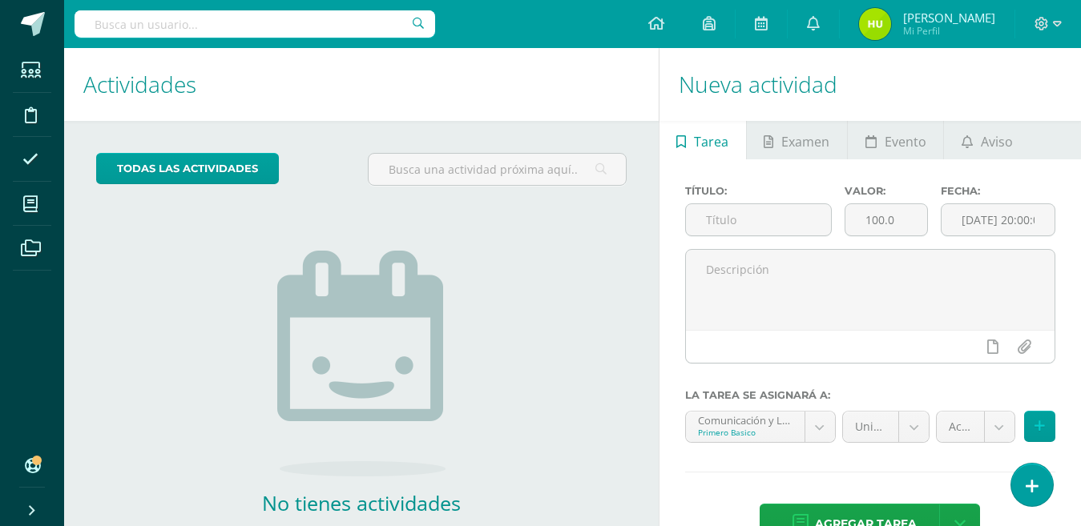
click at [118, 287] on div "todas las Actividades No tienes actividades Échale un vistazo a los demás perío…" at bounding box center [361, 368] width 595 height 495
click at [193, 265] on div "todas las Actividades No tienes actividades Échale un vistazo a los demás perío…" at bounding box center [361, 368] width 595 height 495
click at [597, 328] on div "todas las Actividades No tienes actividades Échale un vistazo a los demás perío…" at bounding box center [361, 368] width 595 height 495
click at [421, 385] on img at bounding box center [361, 364] width 168 height 226
click at [599, 411] on div "todas las Actividades No tienes actividades Échale un vistazo a los demás perío…" at bounding box center [361, 368] width 595 height 495
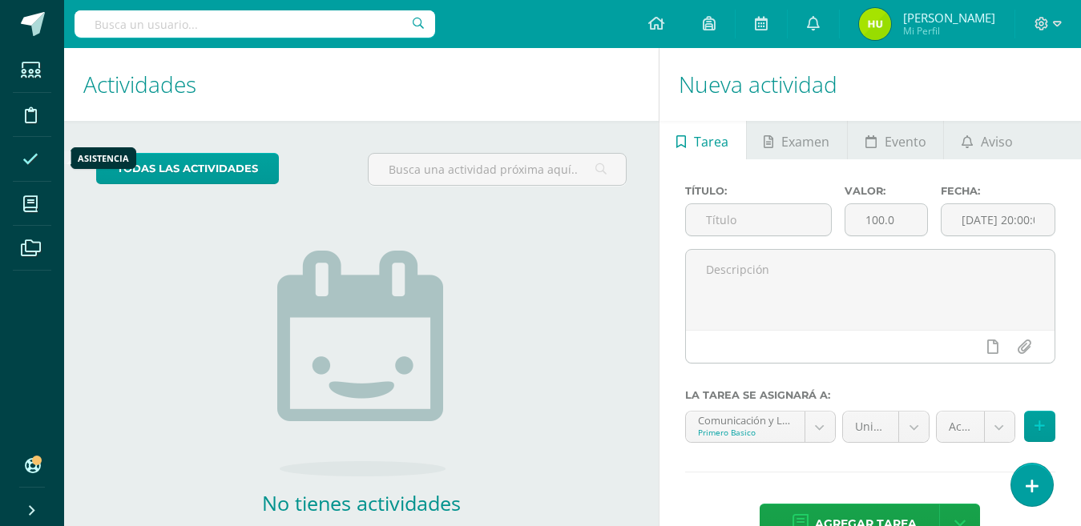
click at [36, 157] on icon at bounding box center [30, 159] width 16 height 16
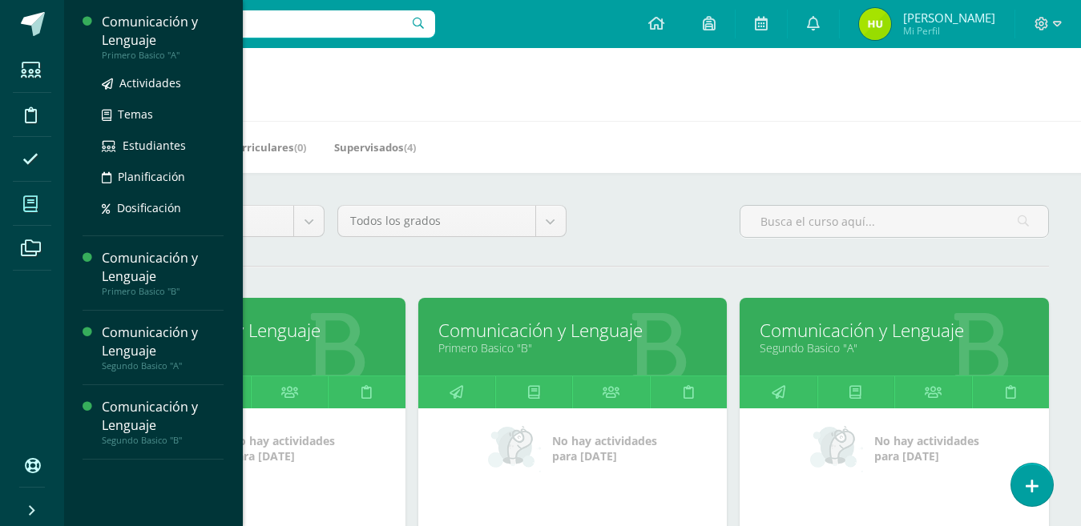
click at [133, 31] on div "Comunicación y Lenguaje" at bounding box center [163, 31] width 122 height 37
click at [137, 83] on span "Actividades" at bounding box center [150, 82] width 62 height 15
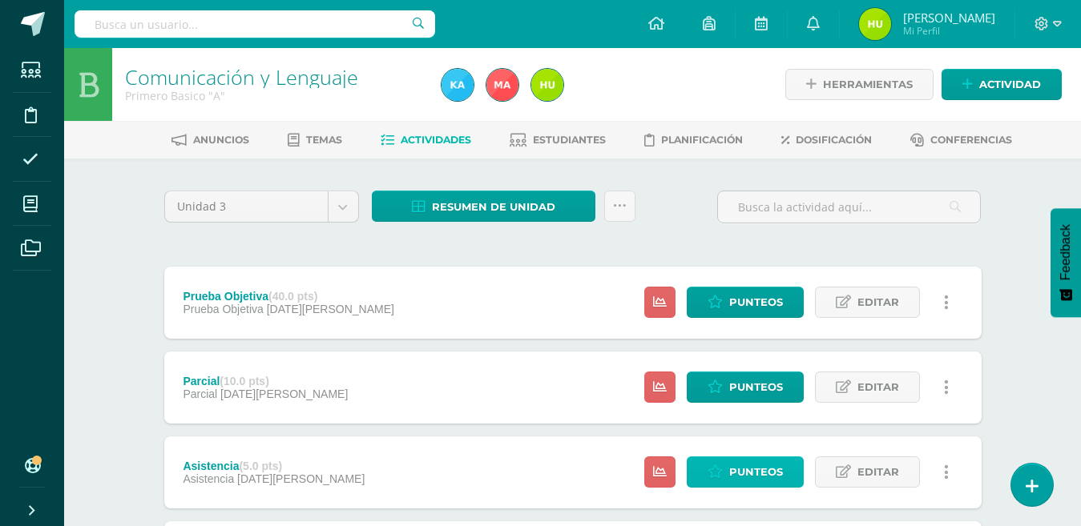
click at [752, 473] on span "Punteos" at bounding box center [756, 473] width 54 height 30
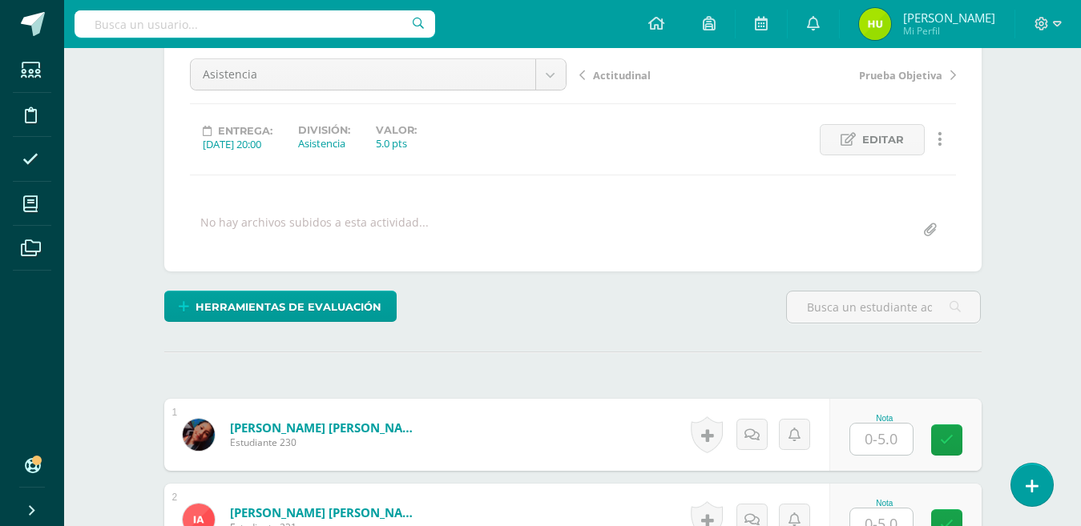
scroll to position [159, 0]
click at [882, 436] on input "text" at bounding box center [881, 438] width 63 height 31
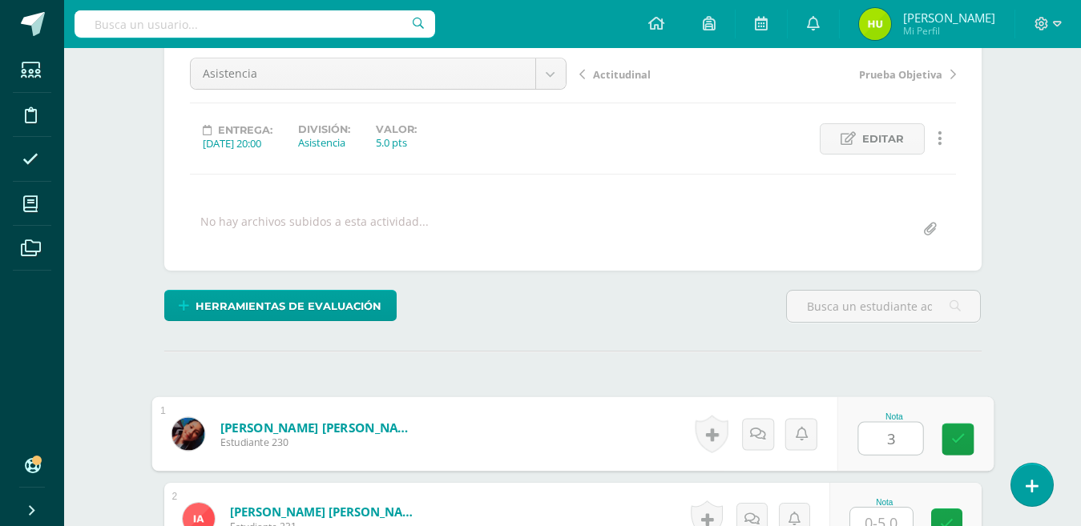
type input "3"
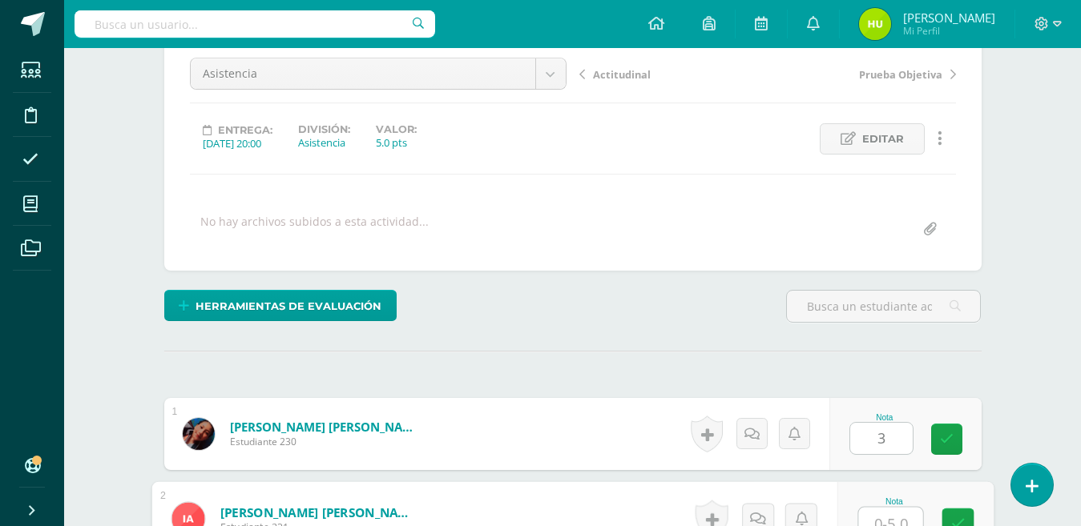
scroll to position [171, 0]
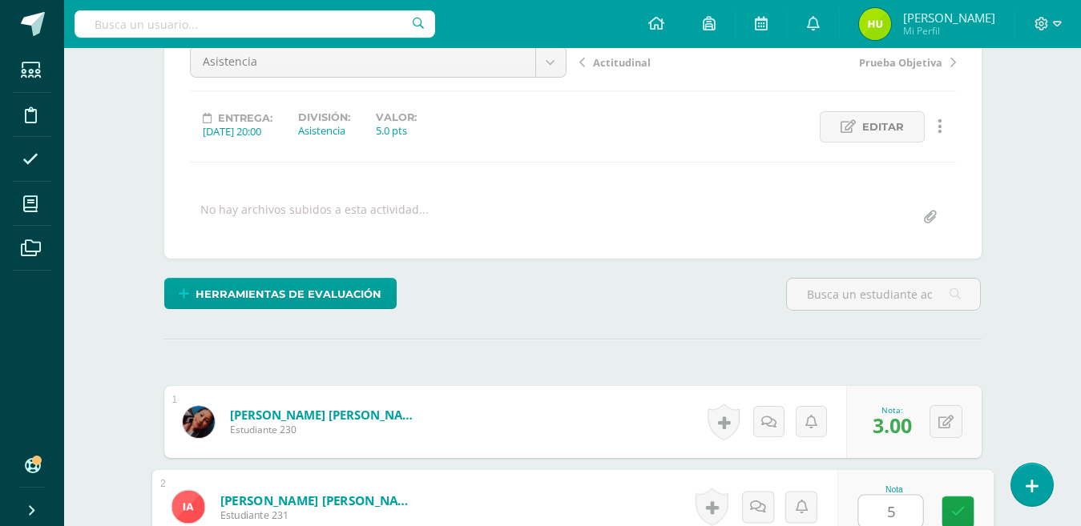
type input "5"
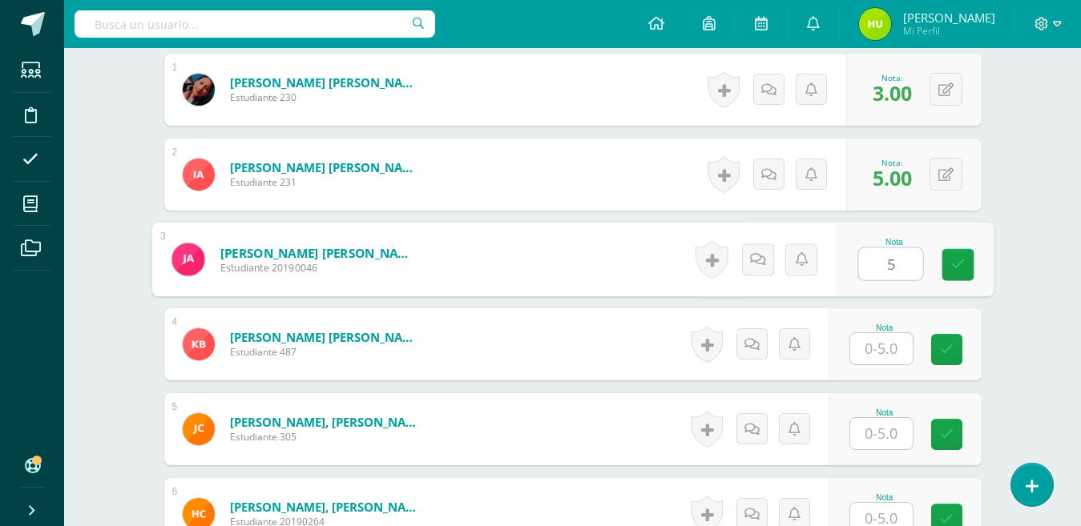
type input "5"
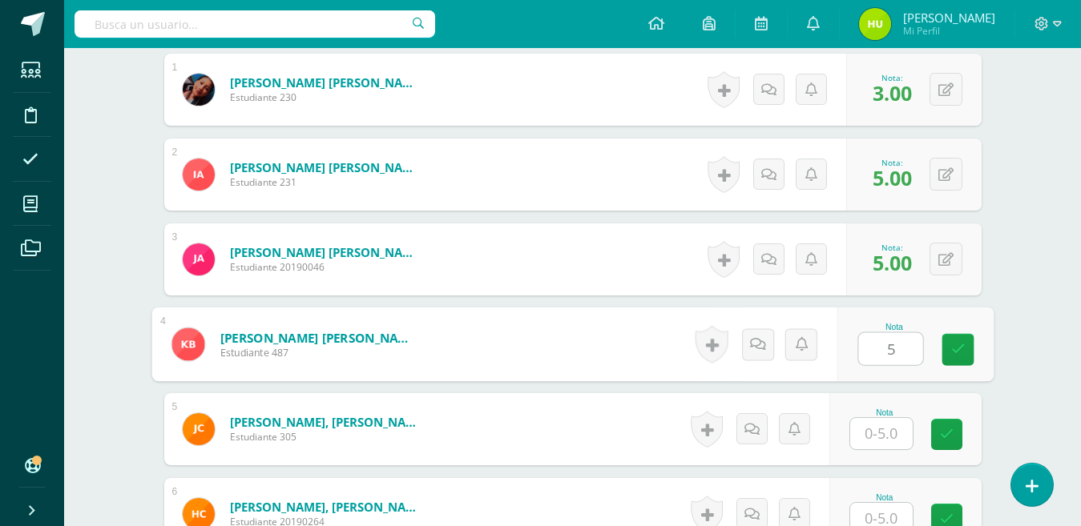
type input "5"
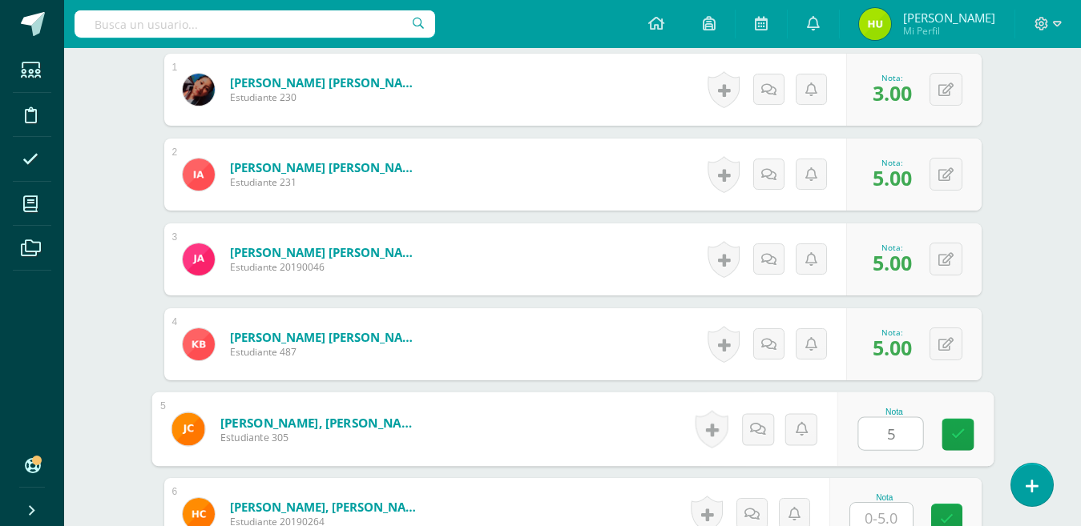
type input "5"
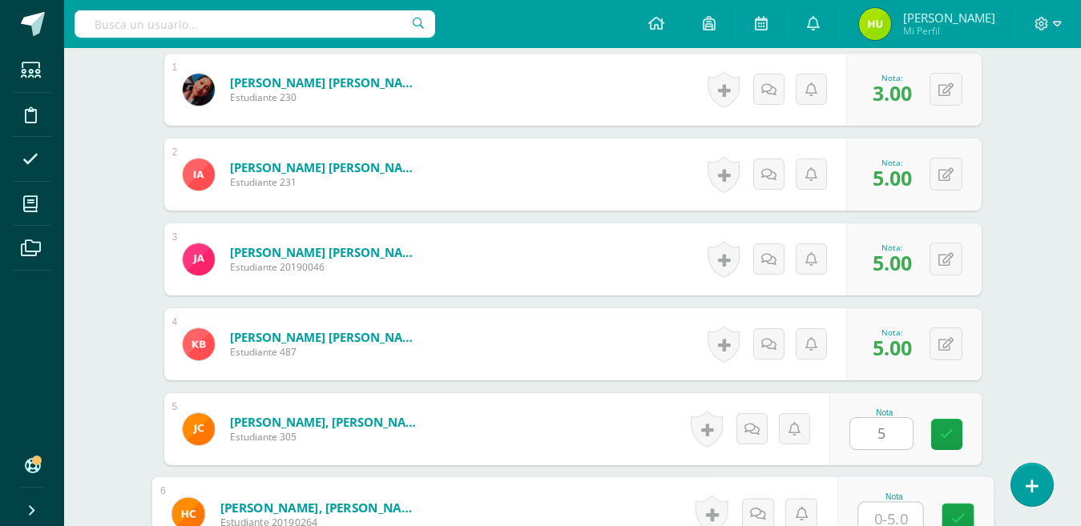
scroll to position [510, 0]
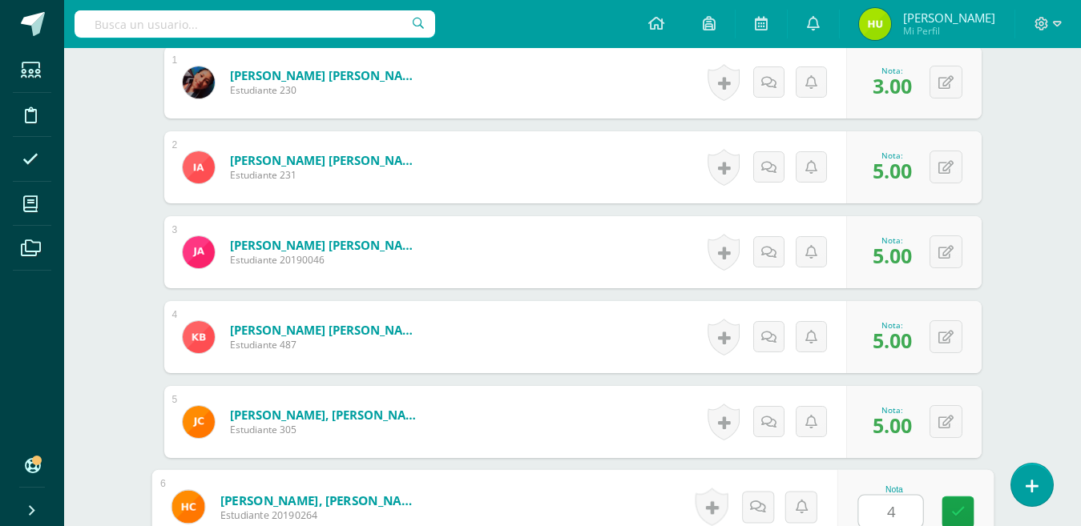
type input "4"
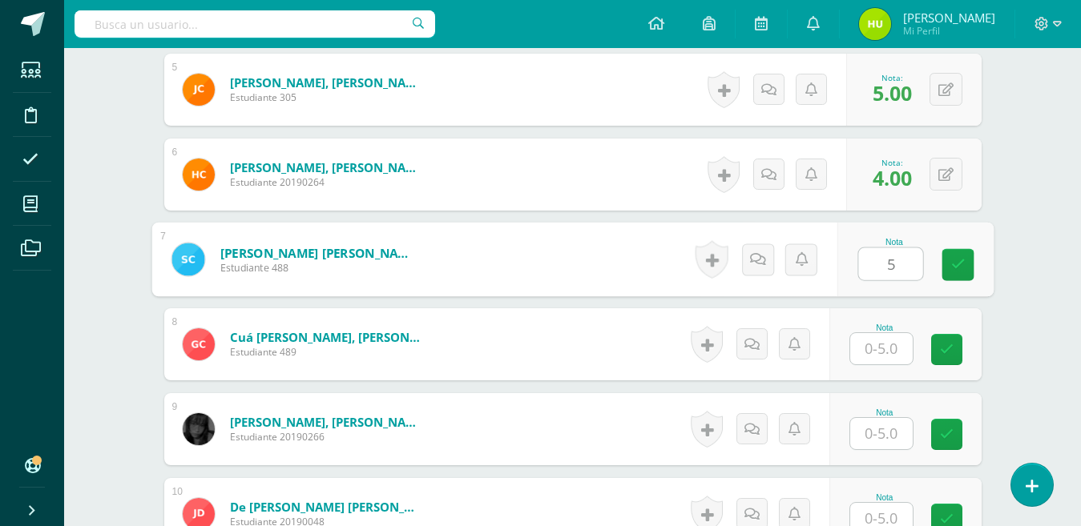
type input "5"
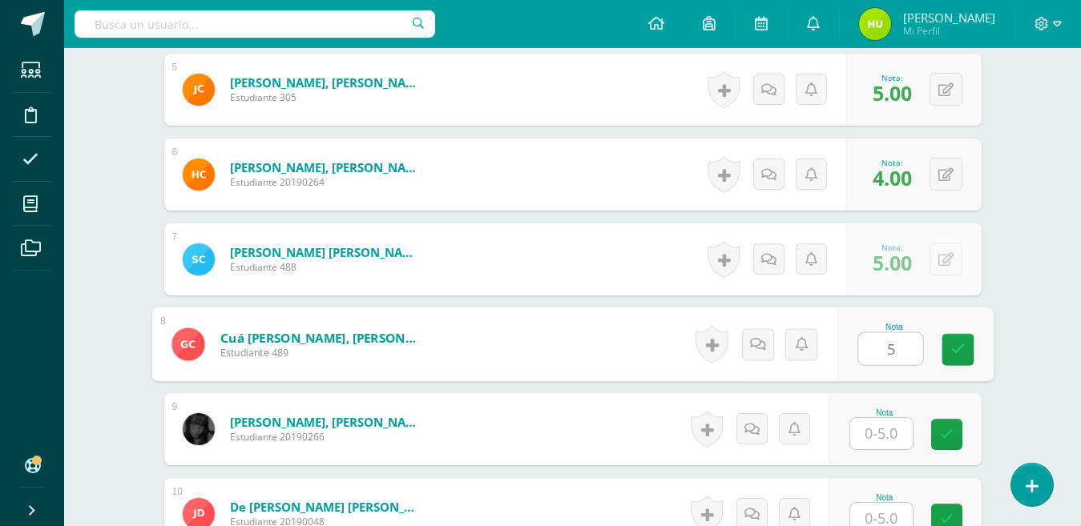
type input "5"
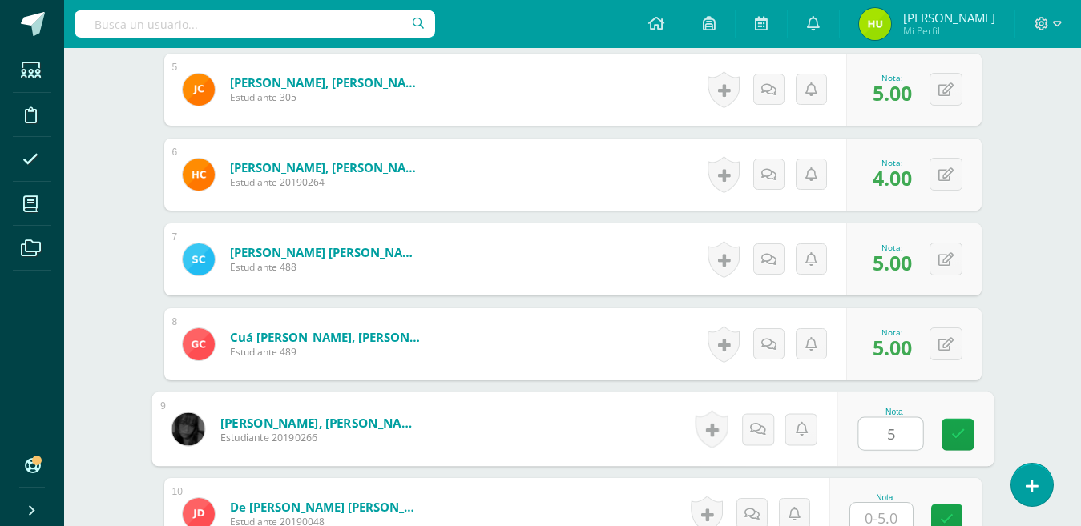
type input "5"
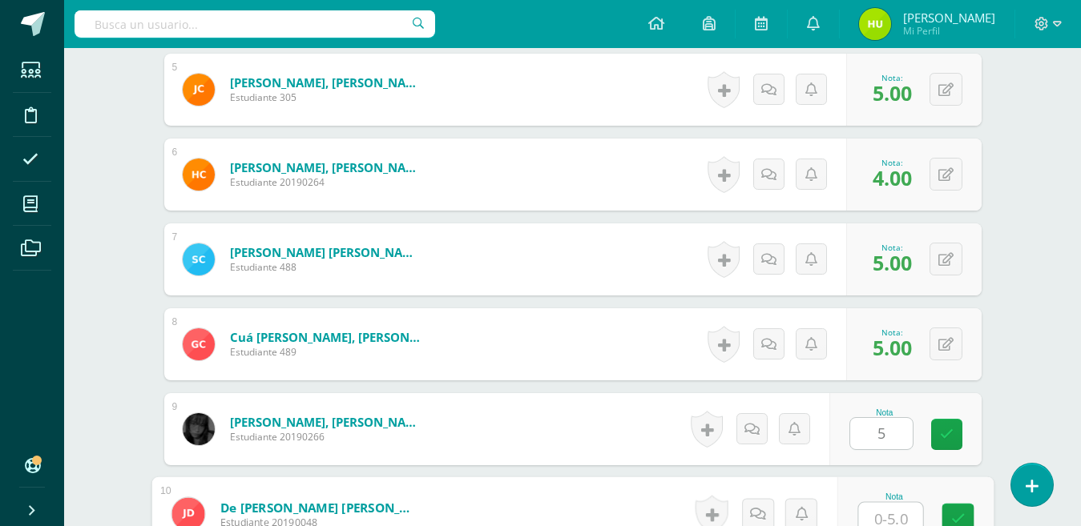
scroll to position [850, 0]
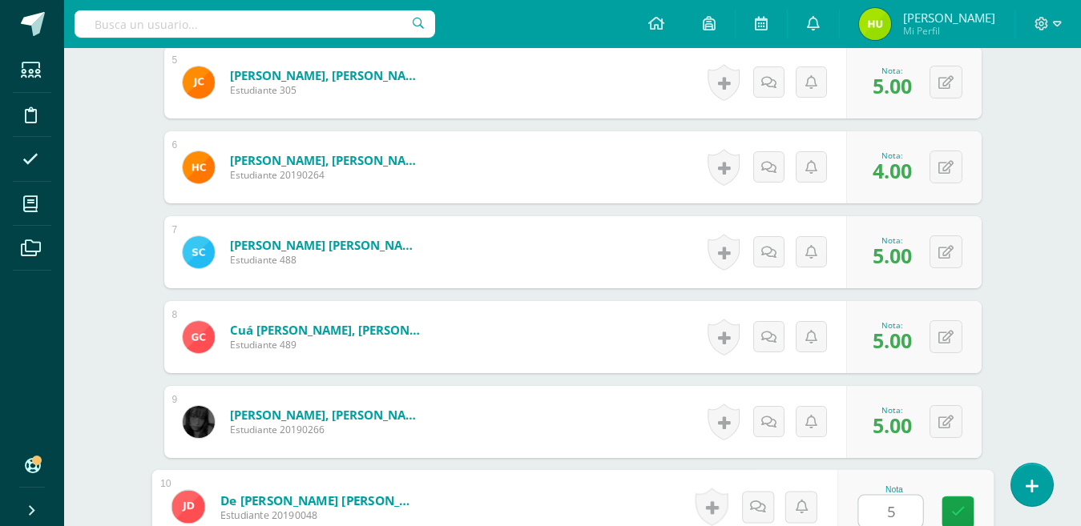
type input "5"
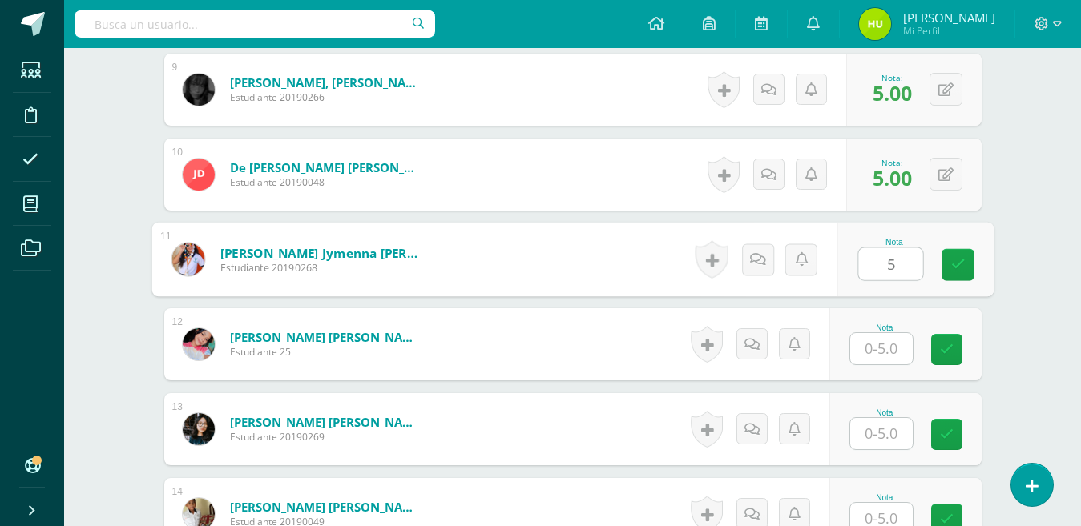
type input "5"
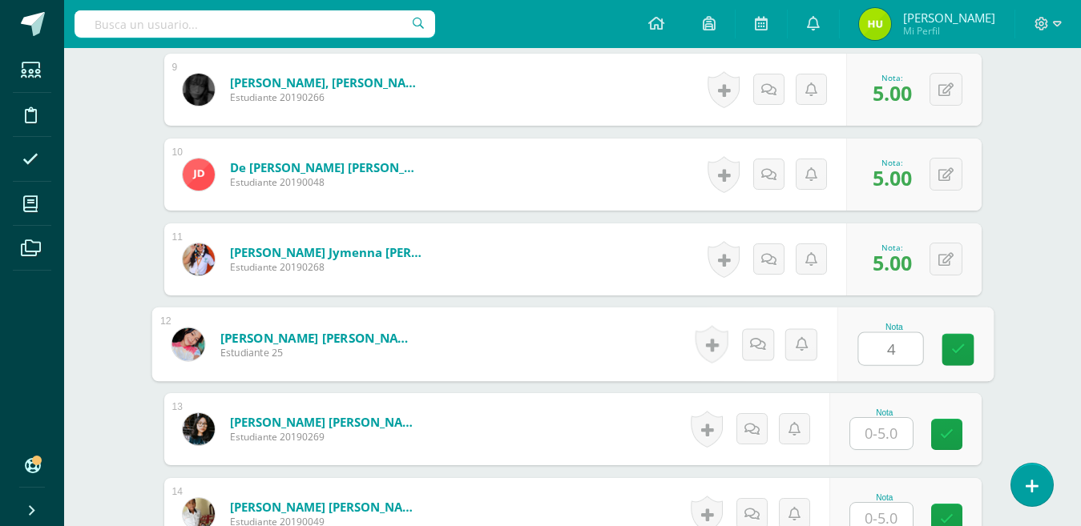
type input "4"
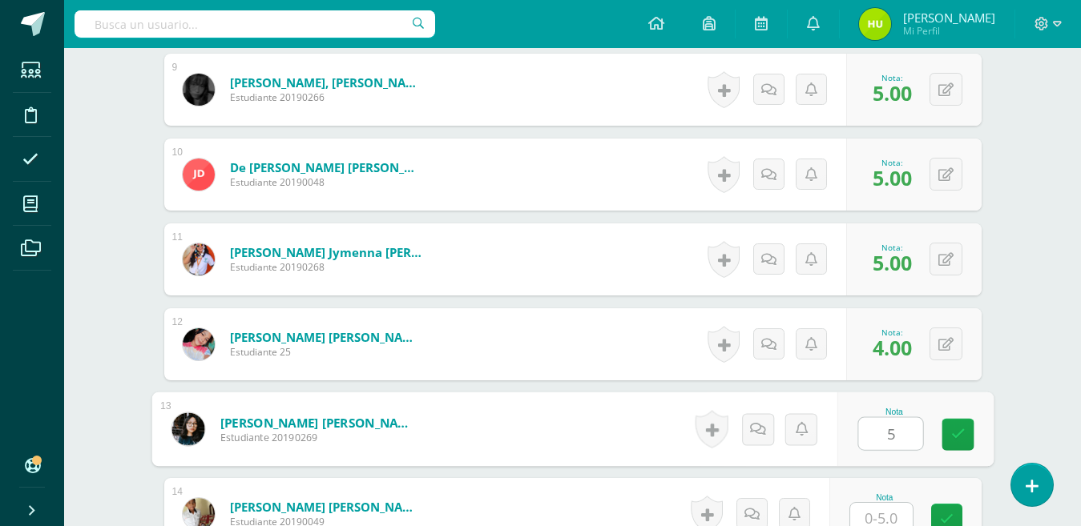
type input "5"
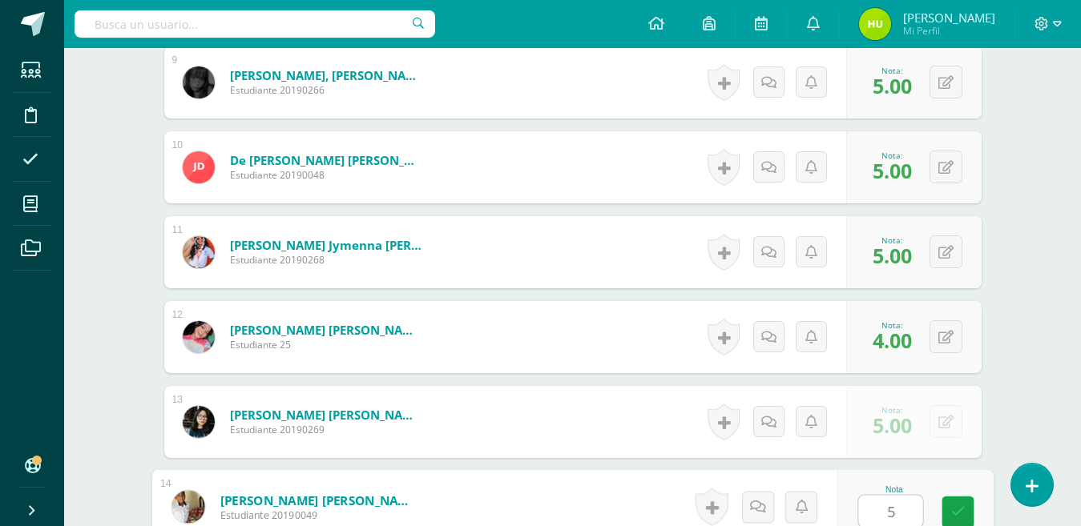
type input "5"
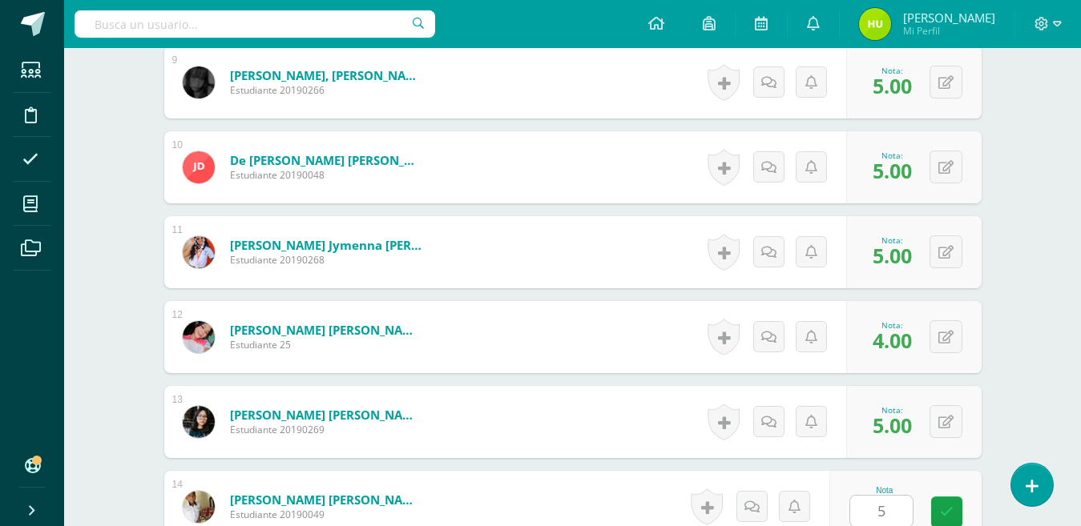
scroll to position [1523, 0]
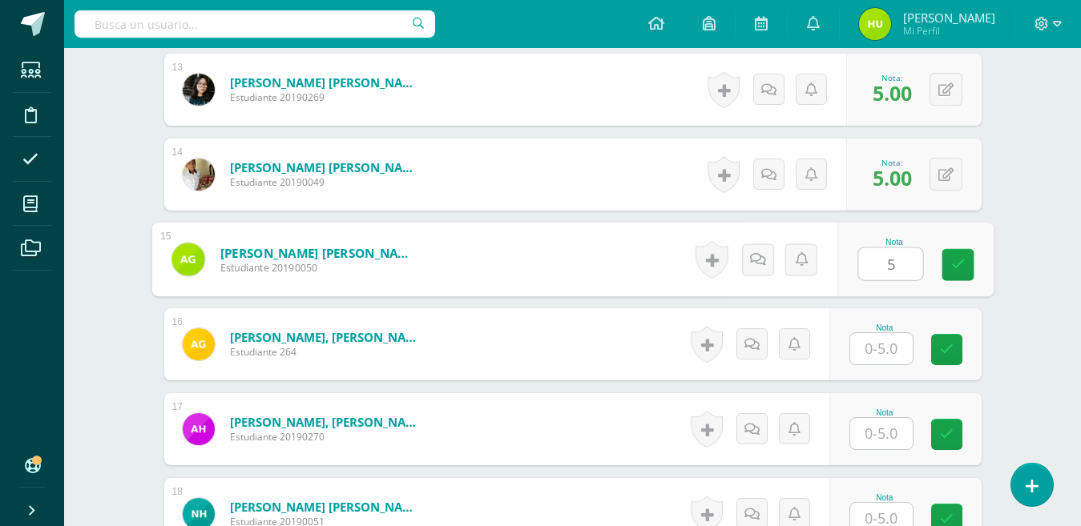
type input "5"
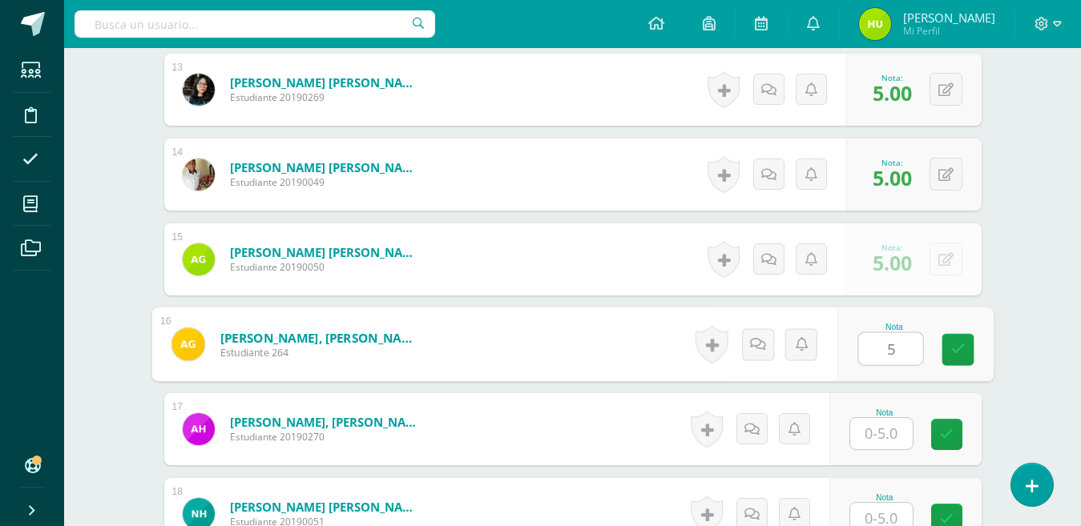
type input "5"
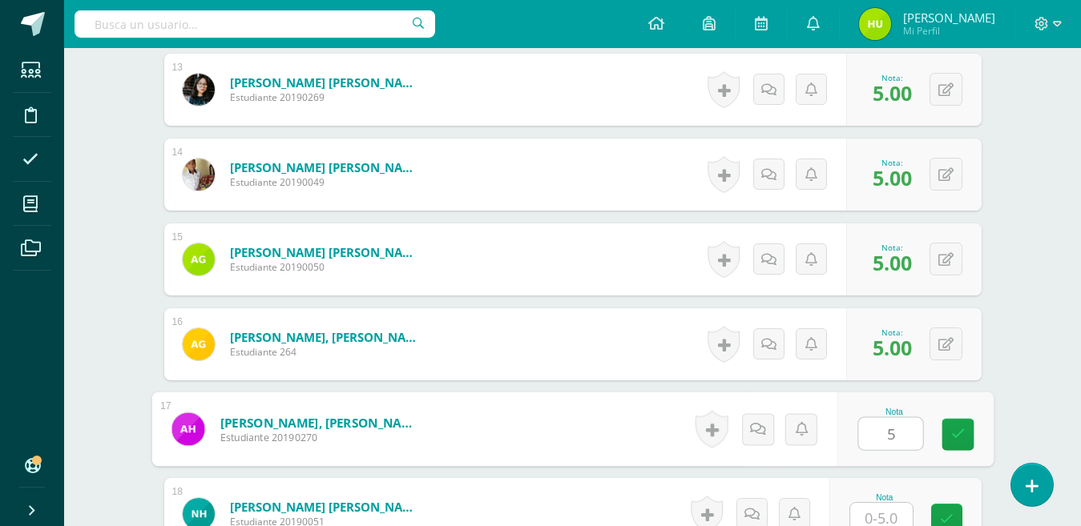
type input "5"
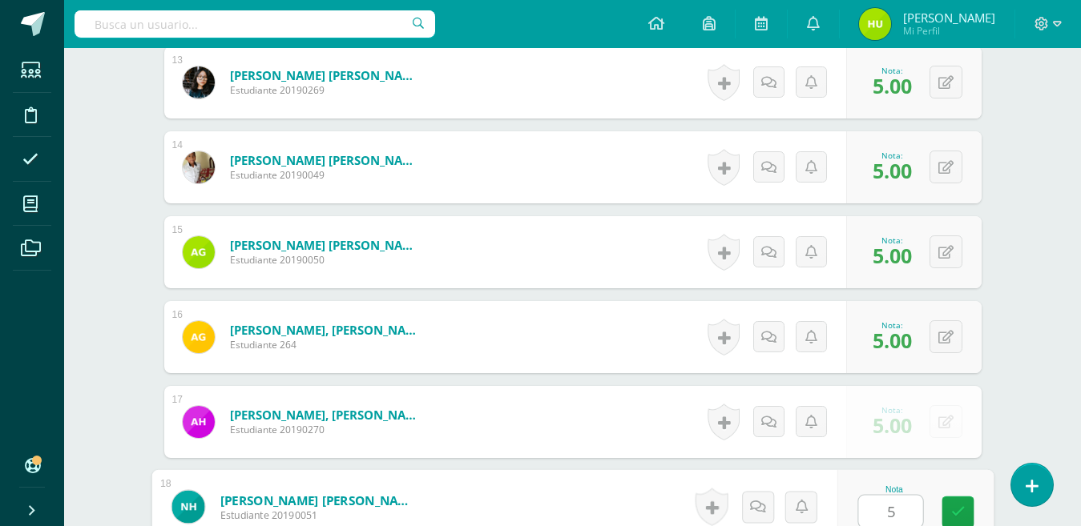
type input "5"
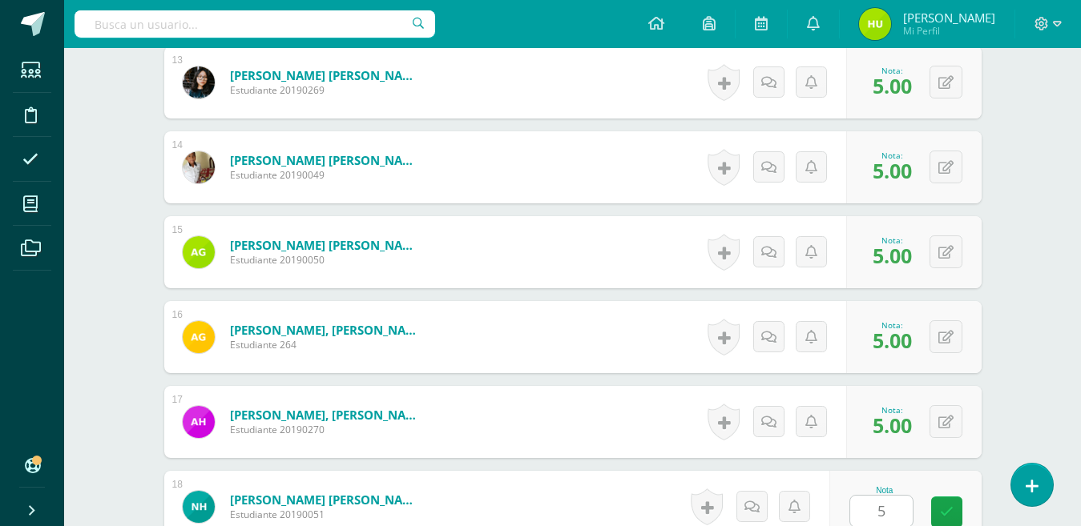
scroll to position [1862, 0]
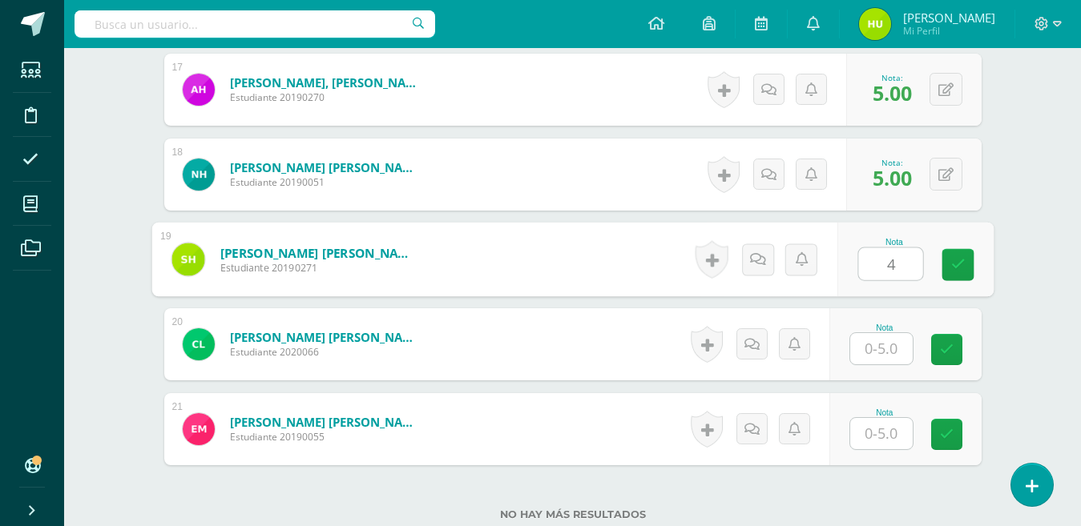
type input "4"
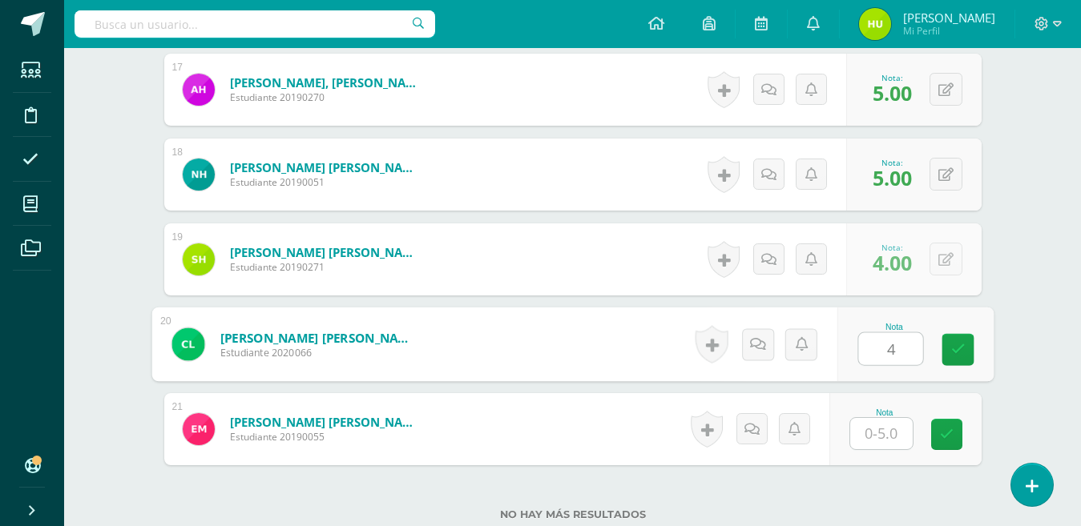
type input "4"
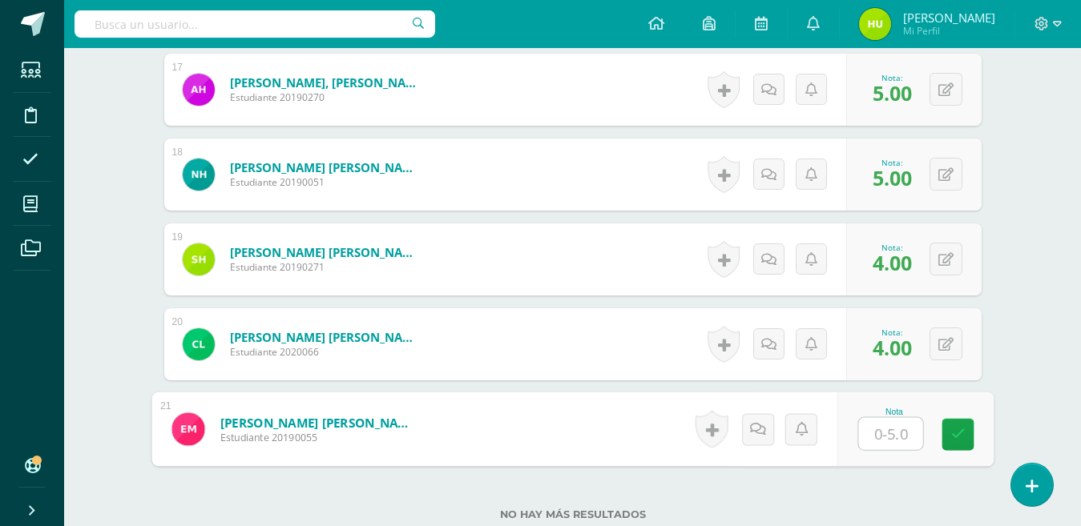
type input "4"
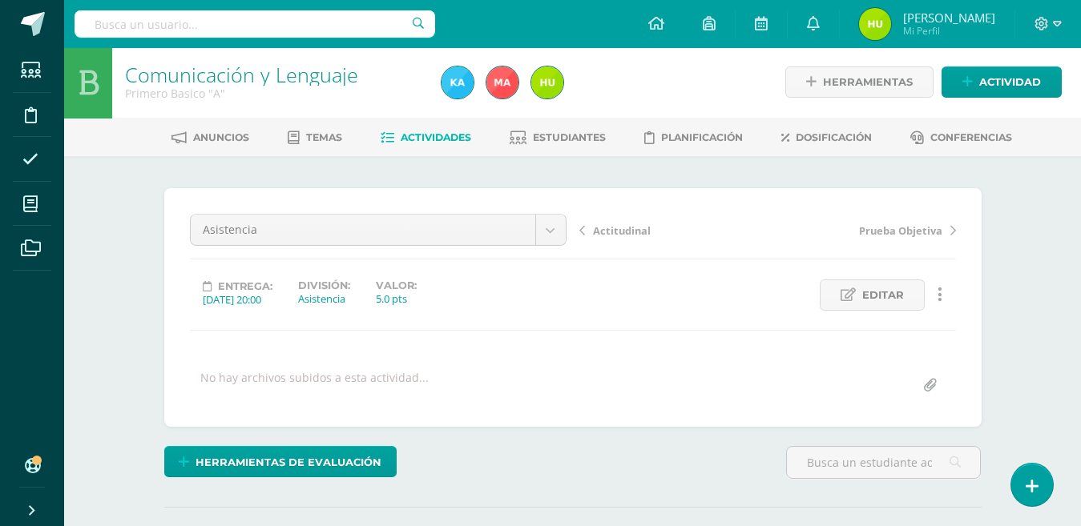
scroll to position [0, 0]
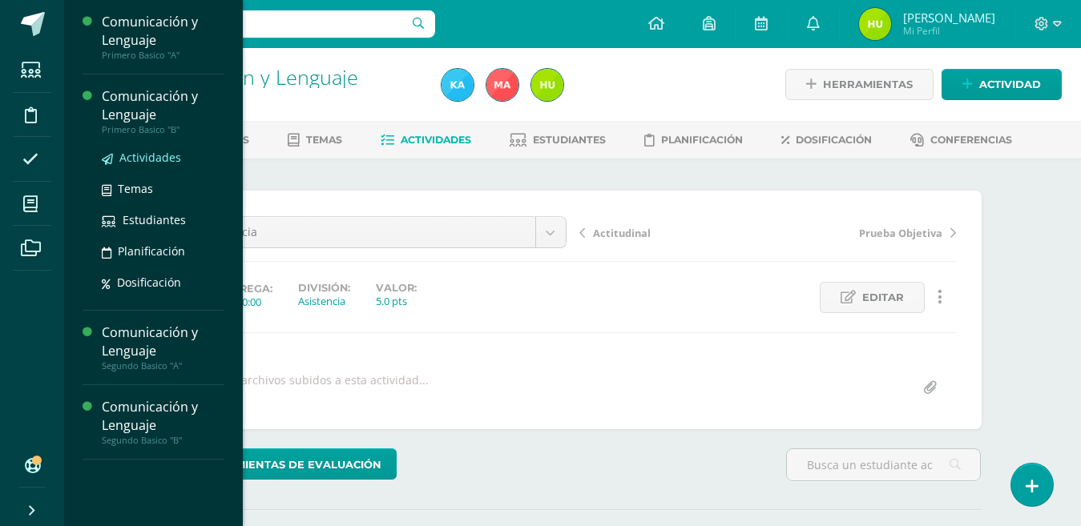
click at [142, 158] on span "Actividades" at bounding box center [150, 157] width 62 height 15
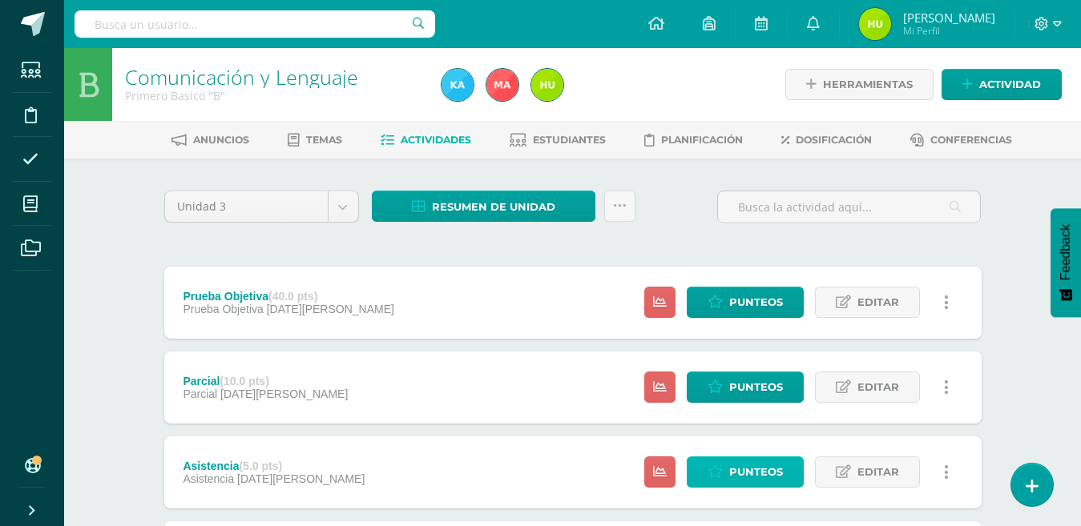
click at [741, 471] on span "Punteos" at bounding box center [756, 473] width 54 height 30
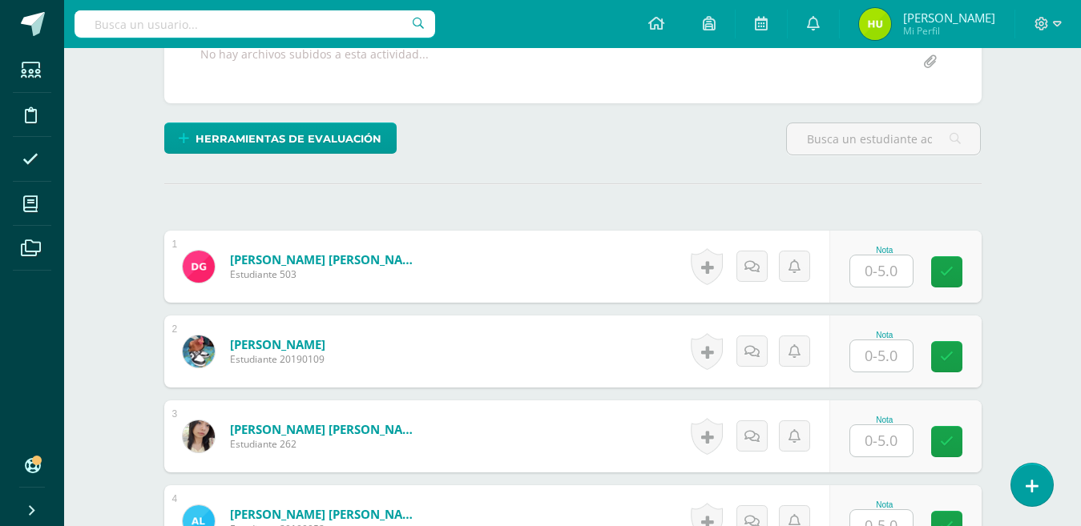
scroll to position [357, 0]
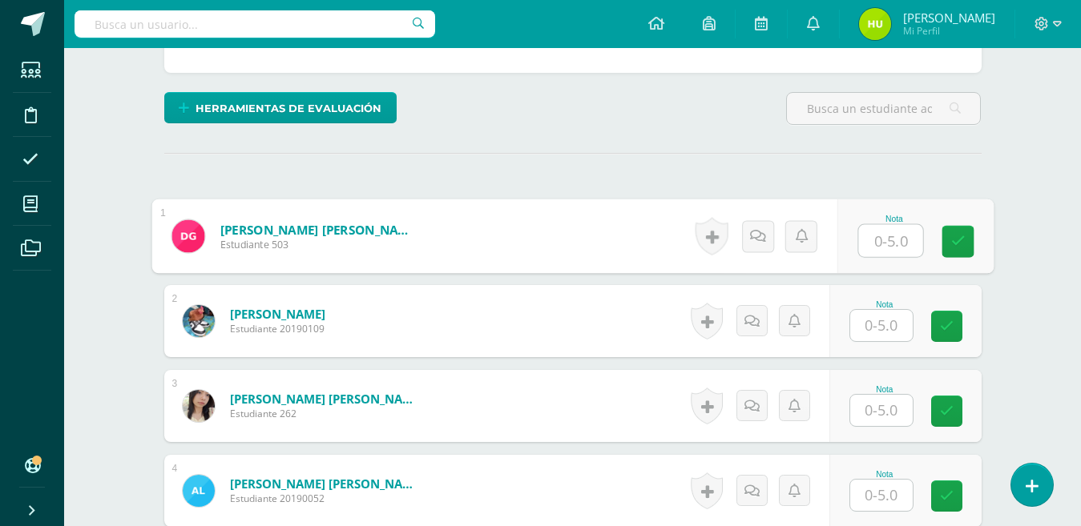
click at [877, 239] on input "text" at bounding box center [890, 241] width 64 height 32
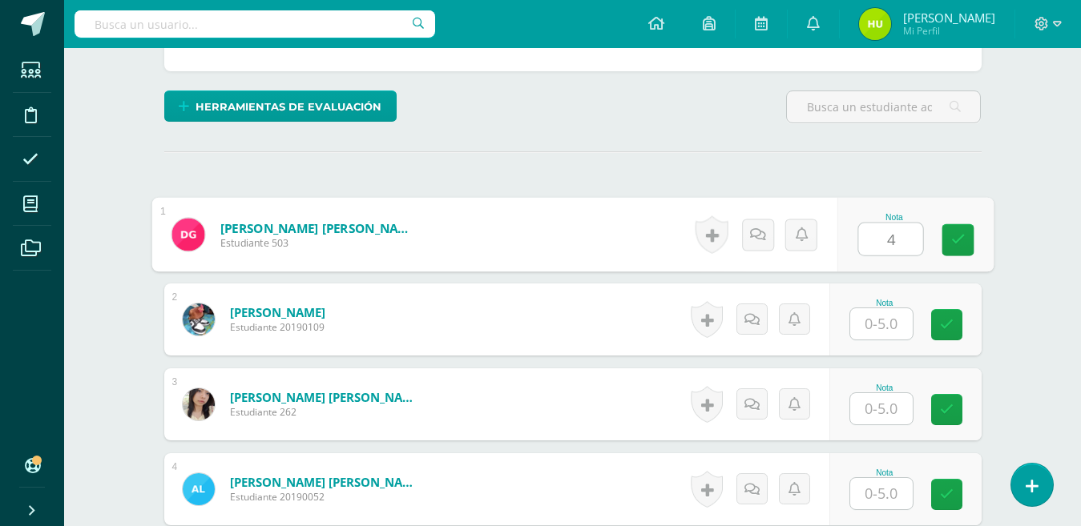
type input "4"
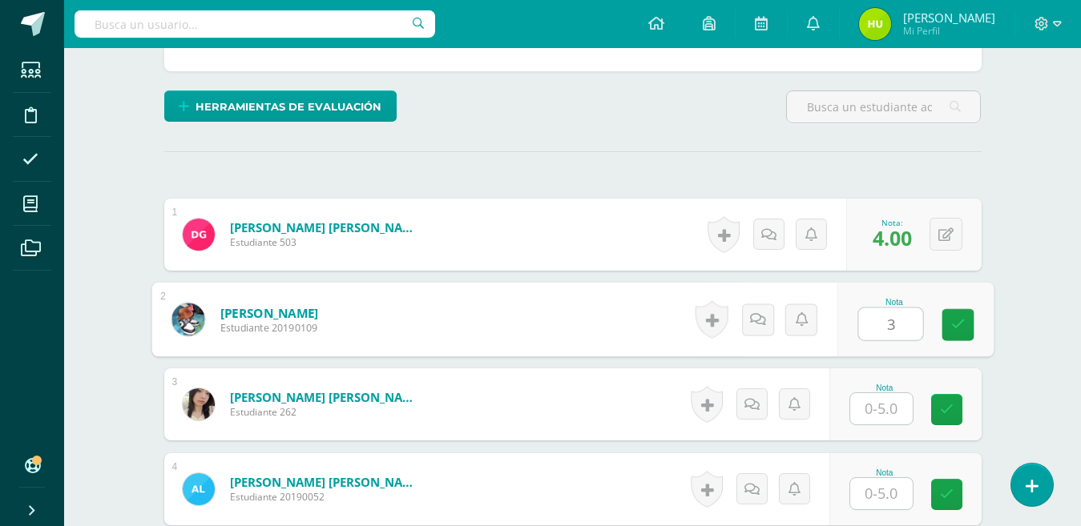
type input "3"
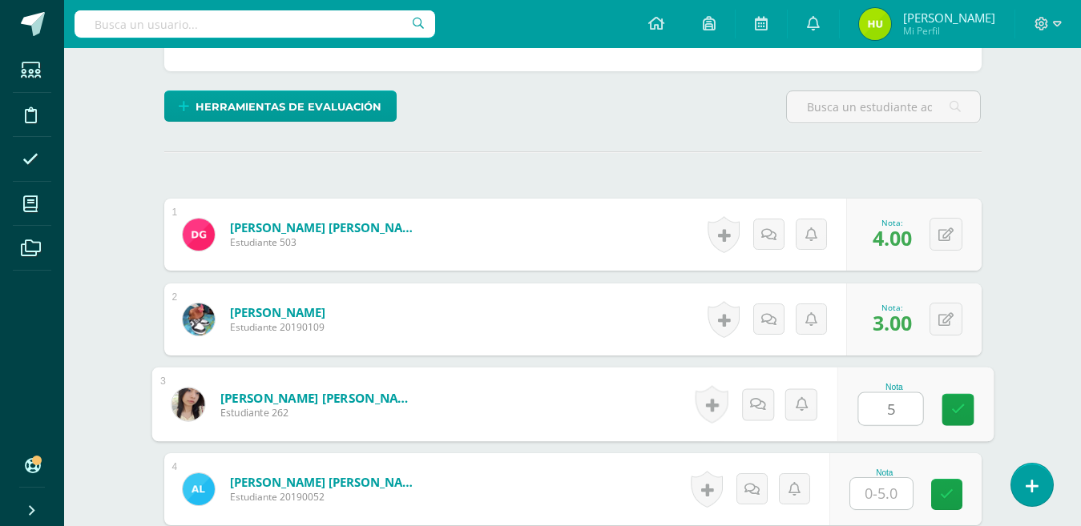
type input "5"
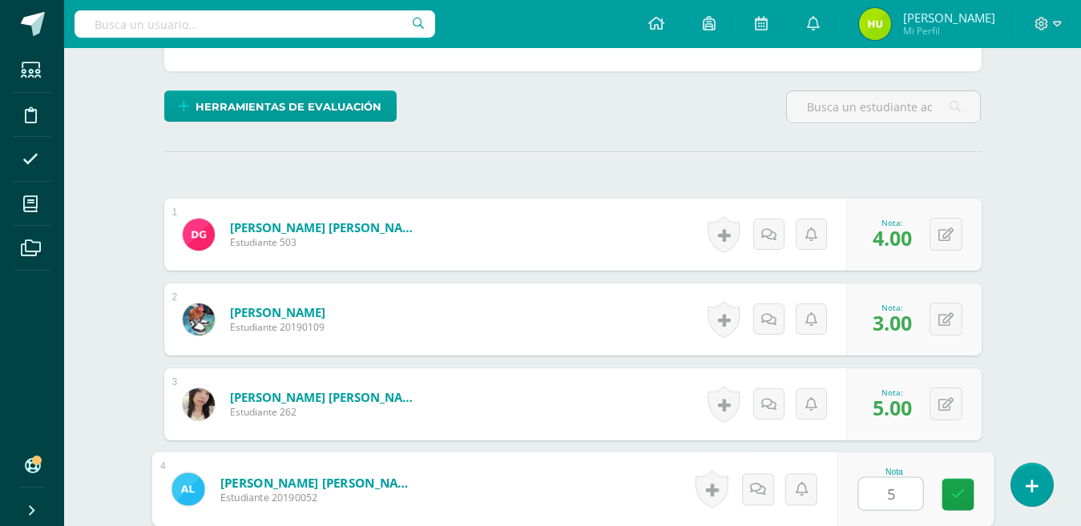
type input "5"
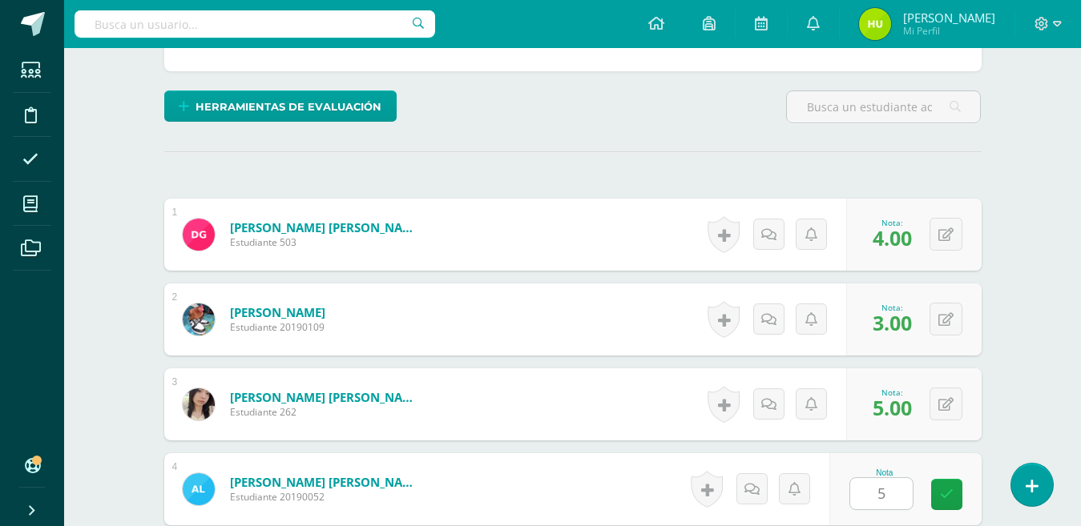
scroll to position [673, 0]
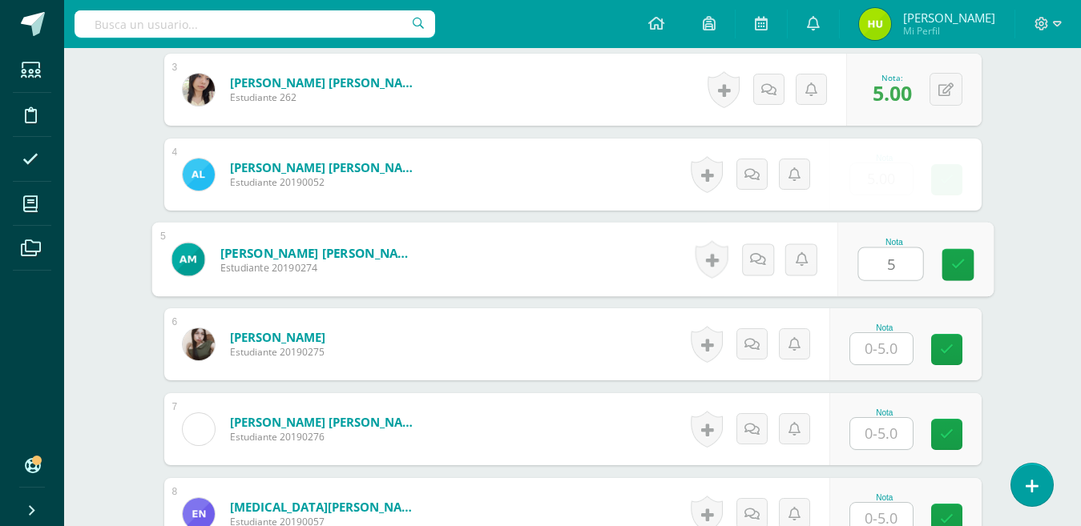
type input "5"
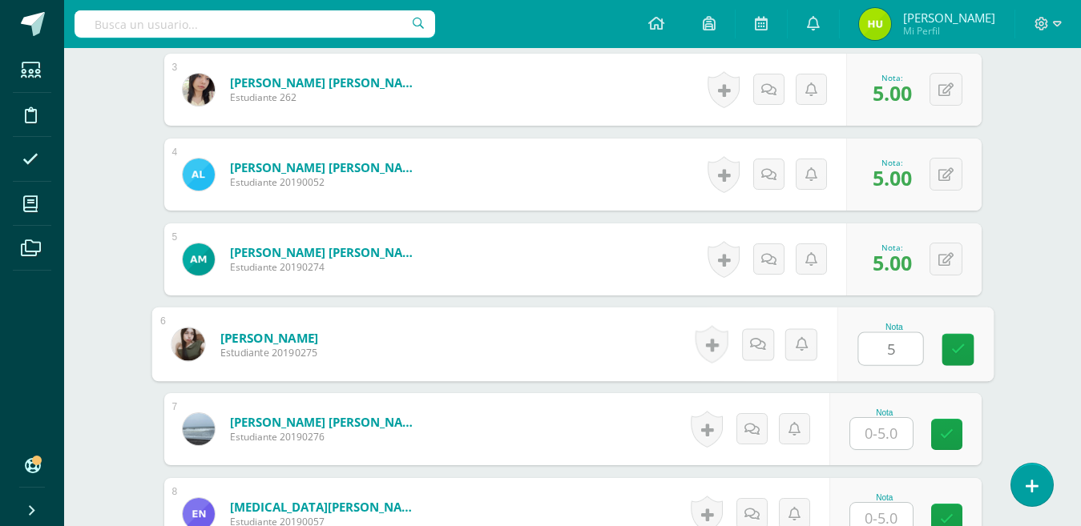
type input "5"
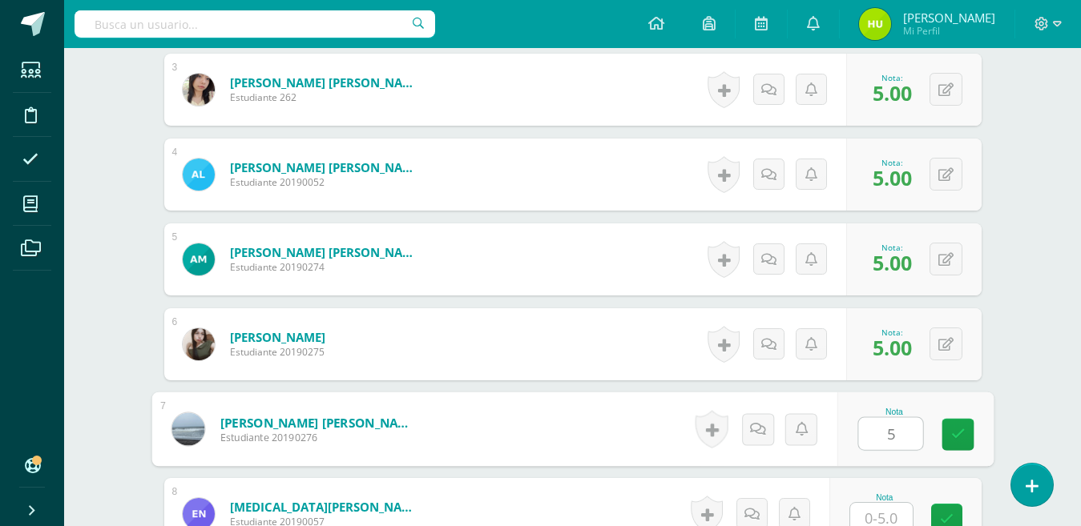
type input "5"
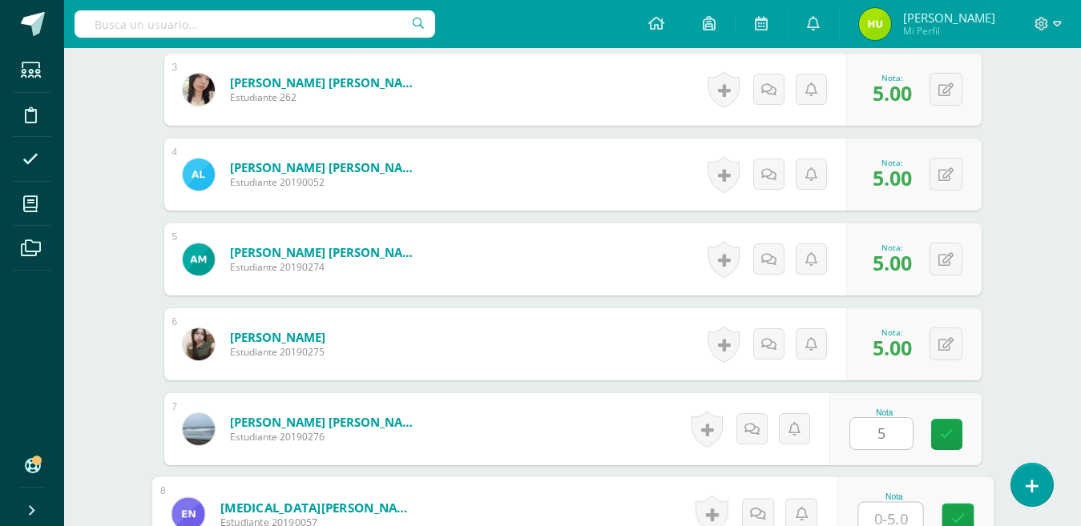
scroll to position [680, 0]
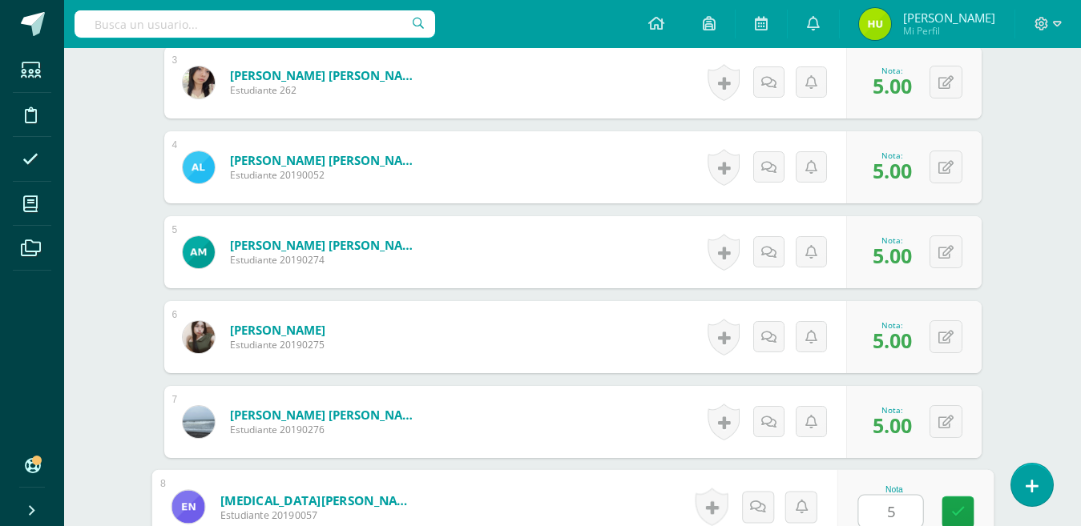
type input "5"
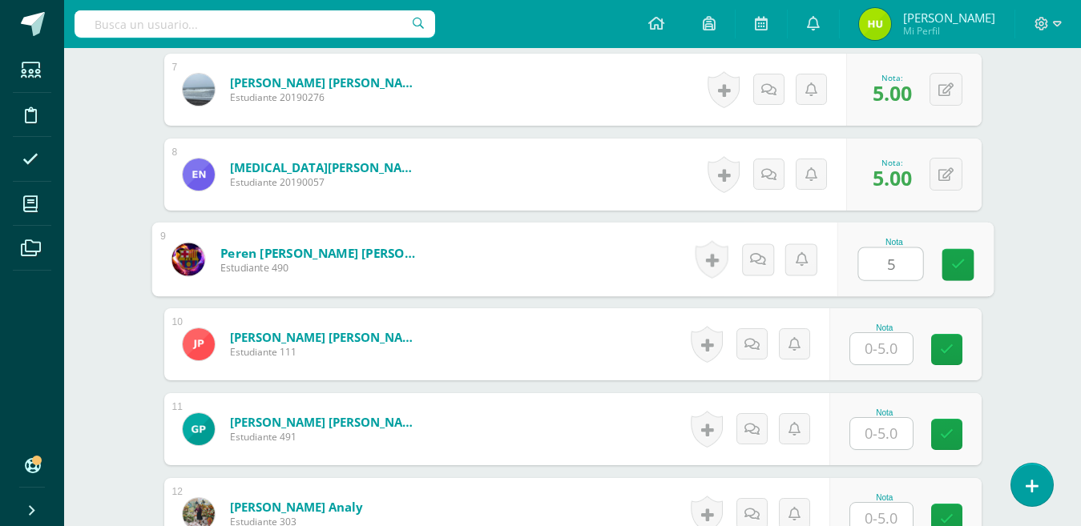
type input "5"
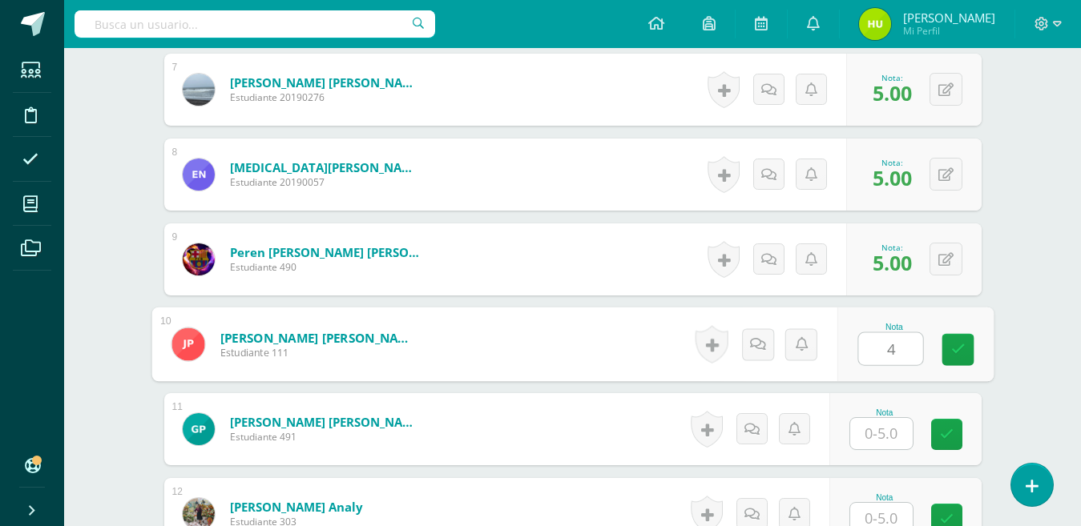
type input "4"
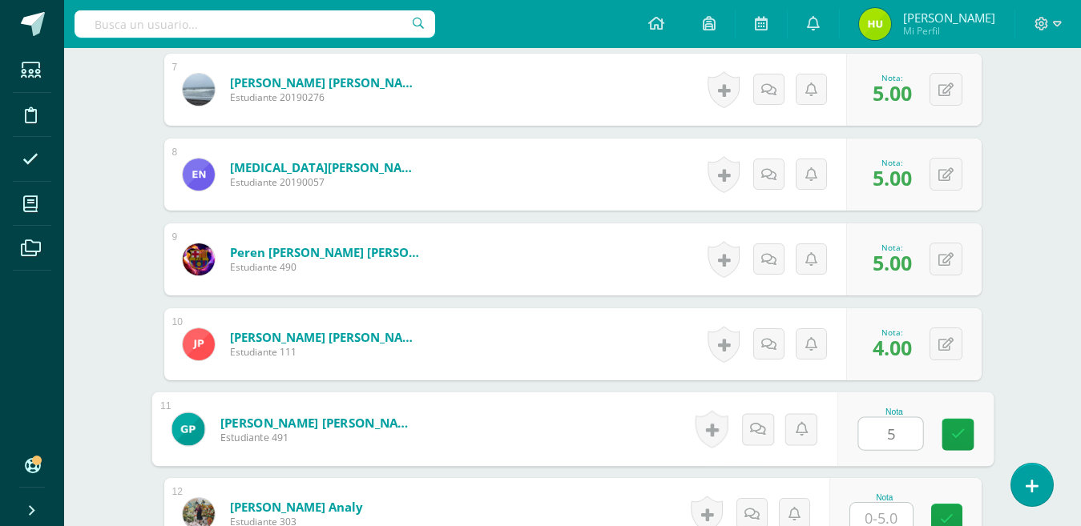
type input "5"
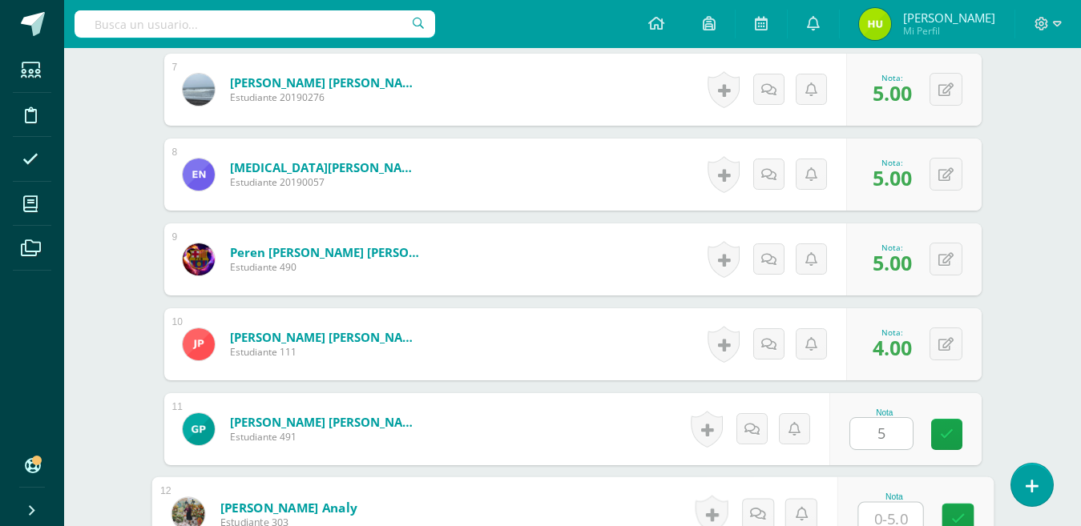
scroll to position [1020, 0]
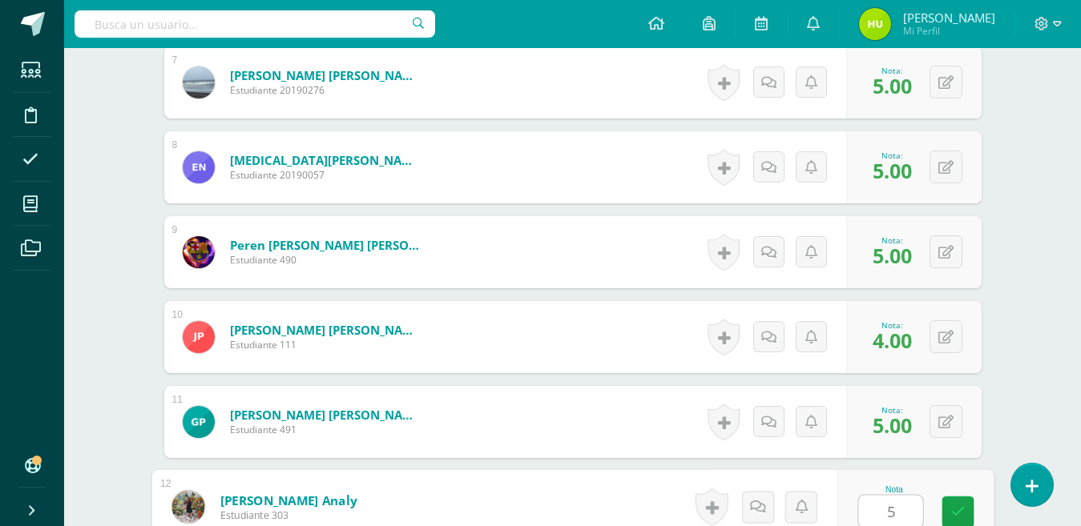
type input "5"
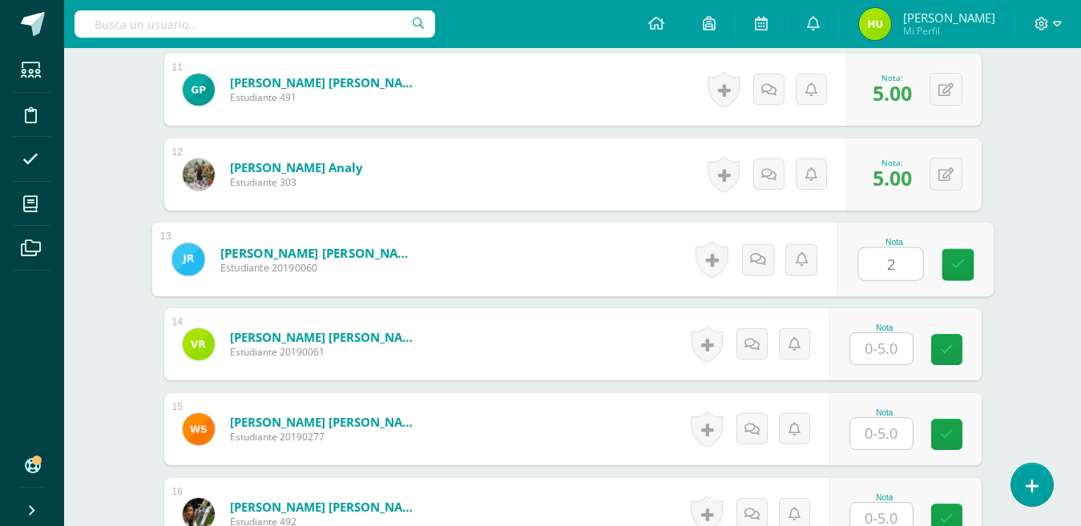
type input "2"
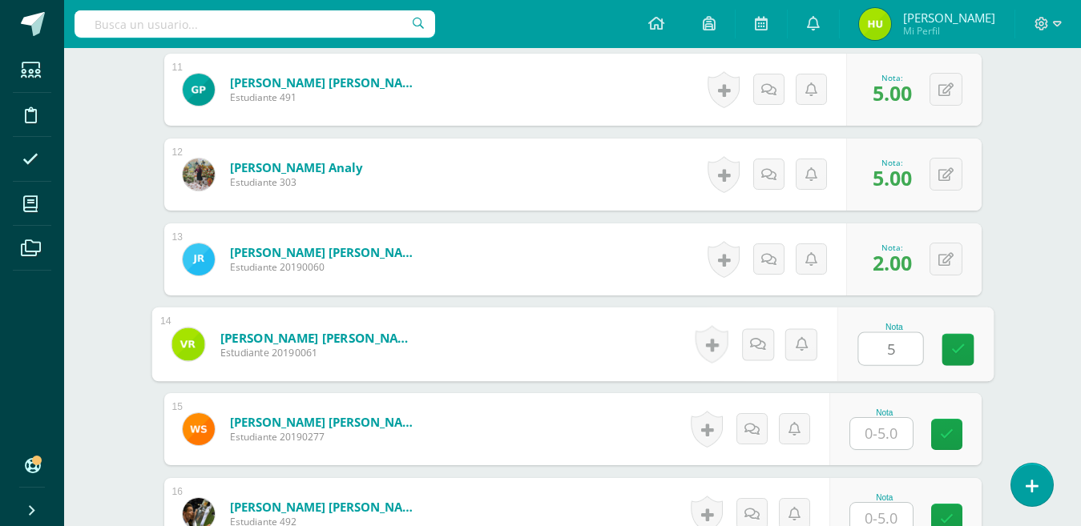
type input "5"
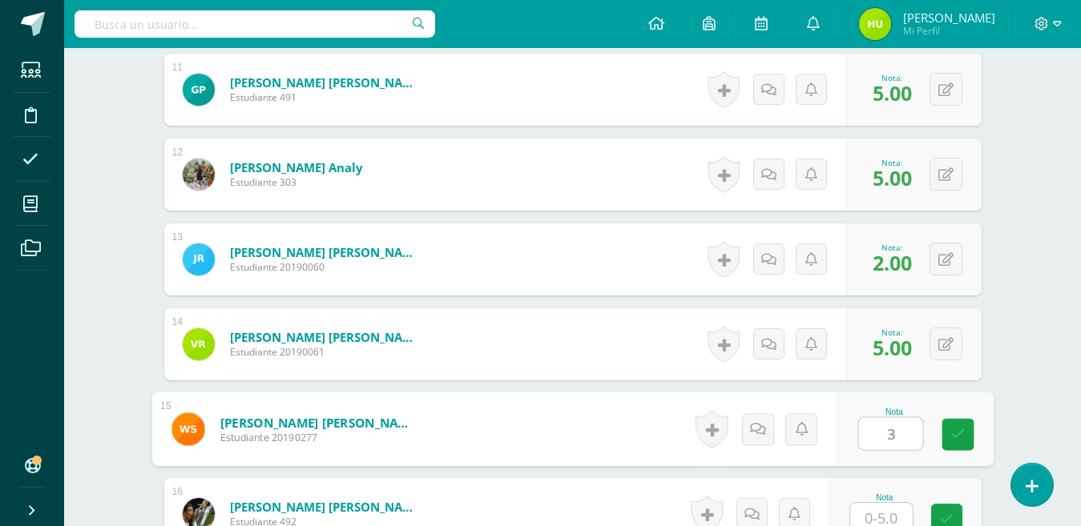
type input "3"
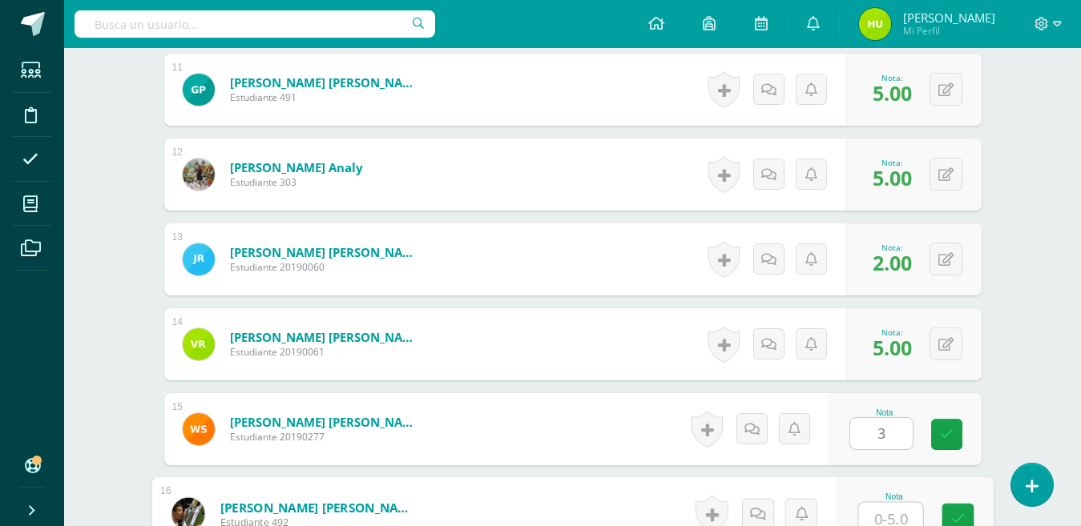
scroll to position [1360, 0]
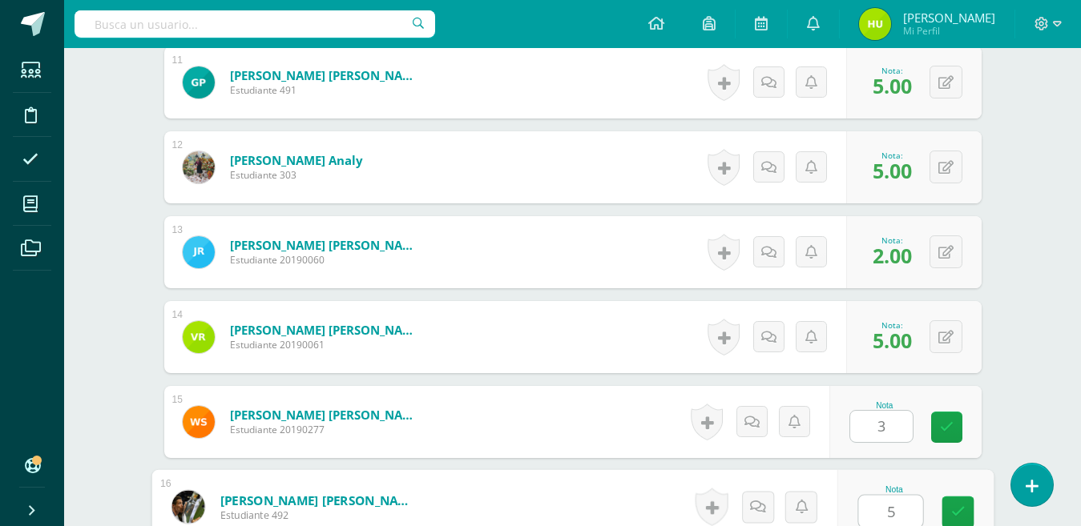
type input "5"
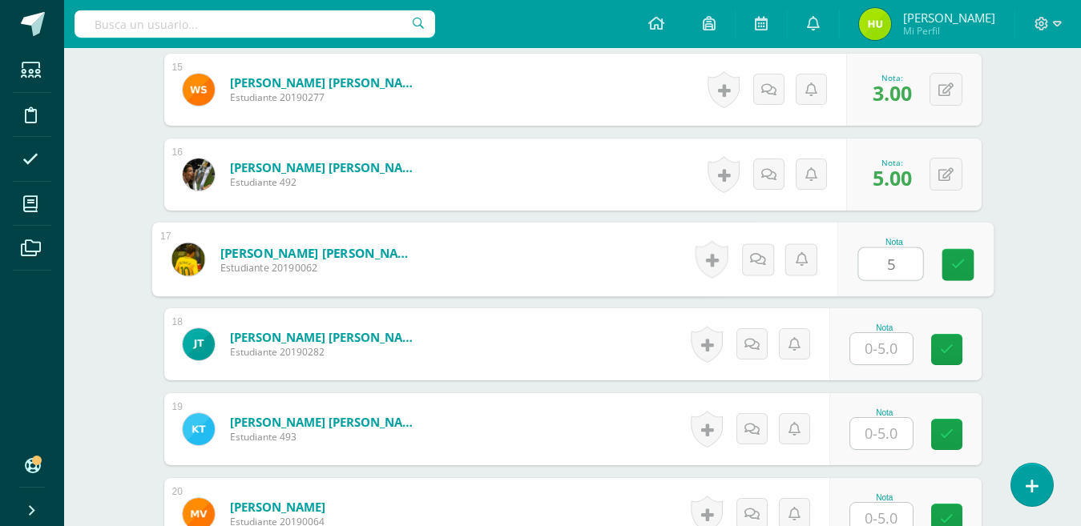
type input "5"
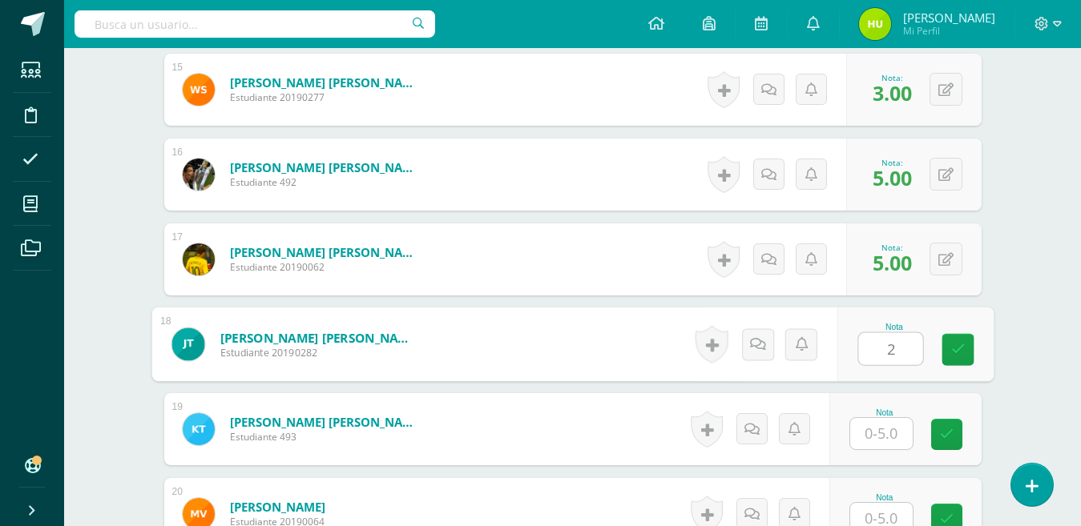
type input "2"
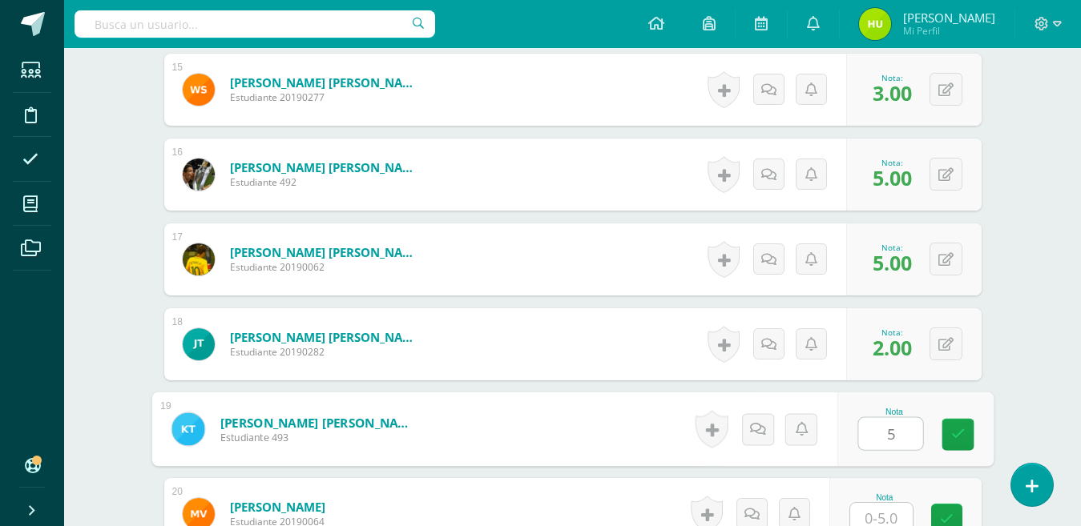
type input "5"
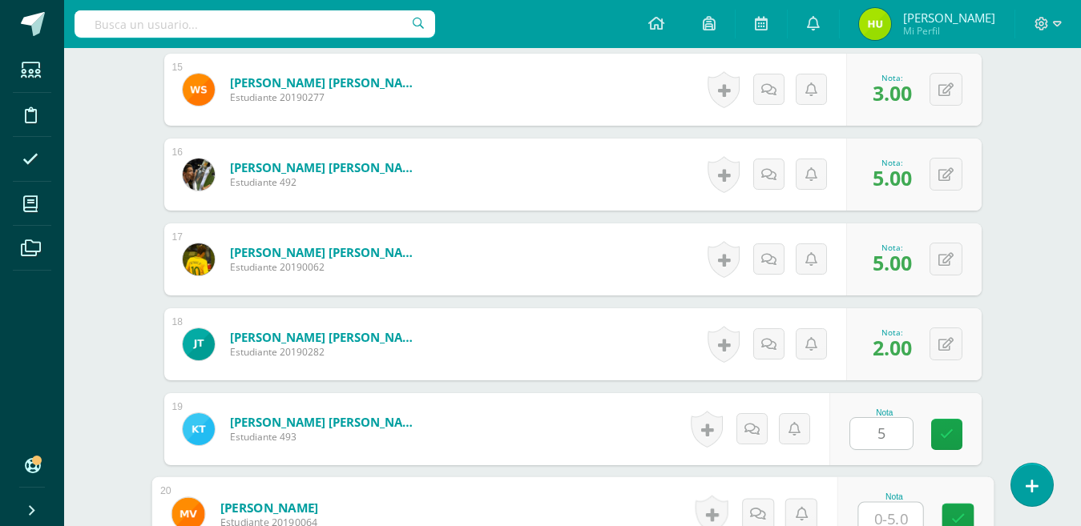
scroll to position [1700, 0]
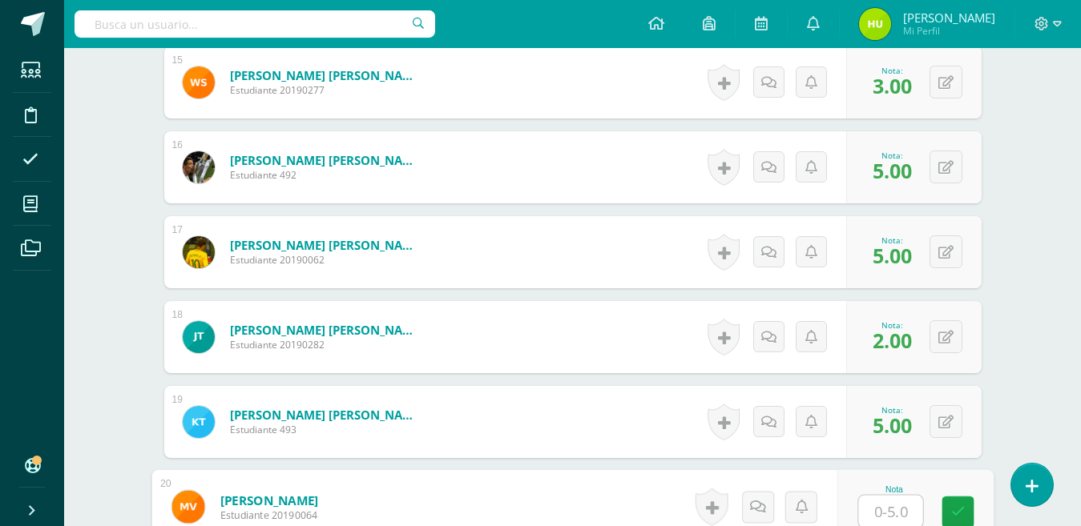
type input "2"
type input "4"
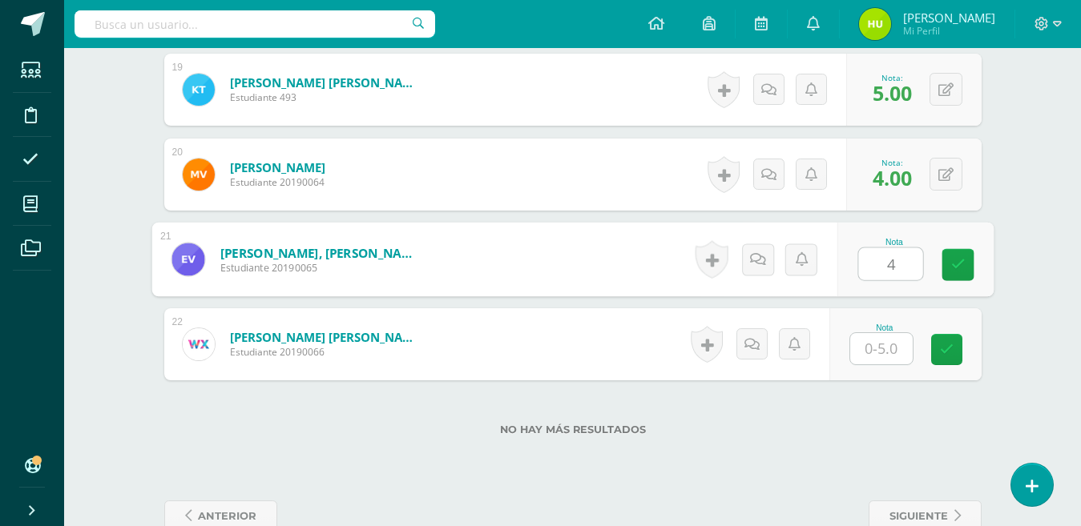
type input "4"
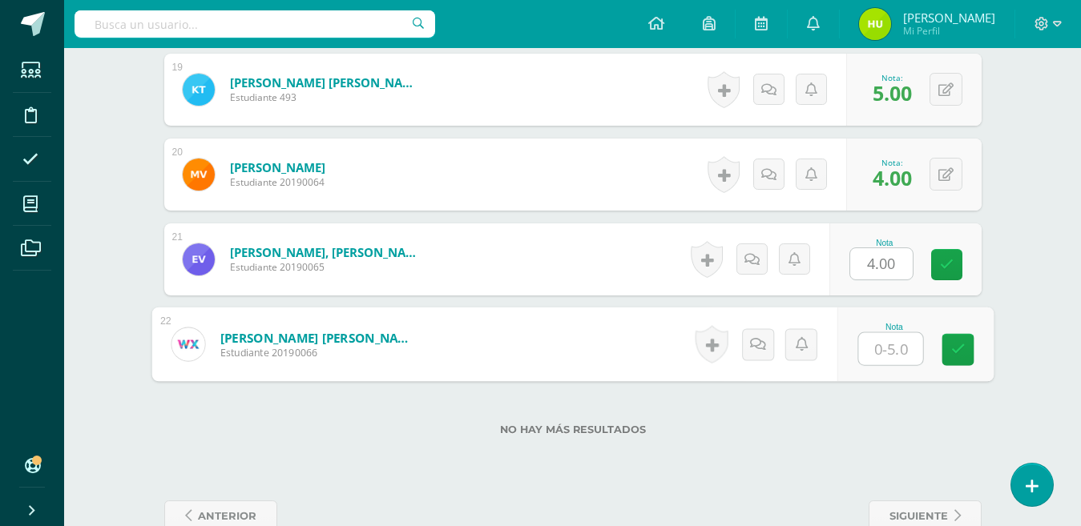
type input "4"
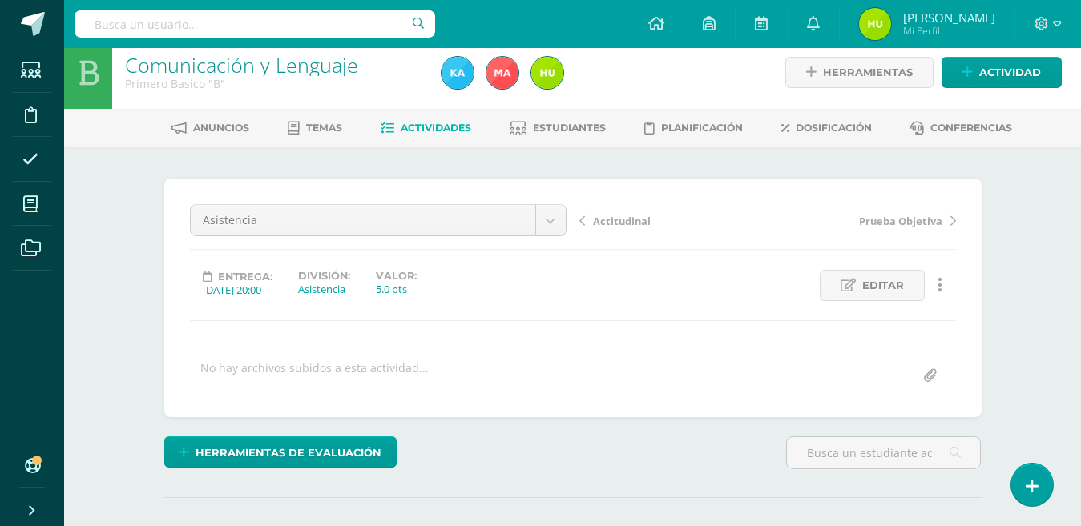
scroll to position [0, 0]
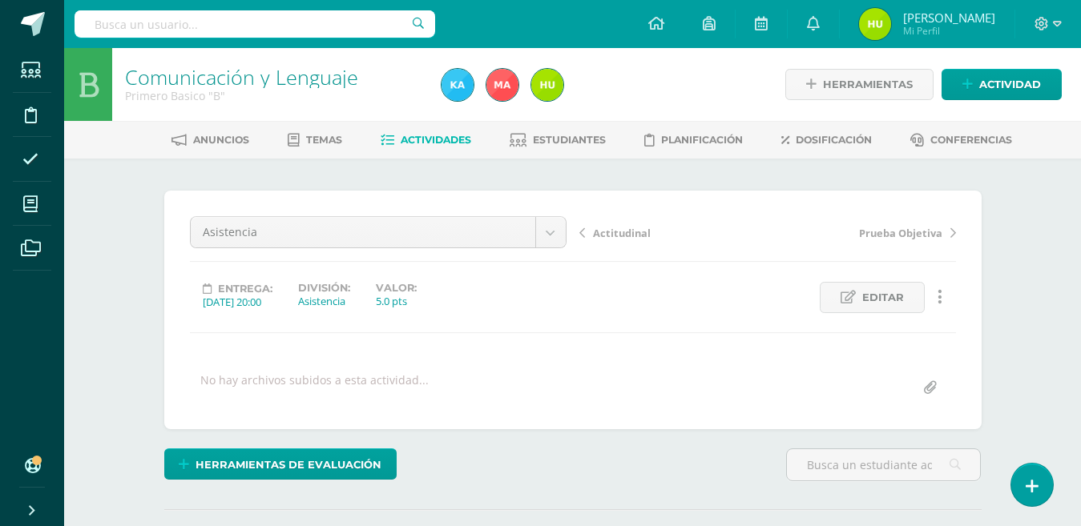
click at [415, 343] on div "Asistencia Act. 5 Act. 4 Act. 3 Act. 2 Act. 1 Parcial Actitudinal Asistencia Pr…" at bounding box center [573, 310] width 766 height 188
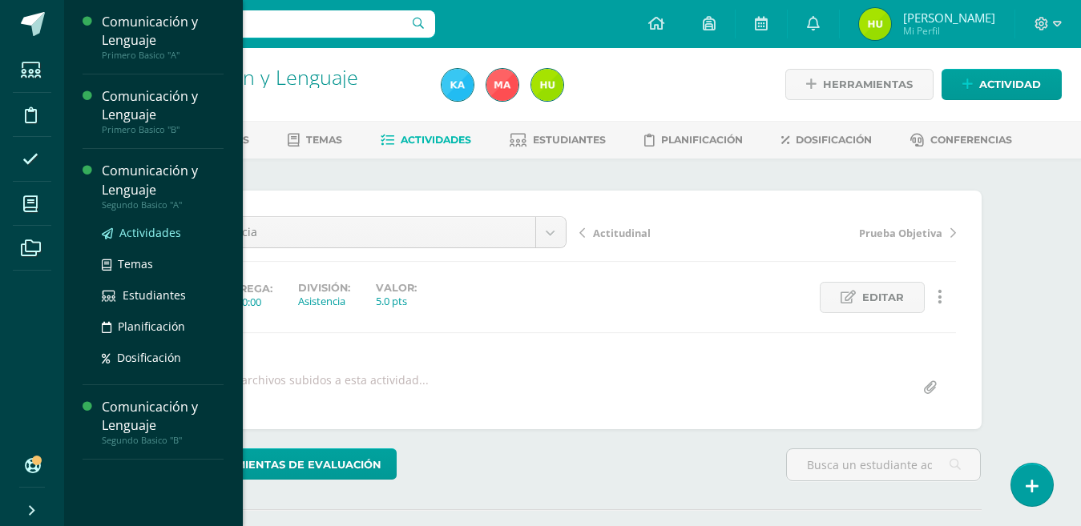
click at [140, 235] on span "Actividades" at bounding box center [150, 232] width 62 height 15
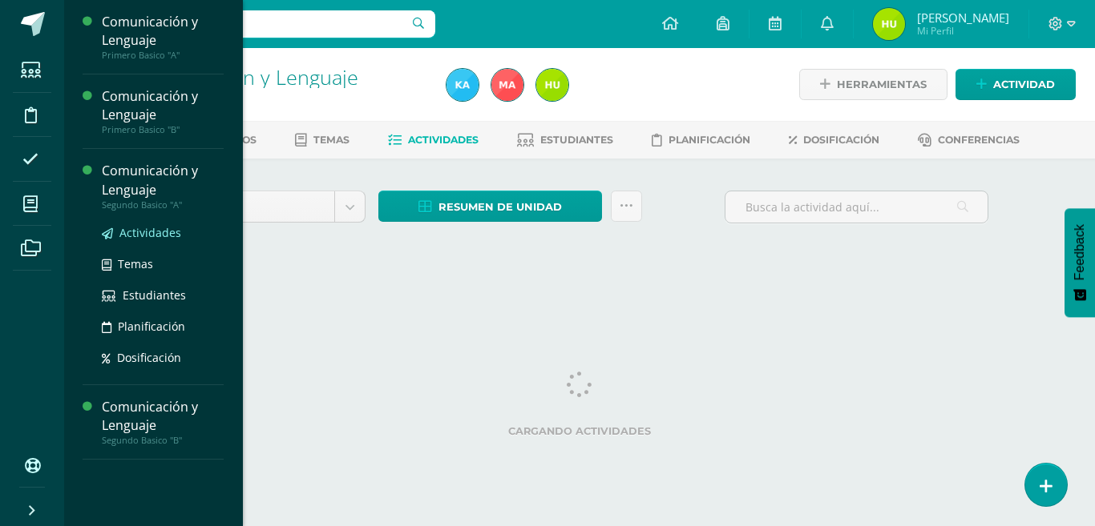
click at [141, 232] on span "Actividades" at bounding box center [150, 232] width 62 height 15
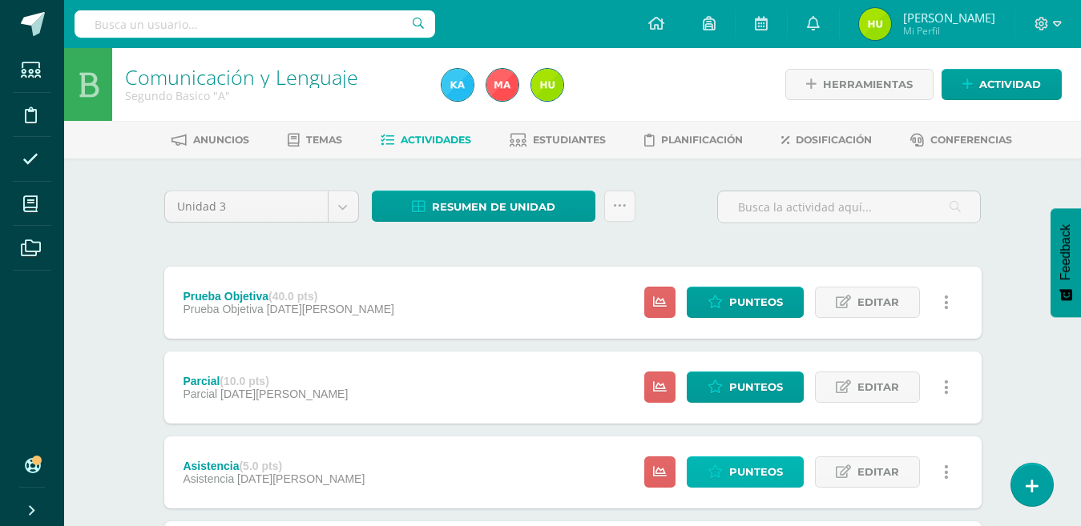
click at [759, 481] on span "Punteos" at bounding box center [756, 473] width 54 height 30
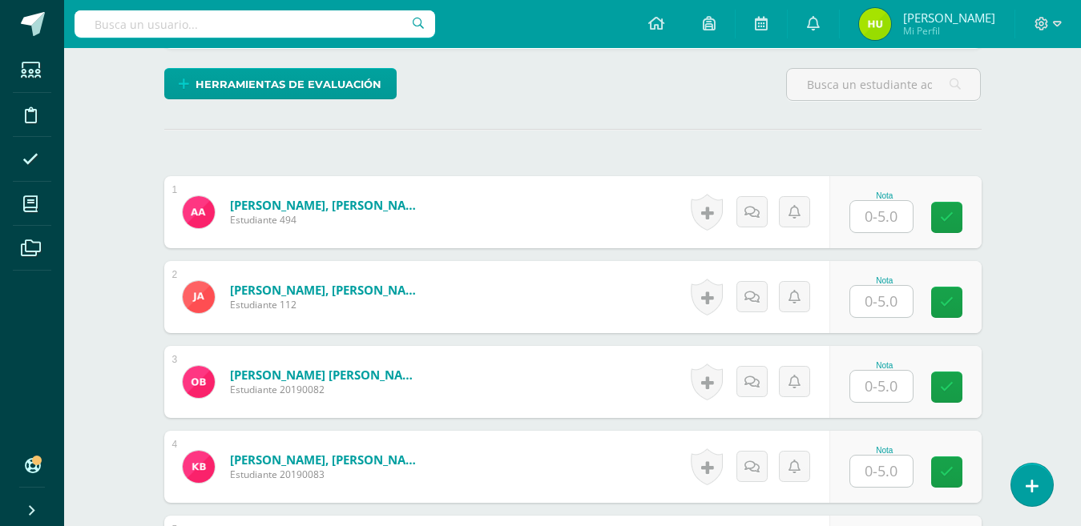
scroll to position [373, 0]
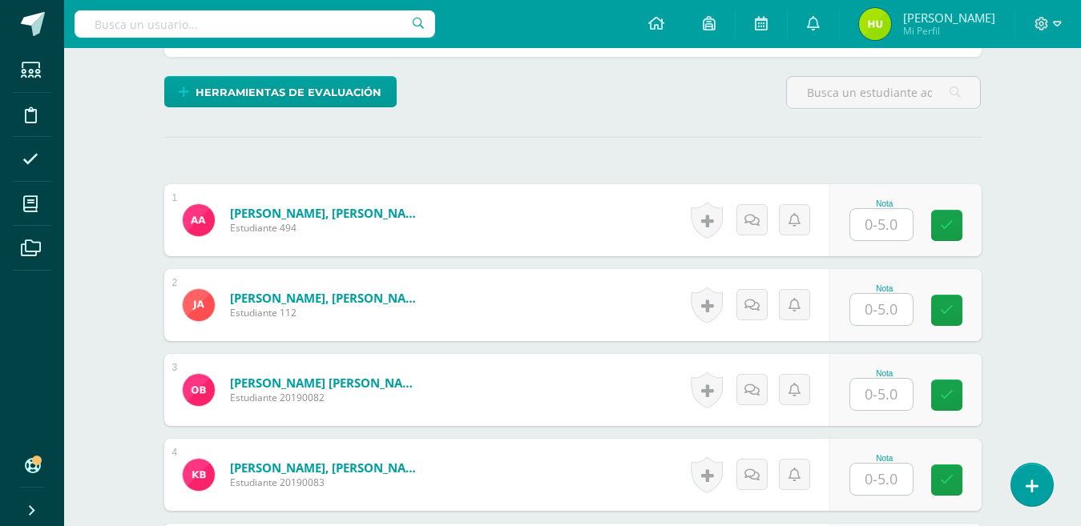
click at [877, 230] on input "text" at bounding box center [881, 224] width 63 height 31
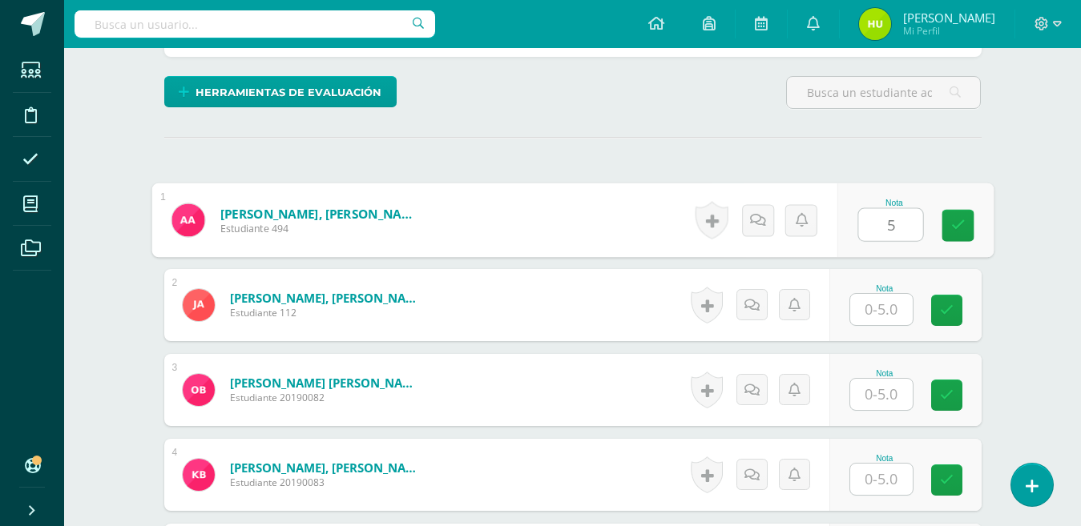
type input "5"
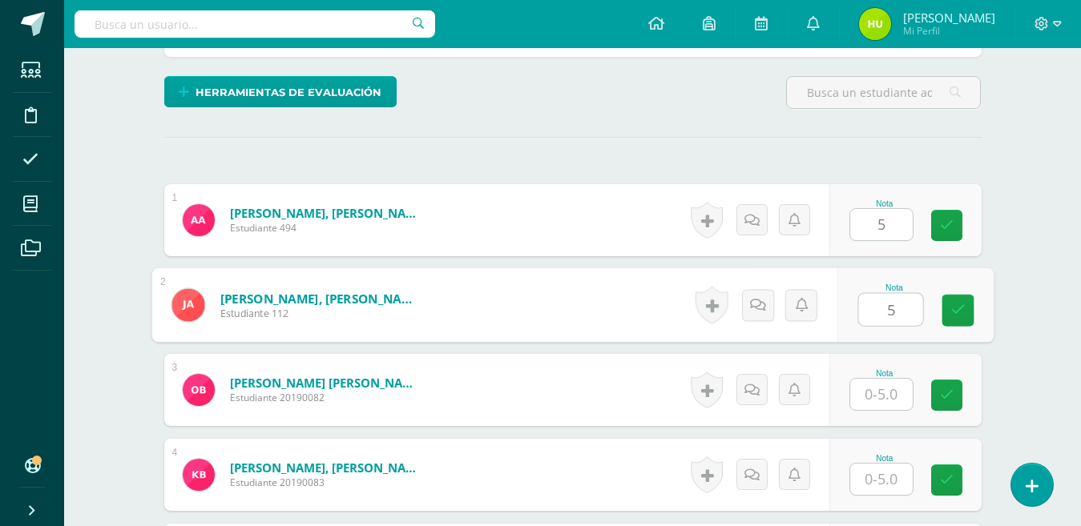
type input "5"
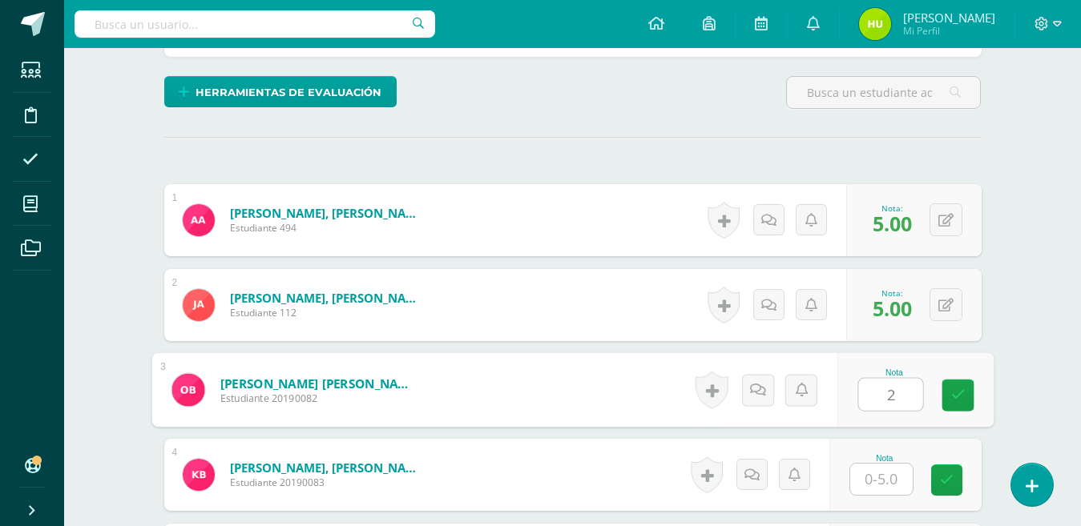
type input "2"
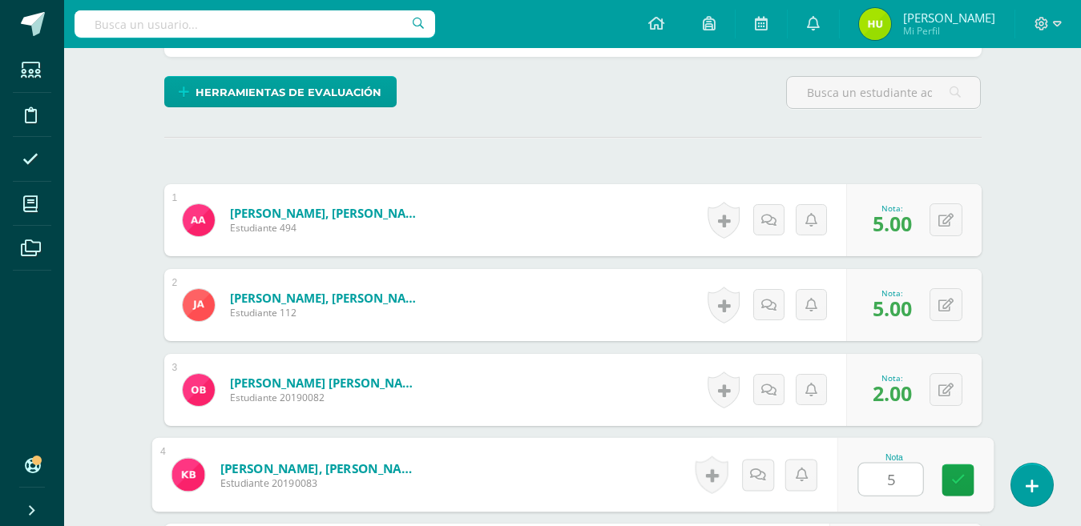
type input "5"
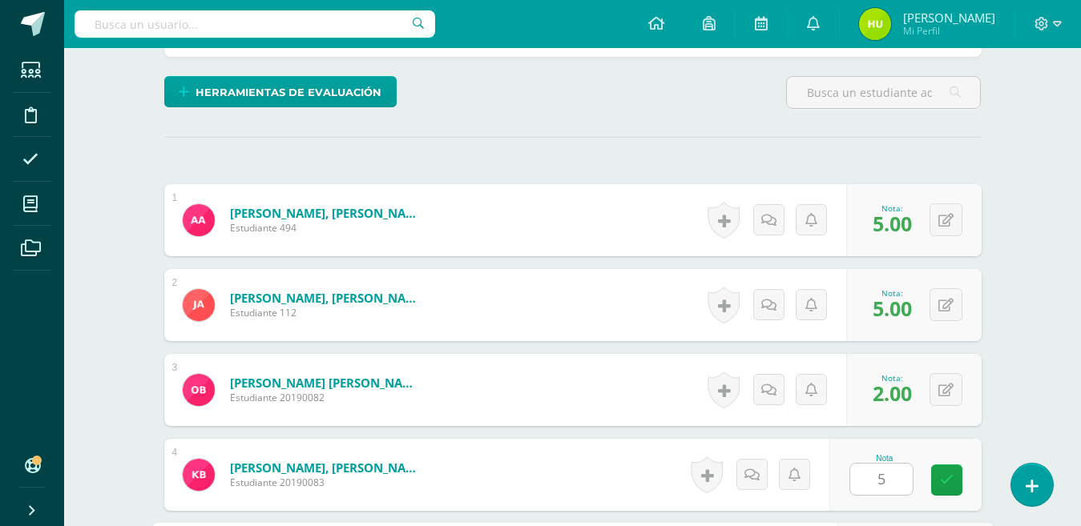
scroll to position [673, 0]
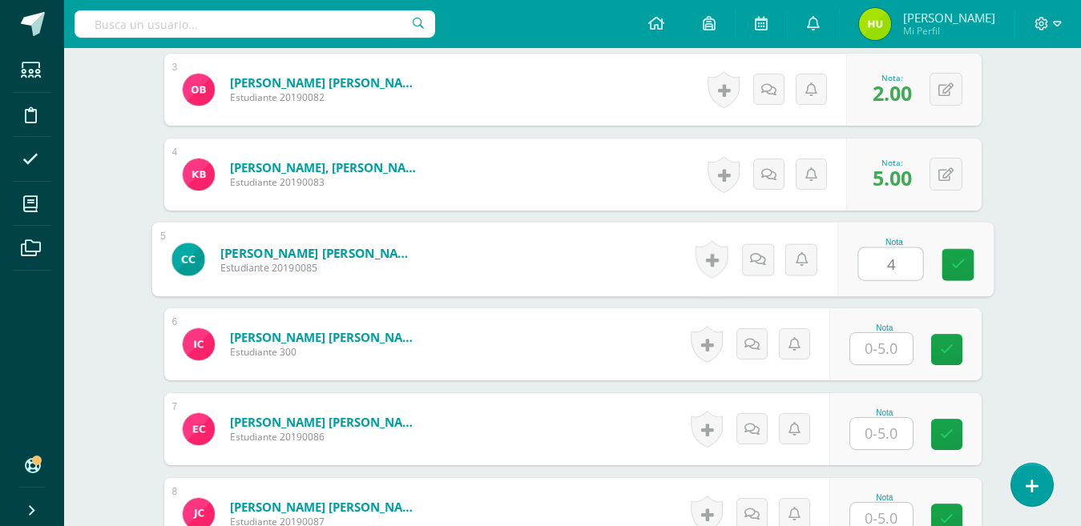
type input "4"
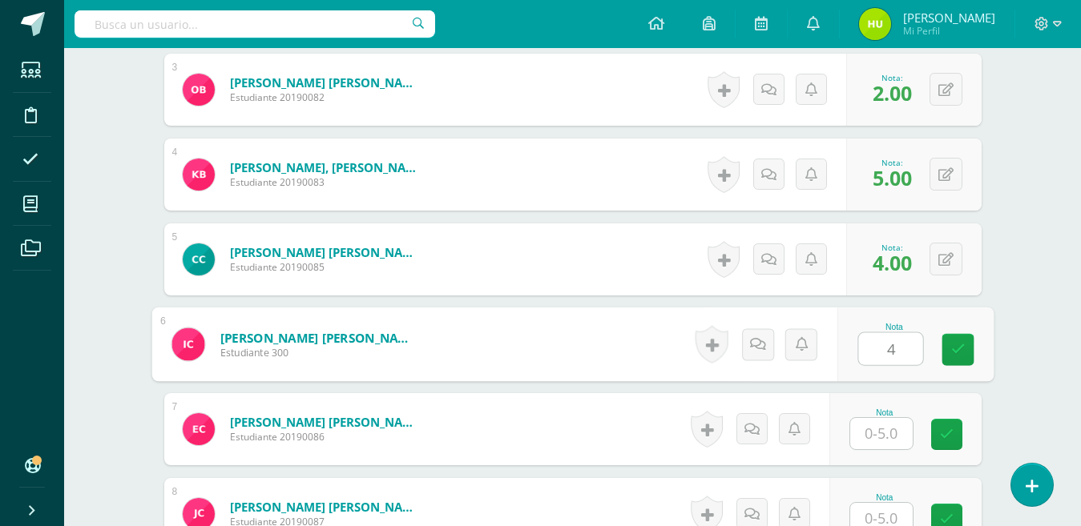
type input "4"
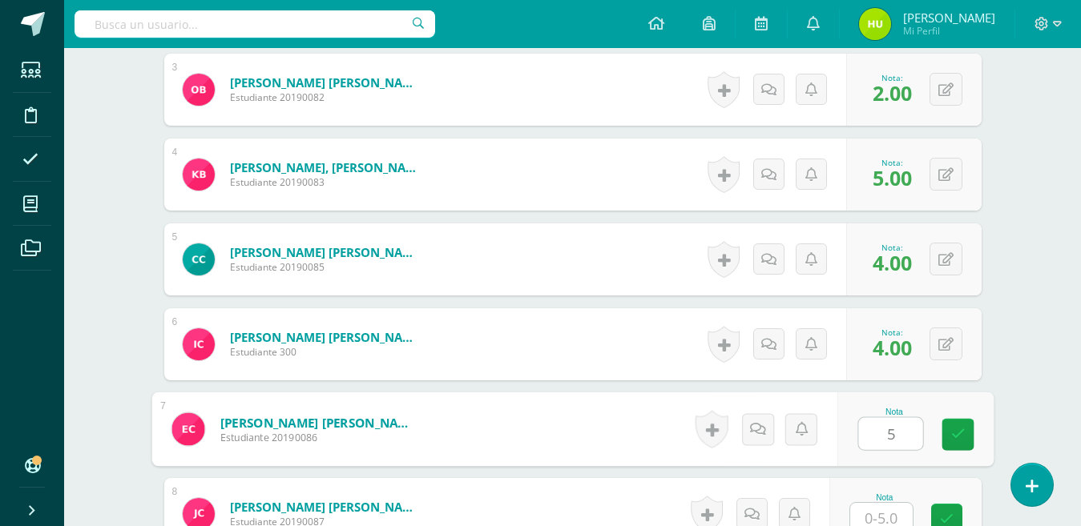
type input "5"
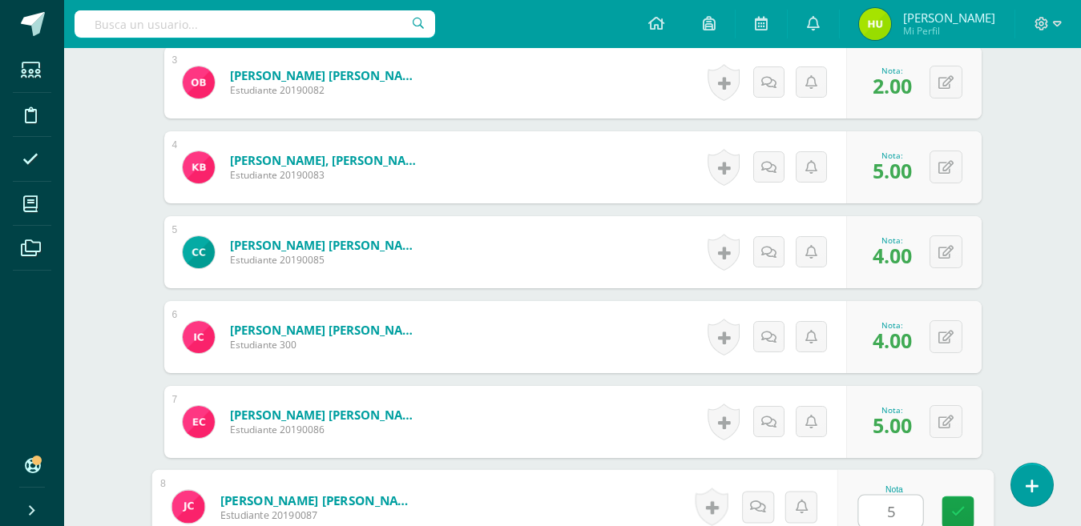
type input "5"
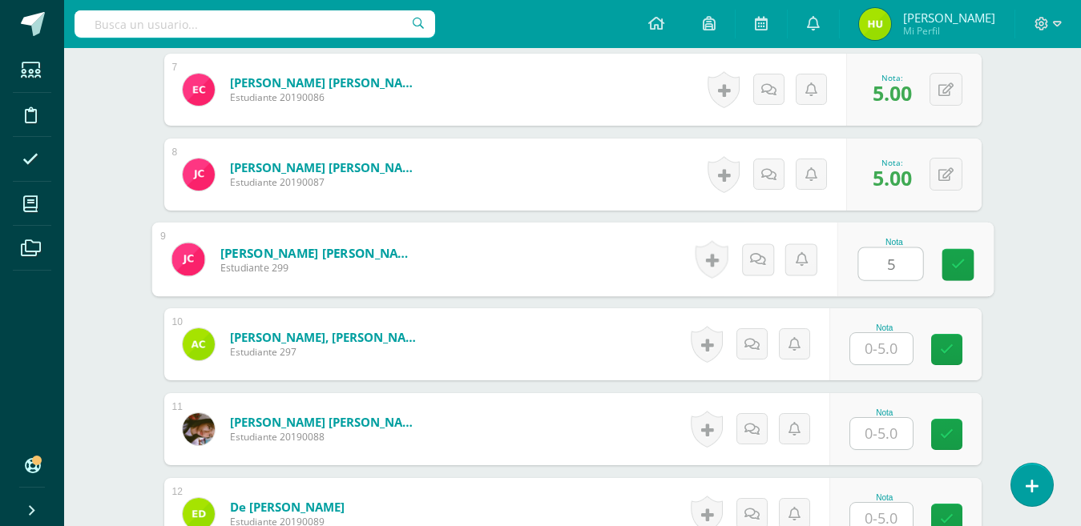
type input "5"
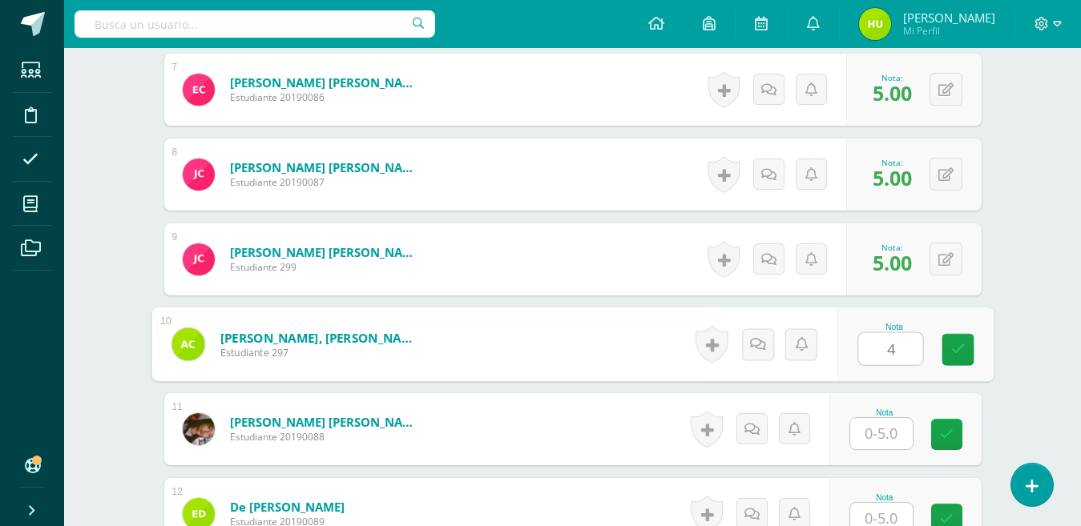
type input "4"
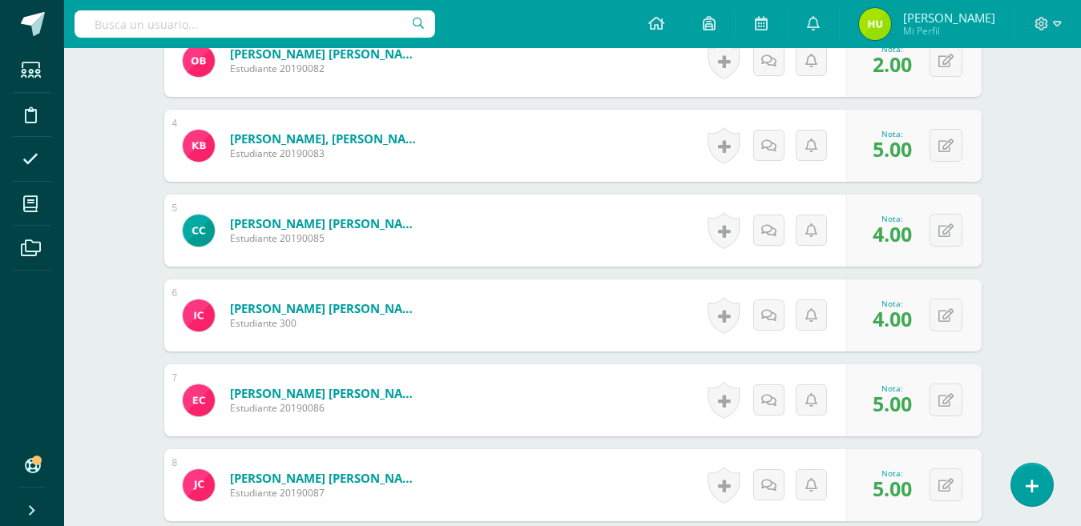
scroll to position [706, 0]
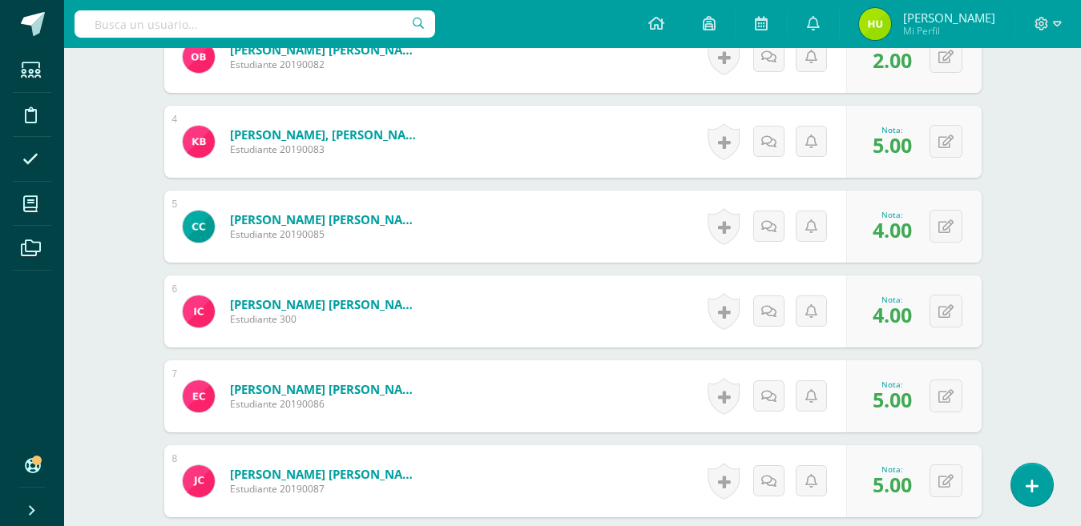
click at [893, 233] on span "4.00" at bounding box center [892, 229] width 39 height 27
click at [947, 226] on icon at bounding box center [945, 227] width 15 height 14
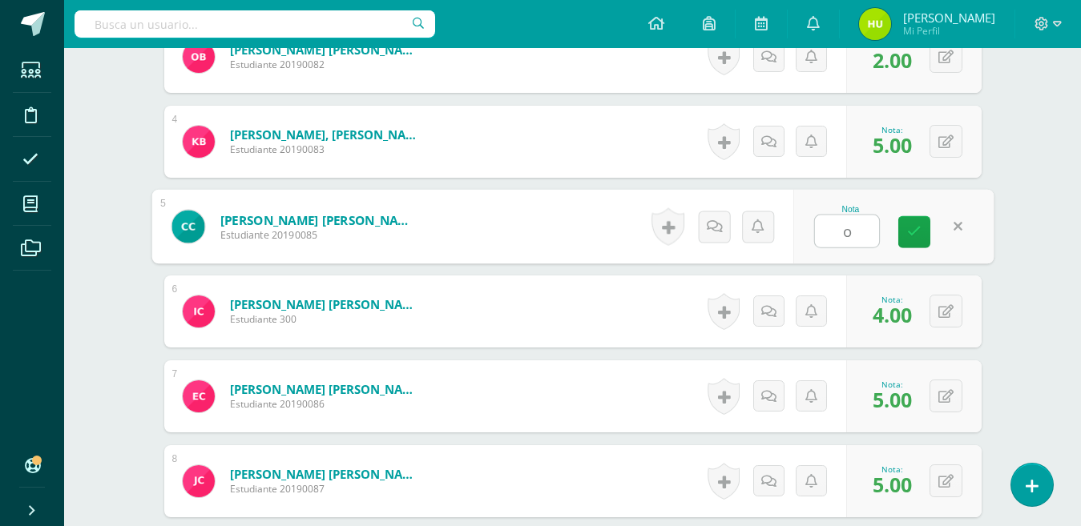
type input "o"
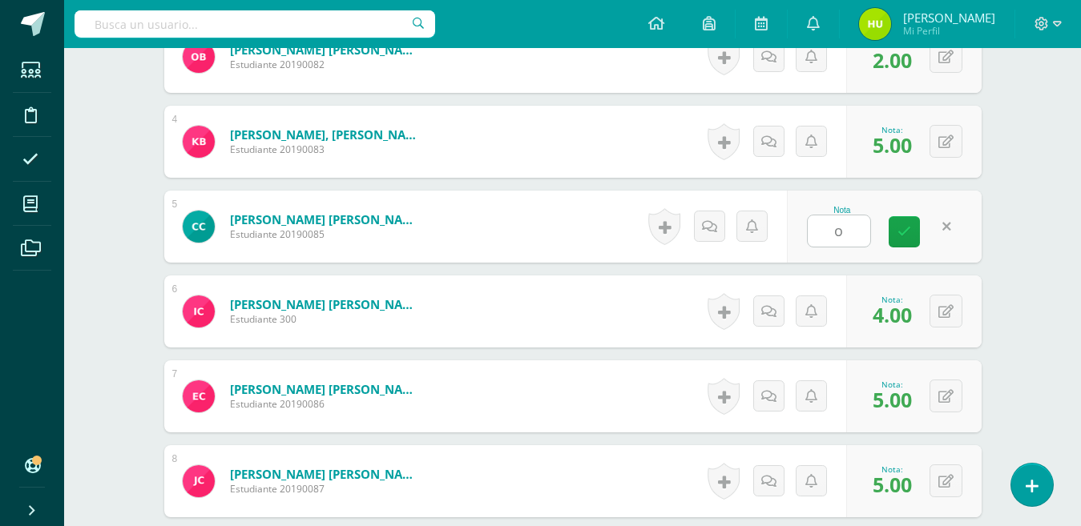
click at [888, 397] on span "5.00" at bounding box center [892, 399] width 39 height 27
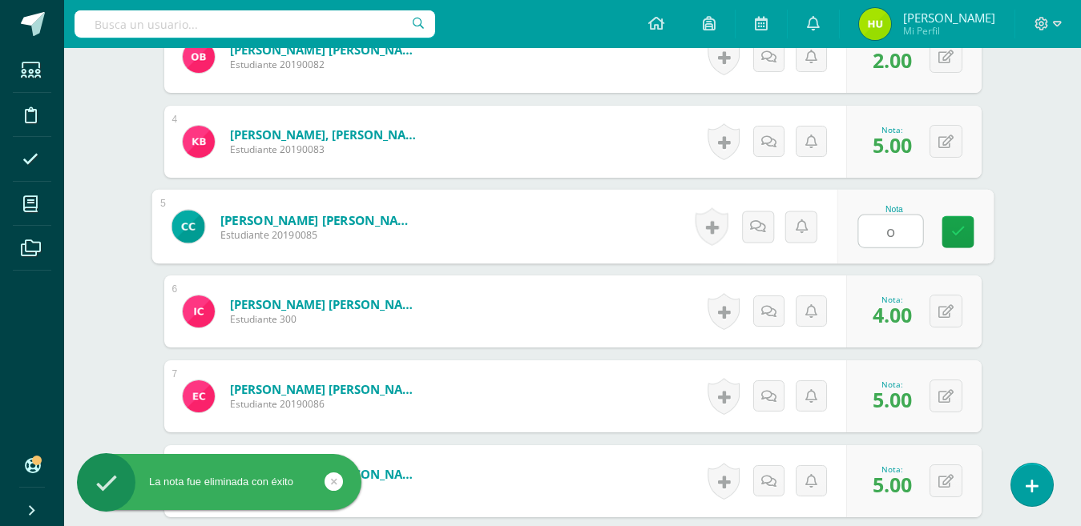
click at [890, 236] on input "o" at bounding box center [890, 232] width 64 height 32
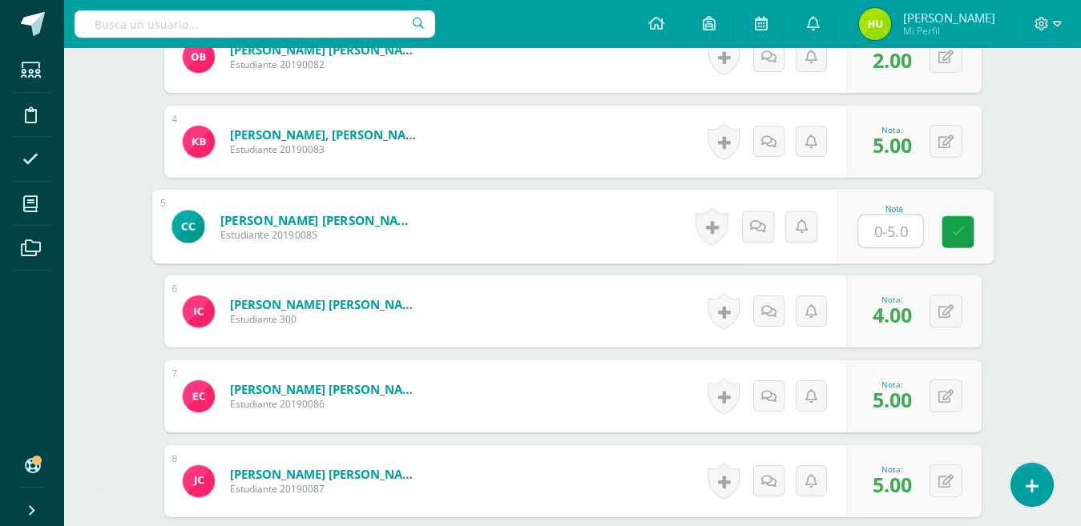
type input "0"
click at [961, 236] on icon at bounding box center [957, 232] width 14 height 14
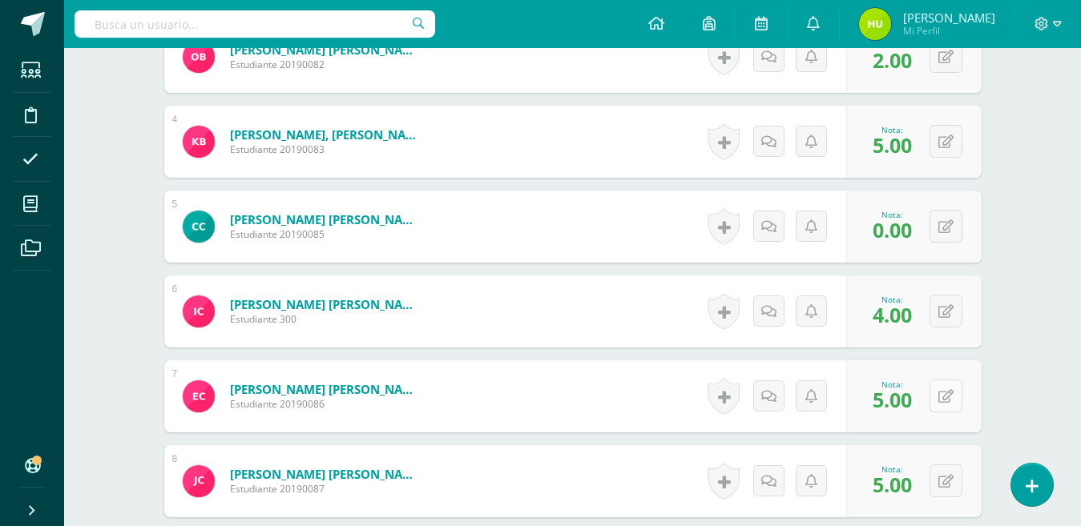
click at [938, 397] on icon at bounding box center [945, 397] width 15 height 14
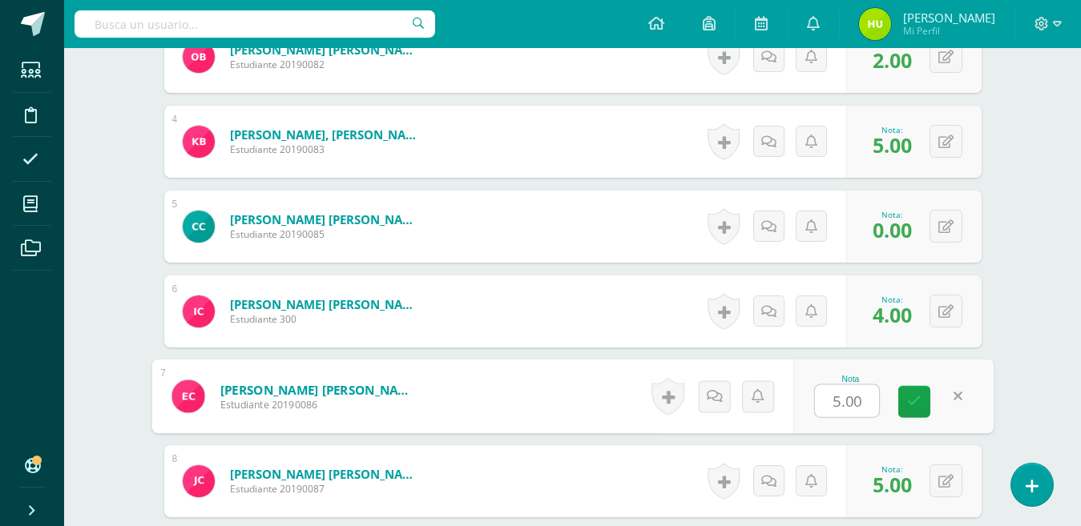
type input "4"
click at [910, 407] on icon at bounding box center [914, 402] width 14 height 14
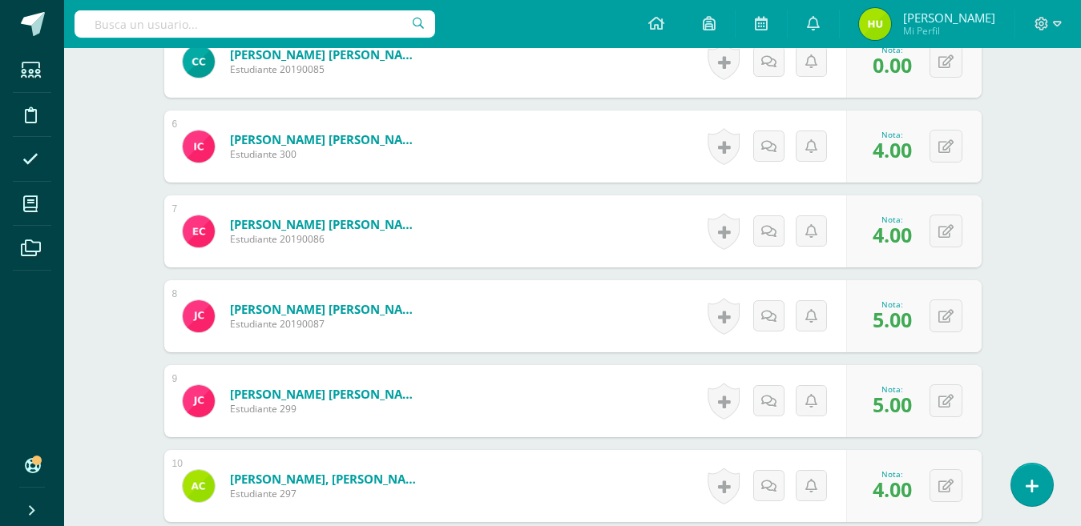
scroll to position [896, 0]
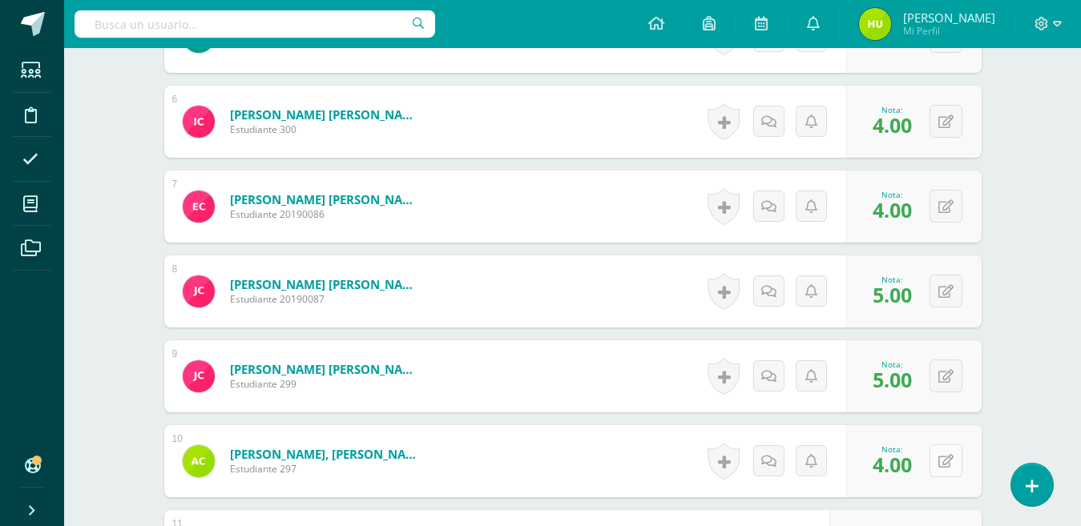
click at [945, 461] on button at bounding box center [946, 461] width 33 height 33
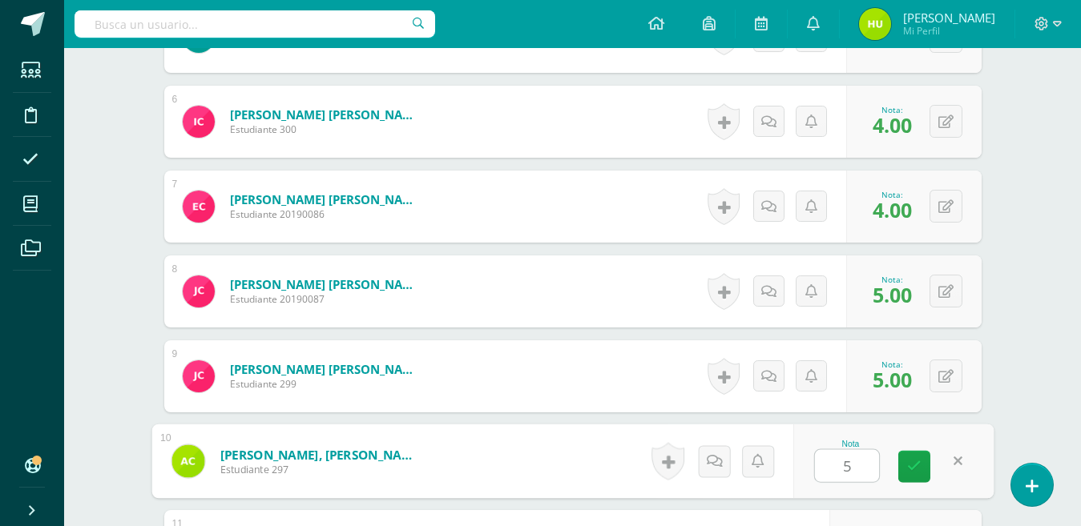
type input "5"
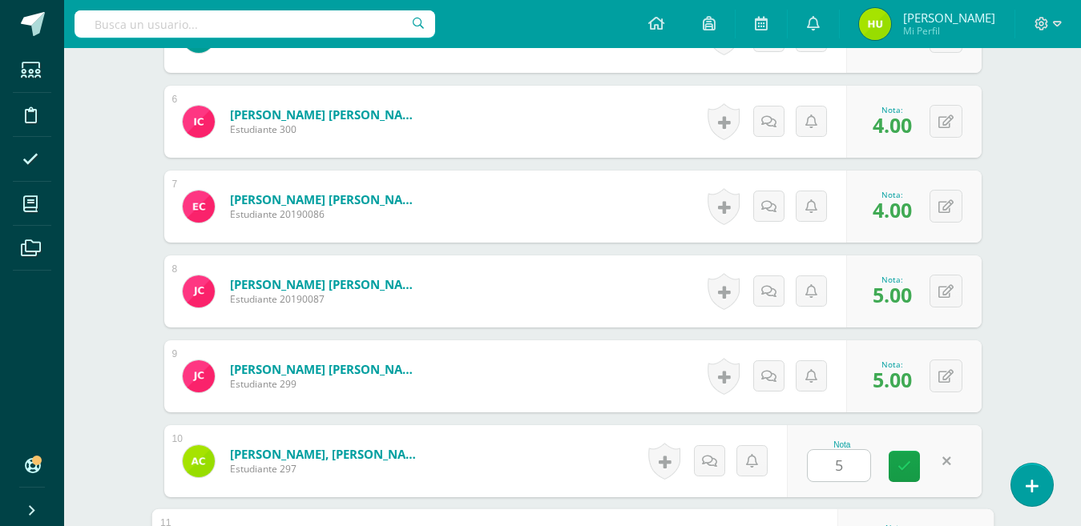
scroll to position [1183, 0]
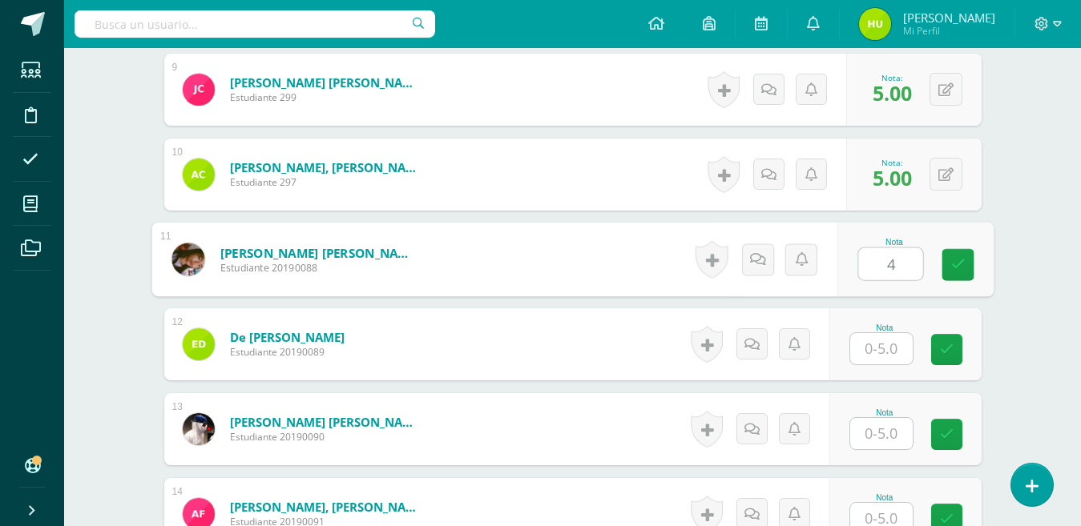
type input "4"
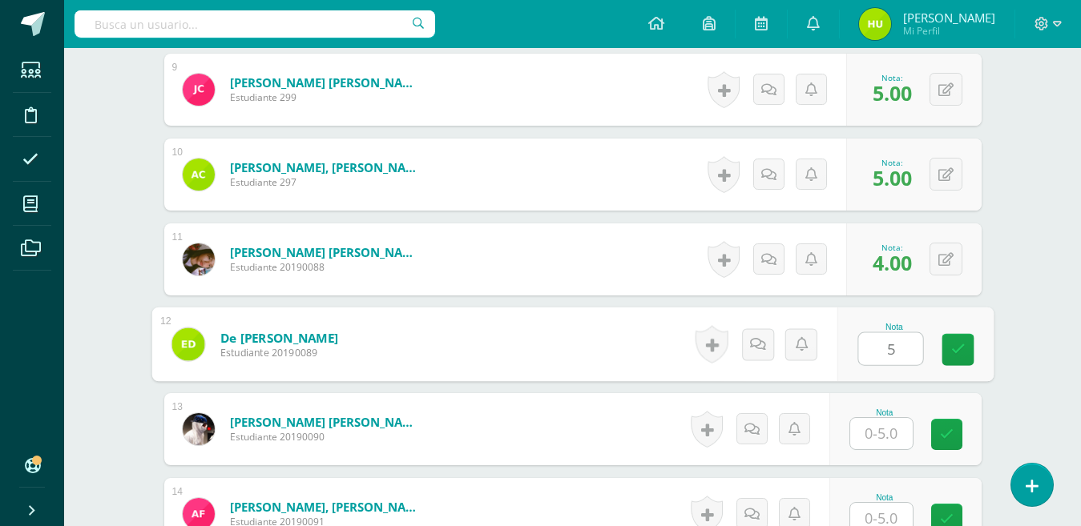
type input "5"
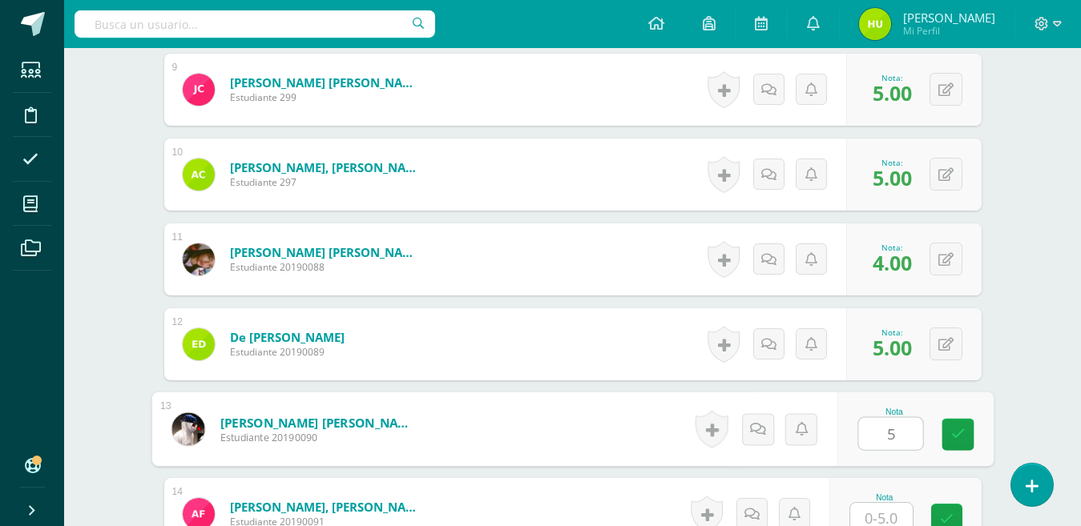
type input "5"
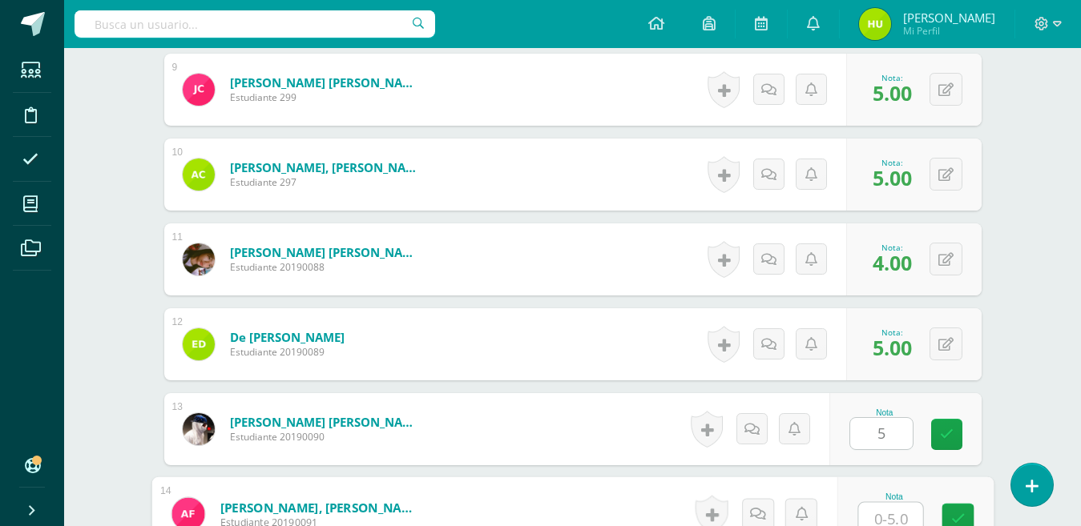
scroll to position [1190, 0]
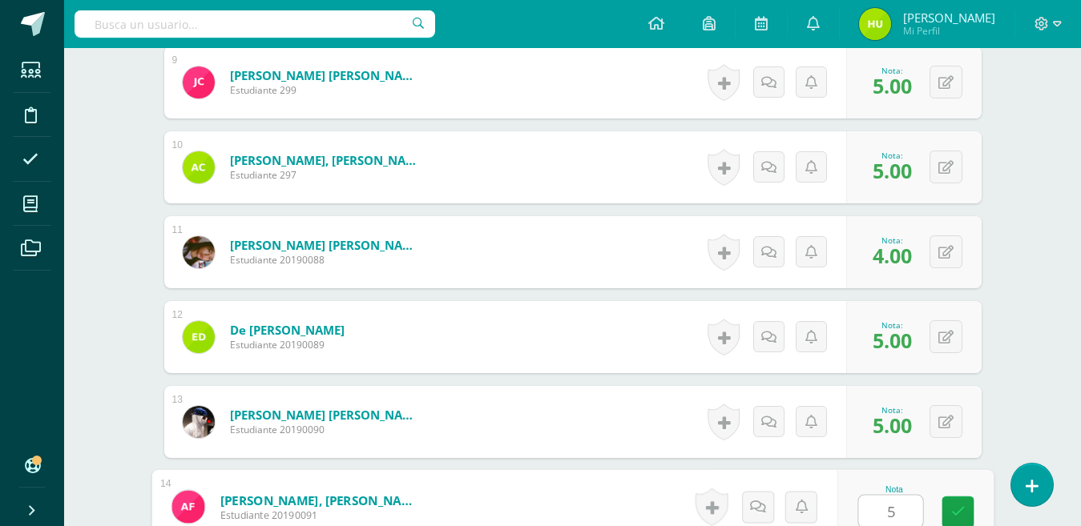
type input "5"
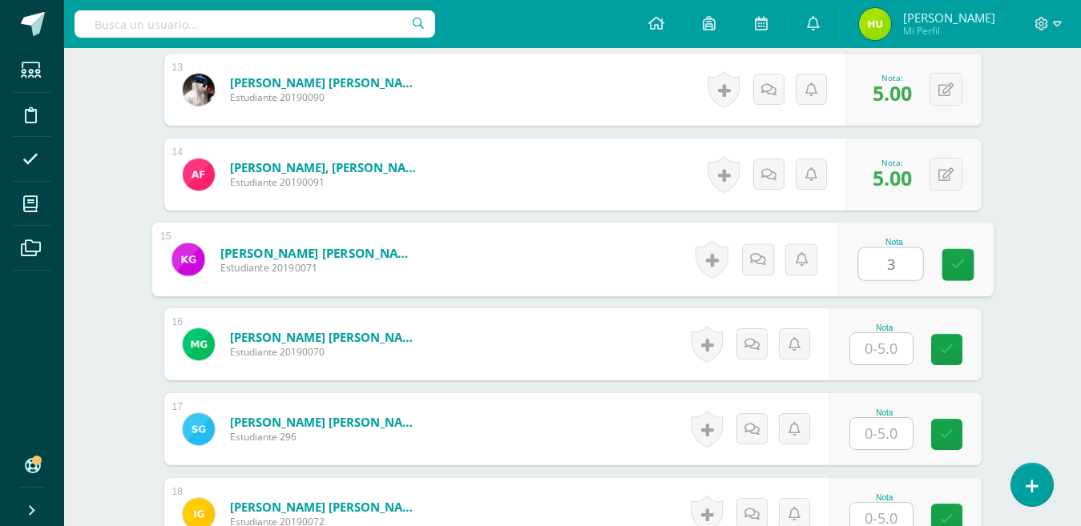
type input "3"
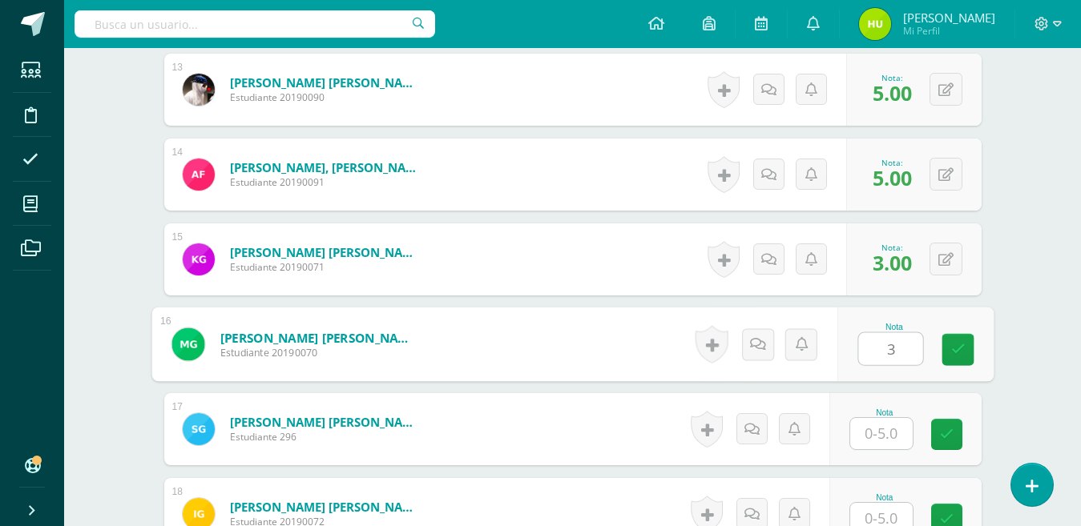
type input "3"
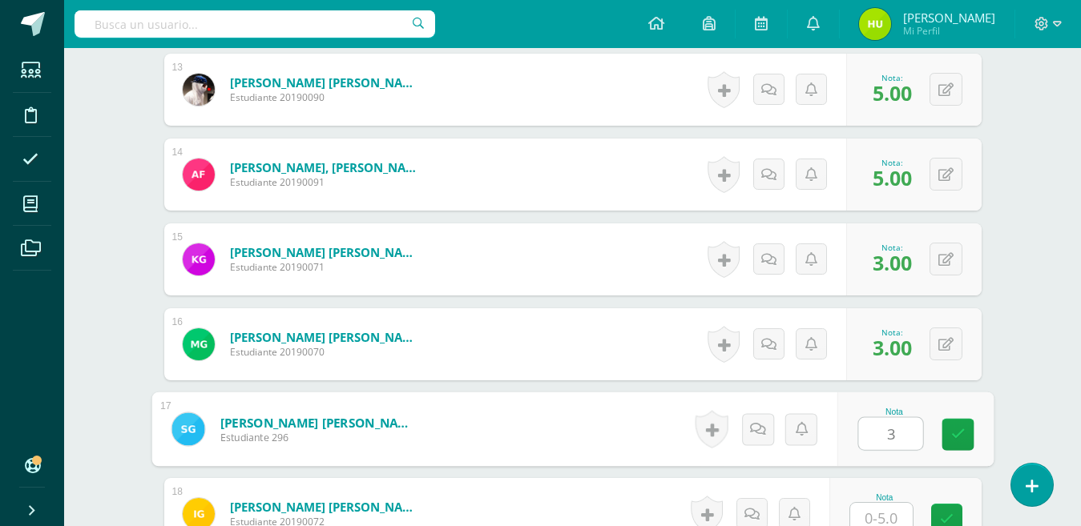
type input "3"
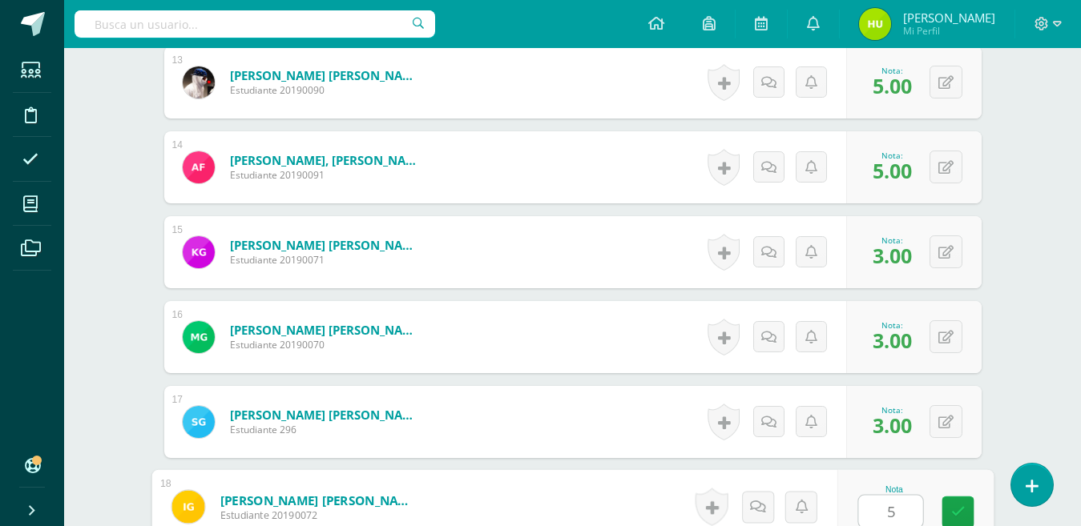
type input "5"
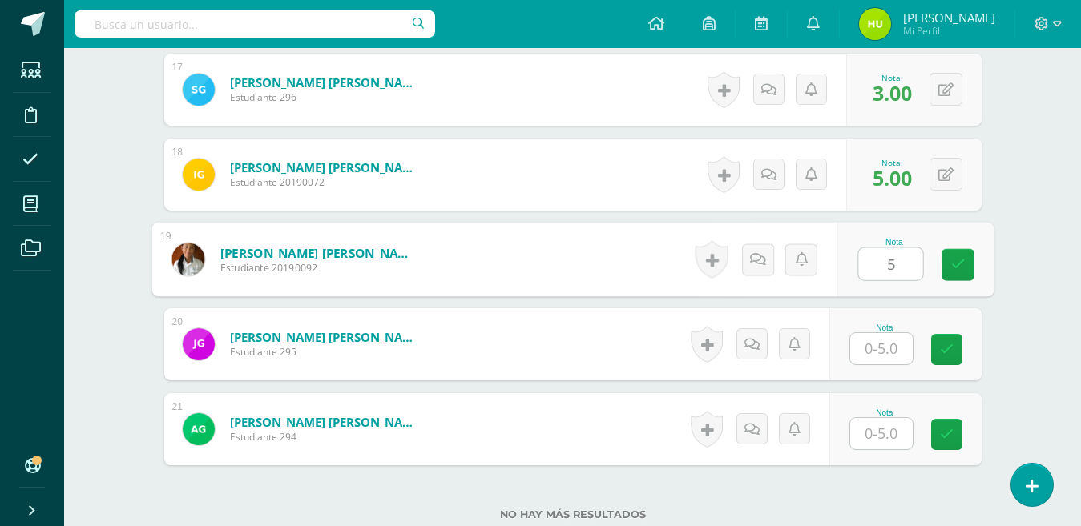
type input "5"
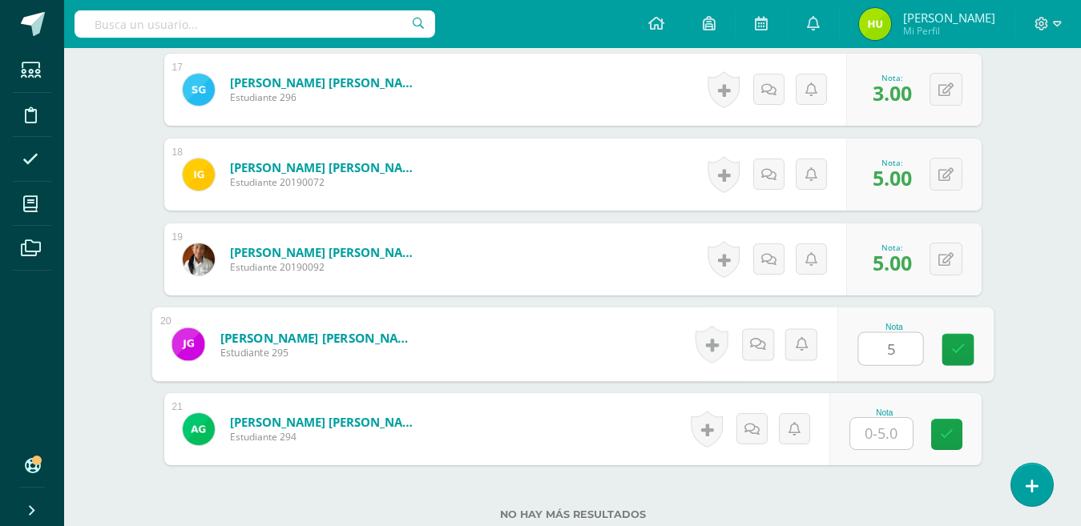
type input "5"
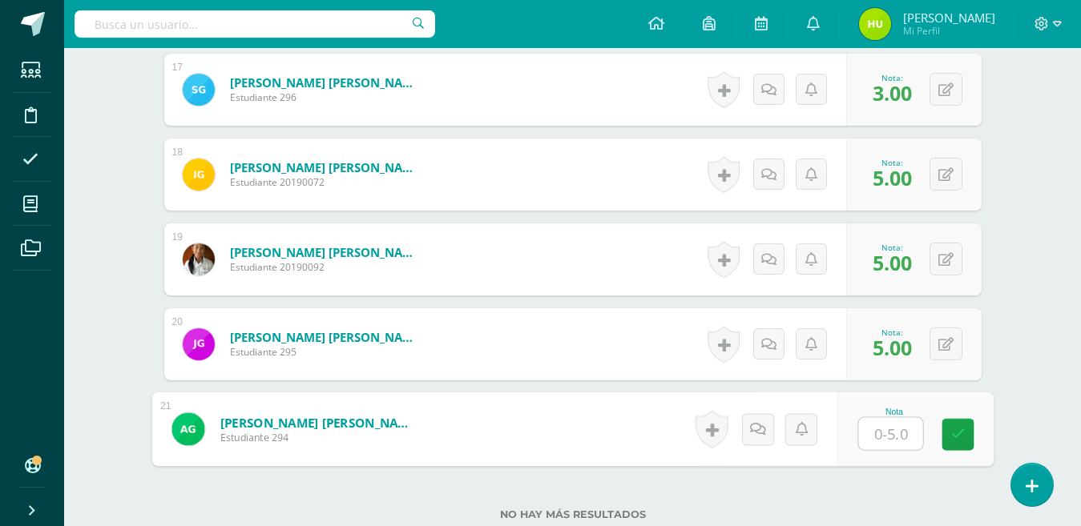
type input "1"
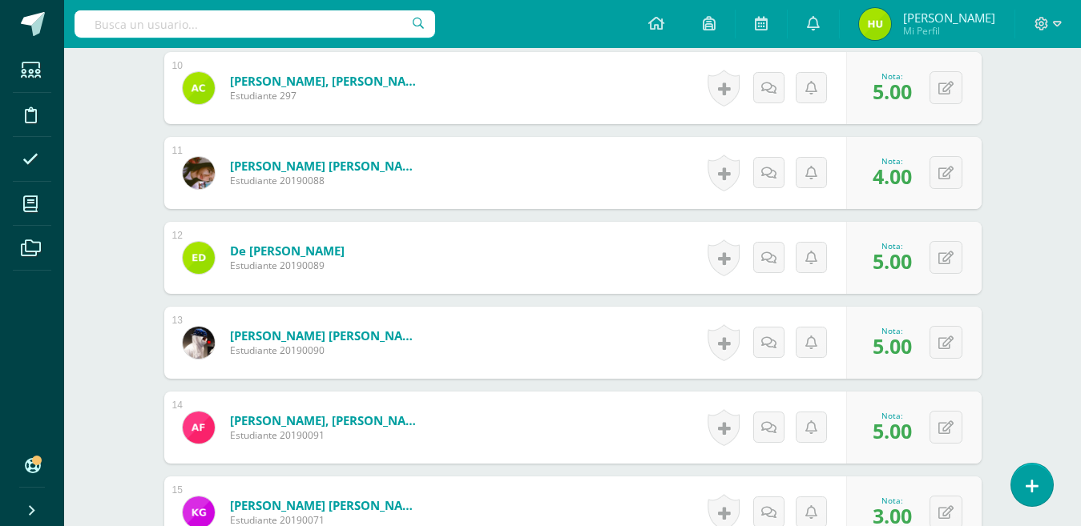
scroll to position [1232, 0]
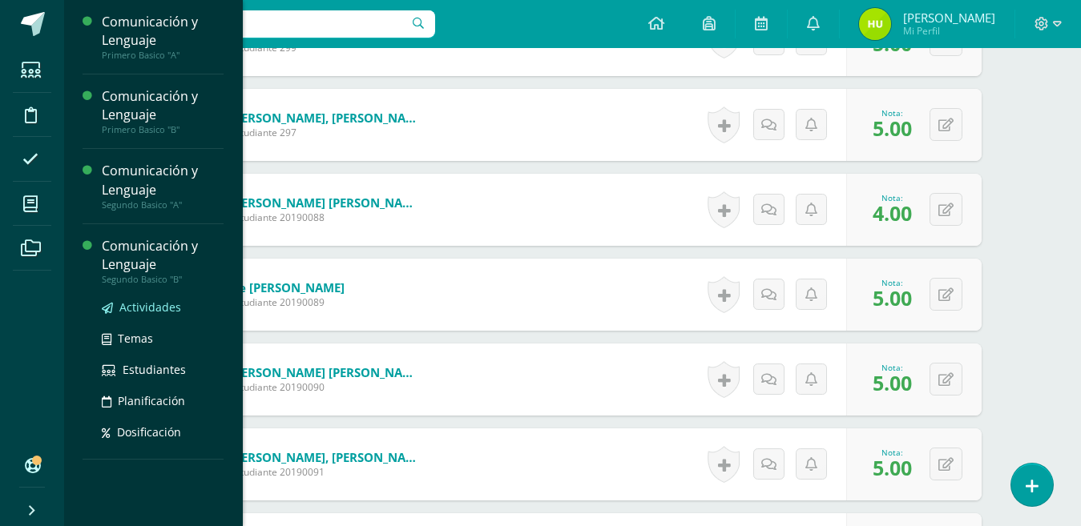
drag, startPoint x: 132, startPoint y: 288, endPoint x: 132, endPoint y: 306, distance: 17.6
click at [132, 306] on div "Actividades Temas Estudiantes Planificación Dosificación" at bounding box center [163, 366] width 122 height 162
click at [132, 306] on span "Actividades" at bounding box center [150, 307] width 62 height 15
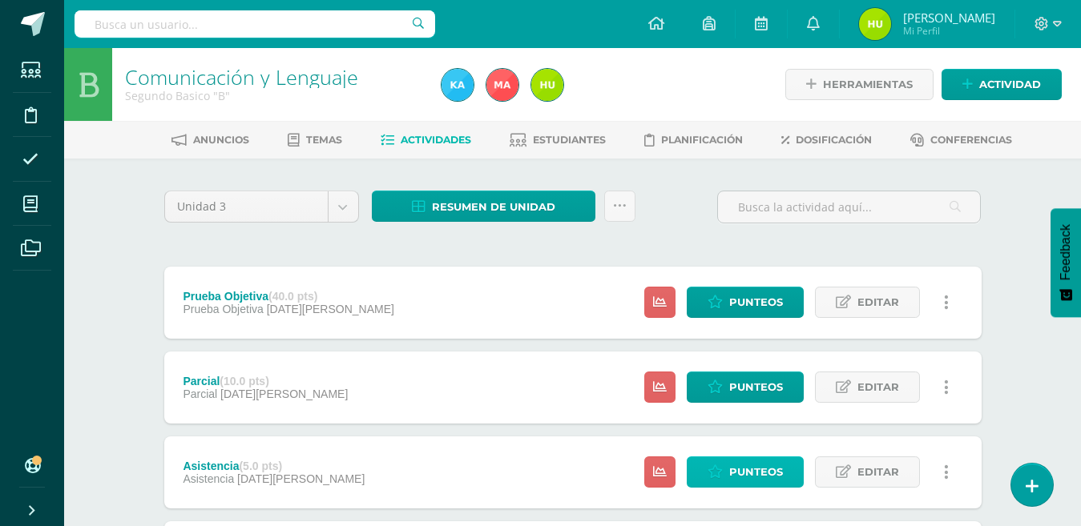
click at [757, 474] on span "Punteos" at bounding box center [756, 473] width 54 height 30
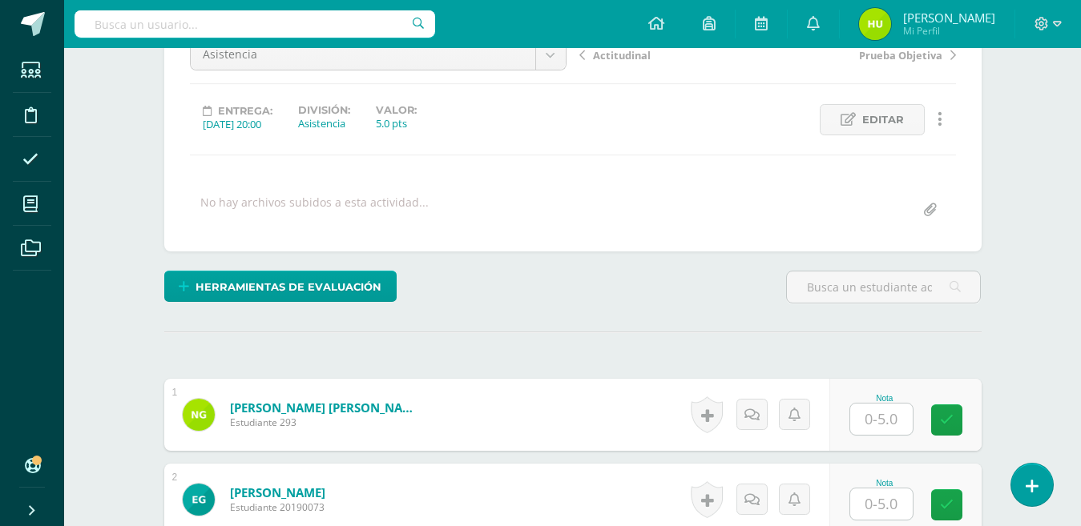
scroll to position [179, 0]
click at [891, 414] on input "text" at bounding box center [881, 418] width 63 height 31
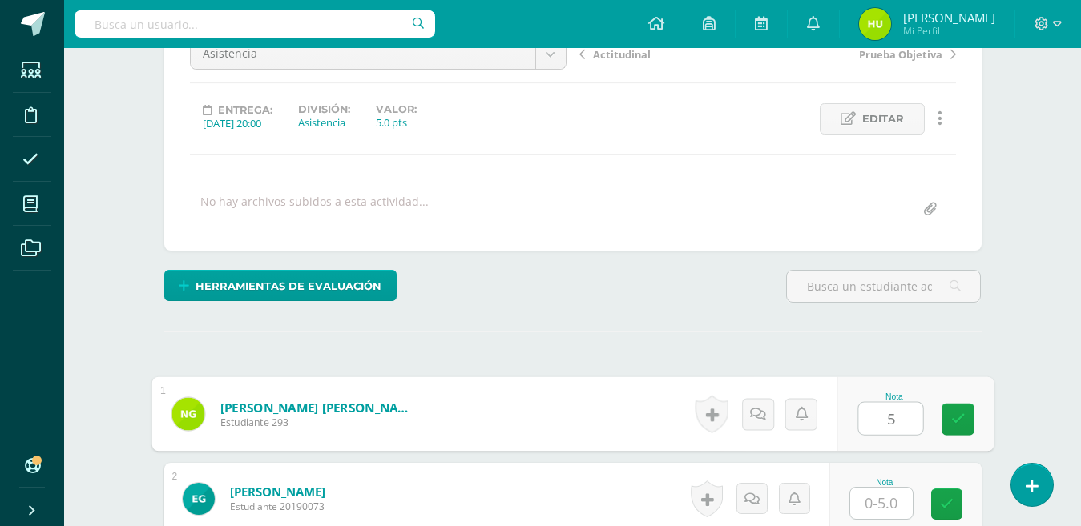
type input "5"
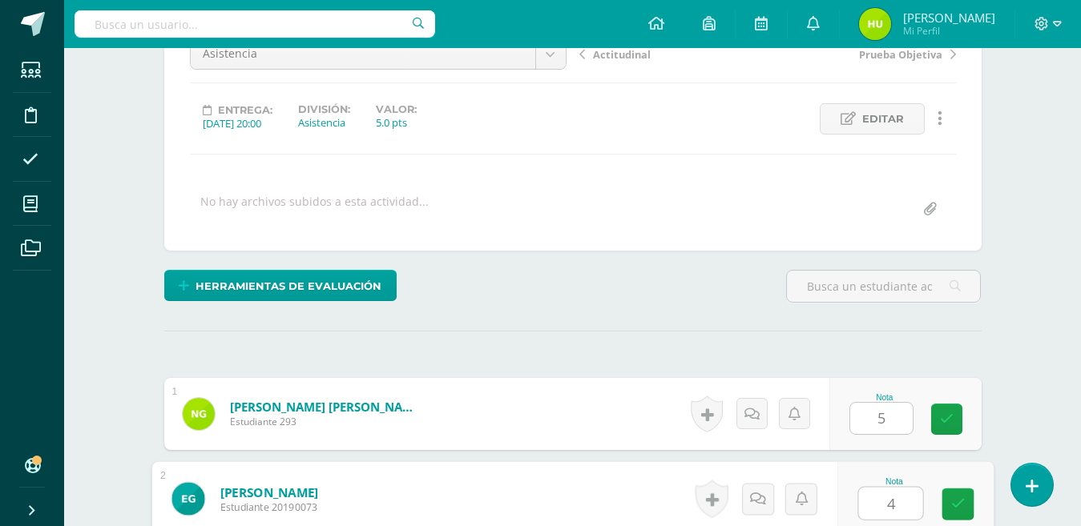
type input "4"
type input "5"
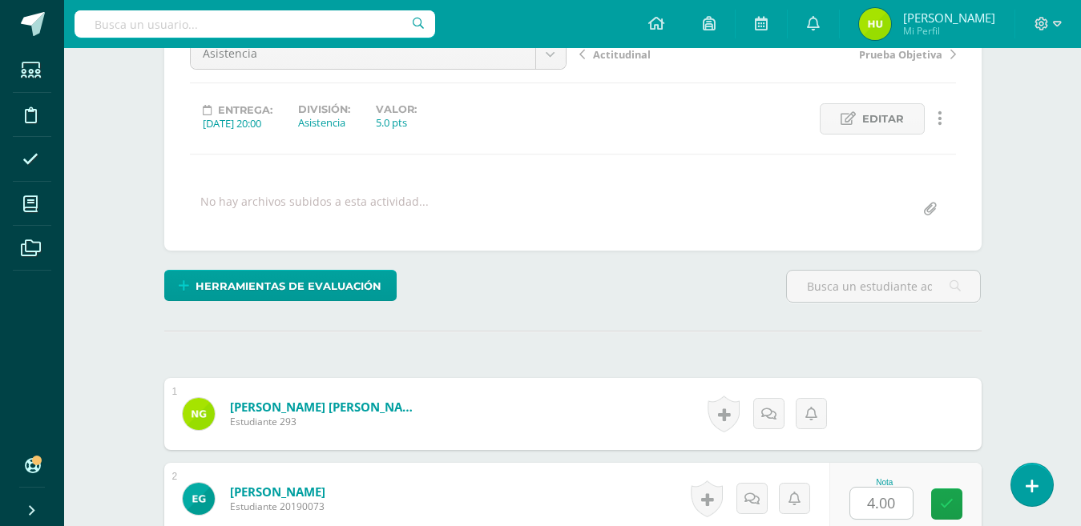
scroll to position [503, 0]
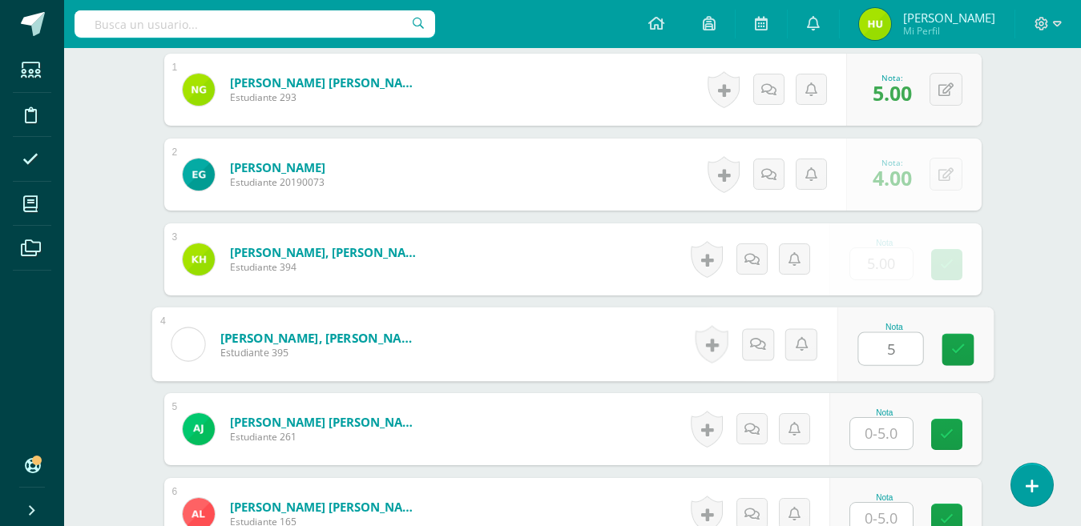
type input "5"
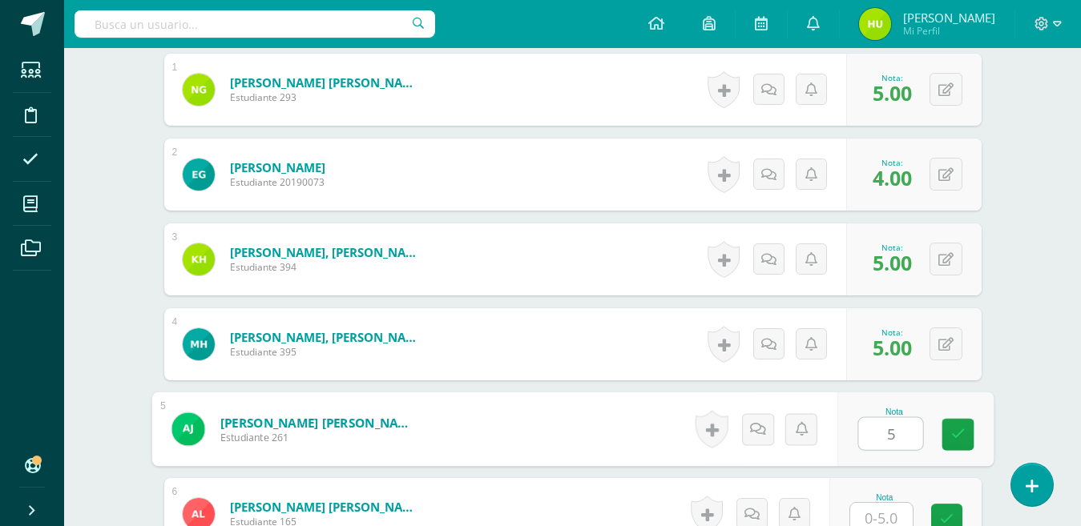
type input "5"
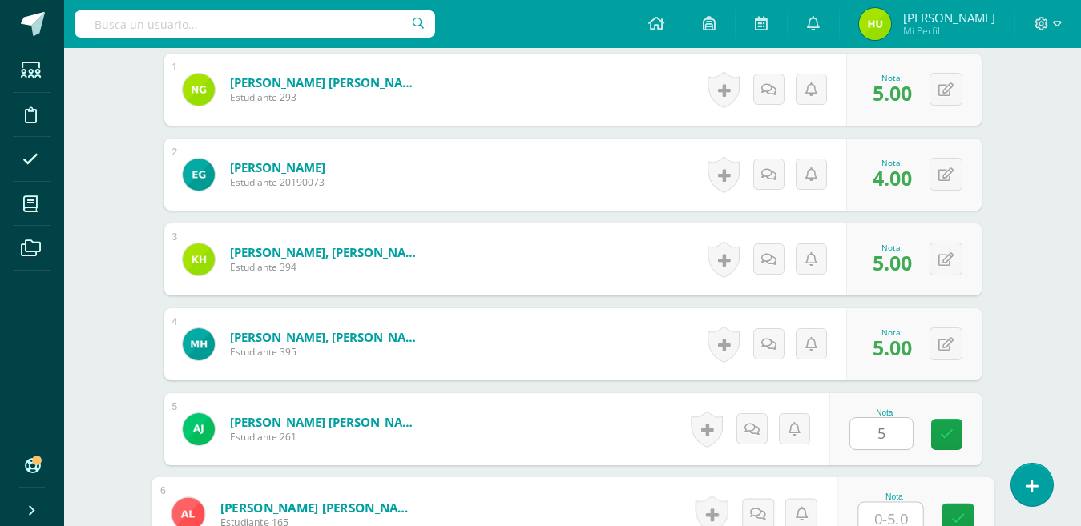
scroll to position [510, 0]
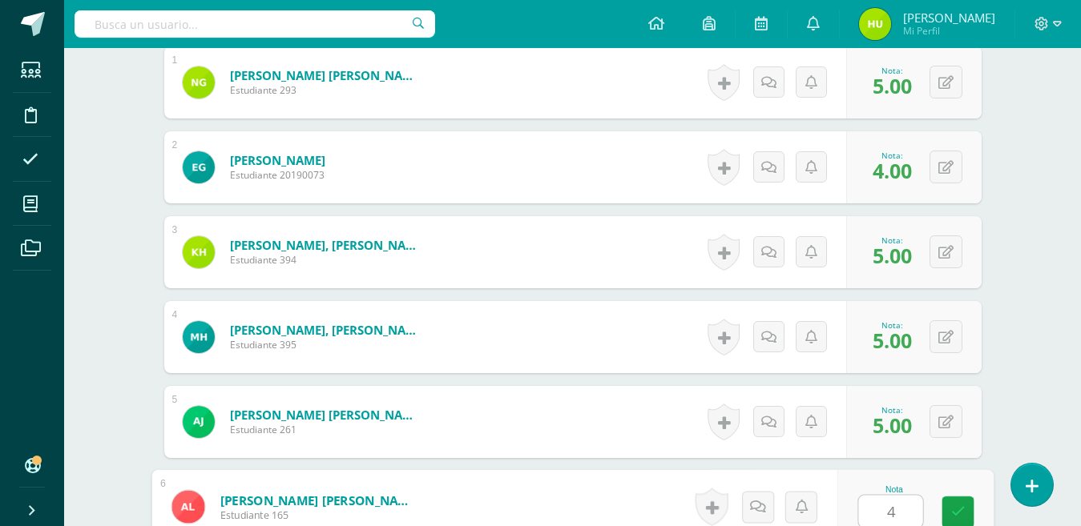
type input "4"
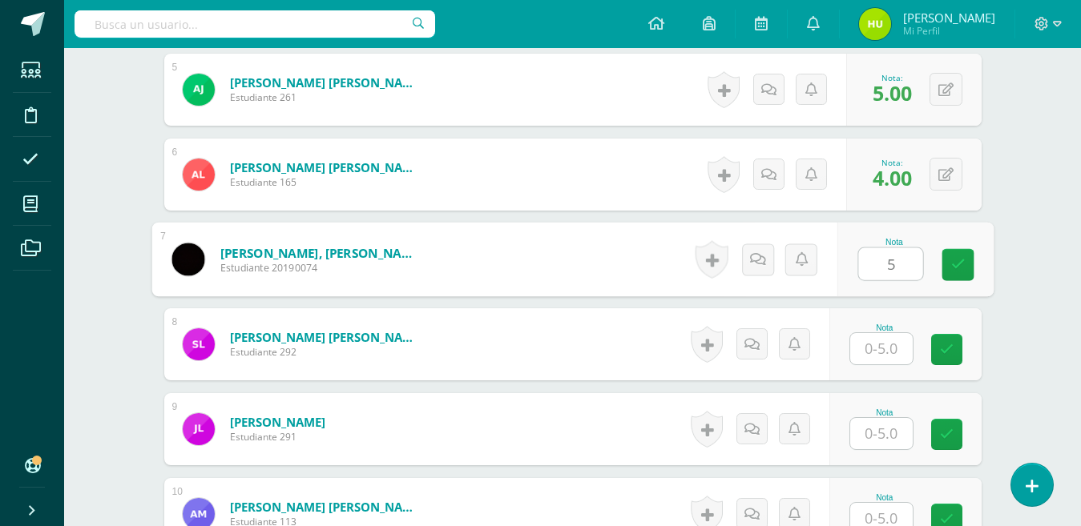
type input "5"
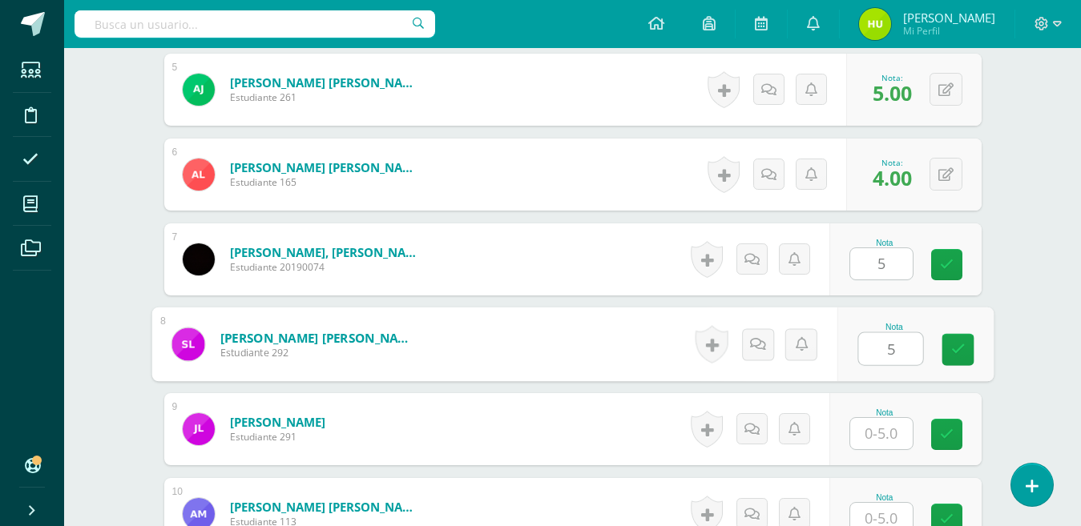
type input "5"
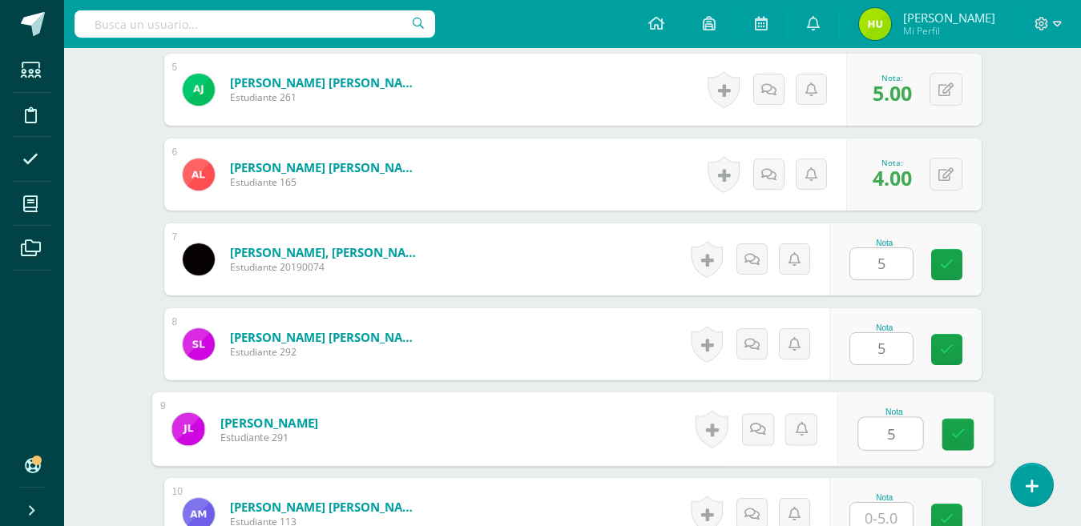
type input "5"
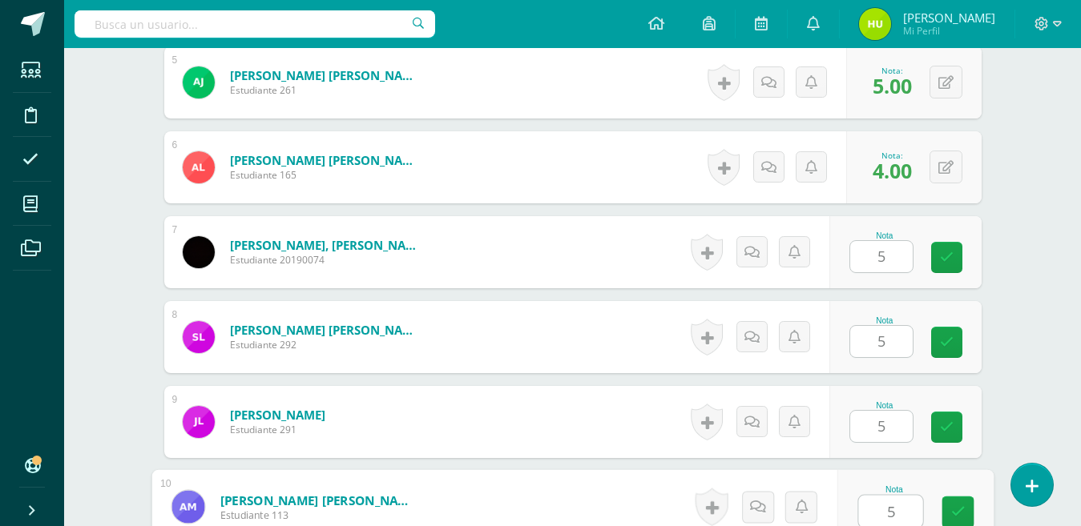
type input "5"
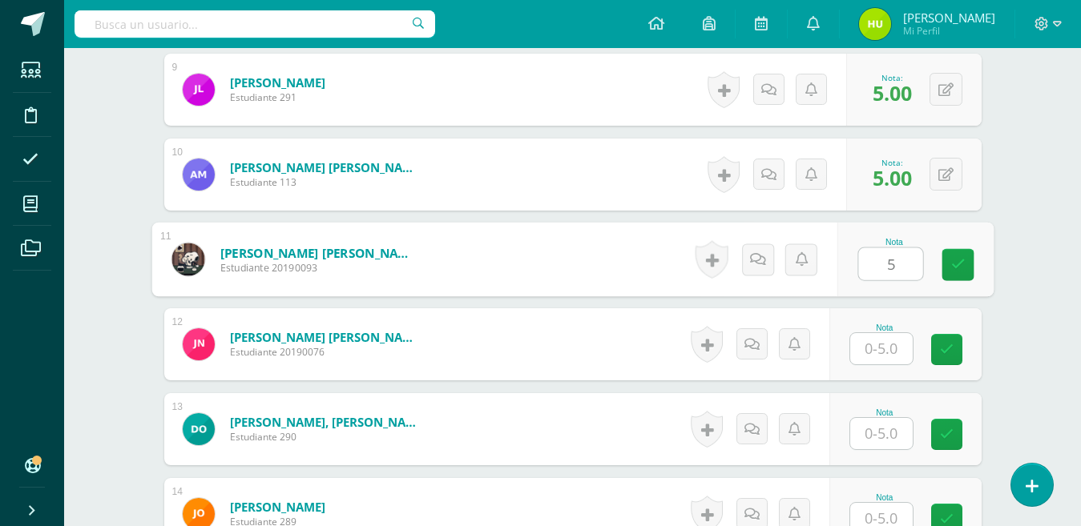
type input "5"
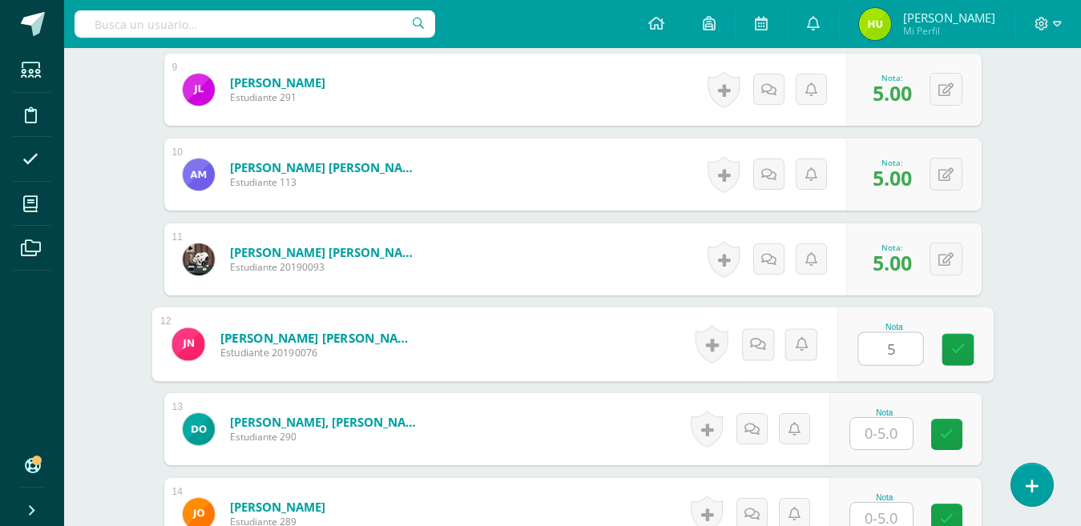
type input "5"
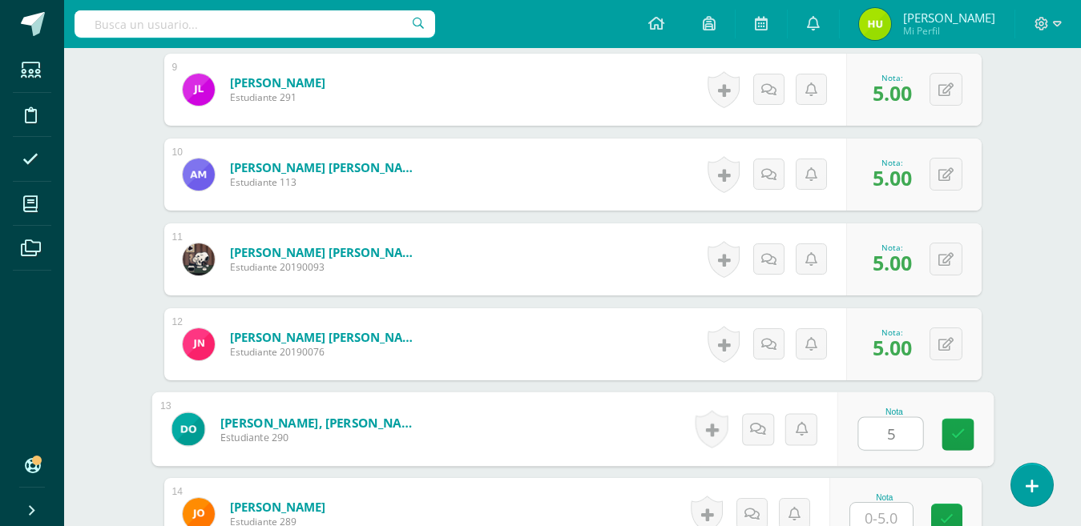
type input "5"
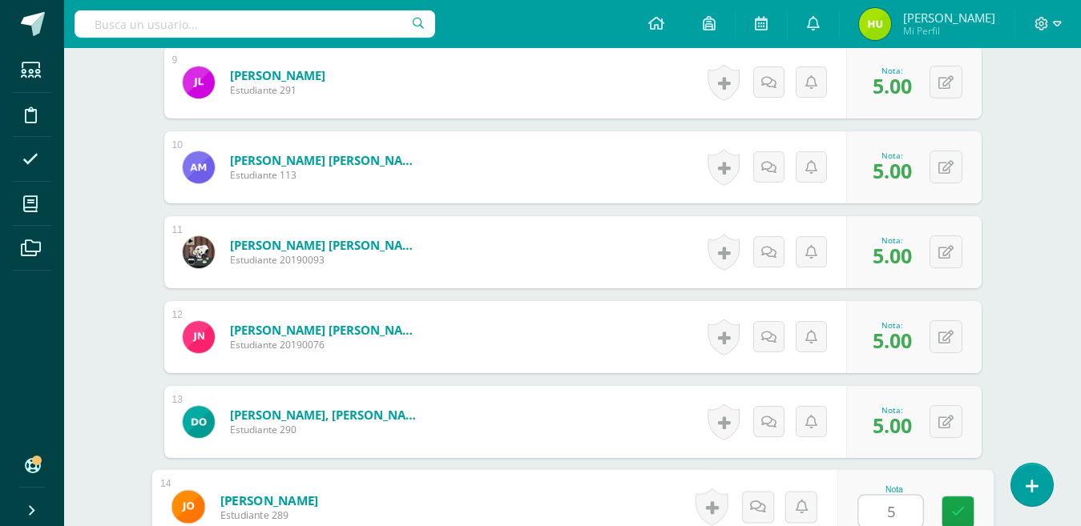
type input "5"
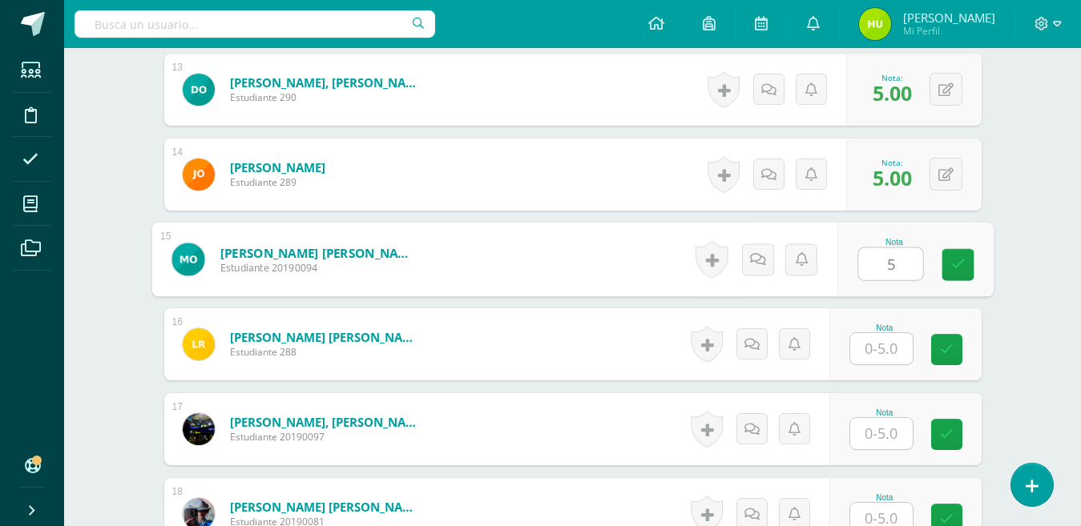
type input "5"
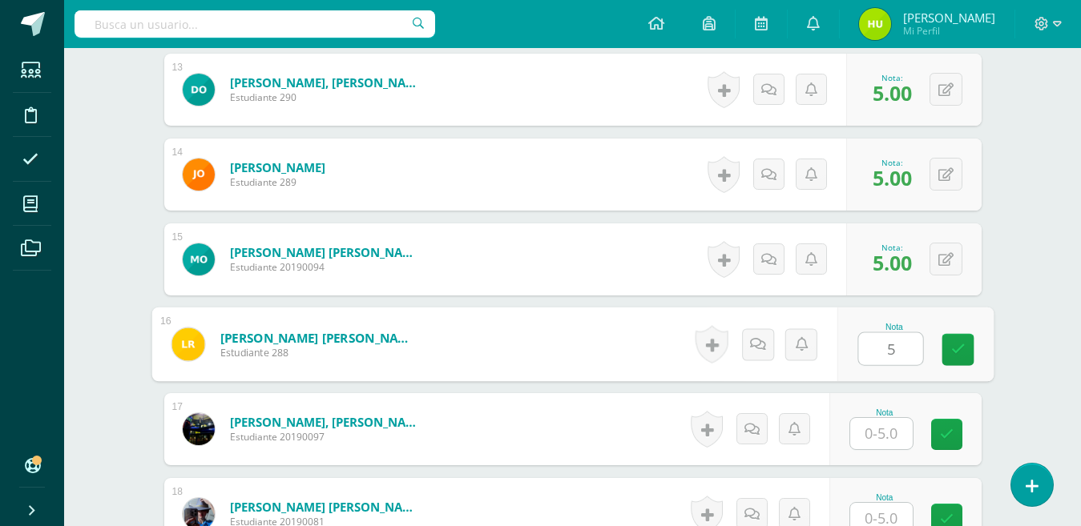
type input "5"
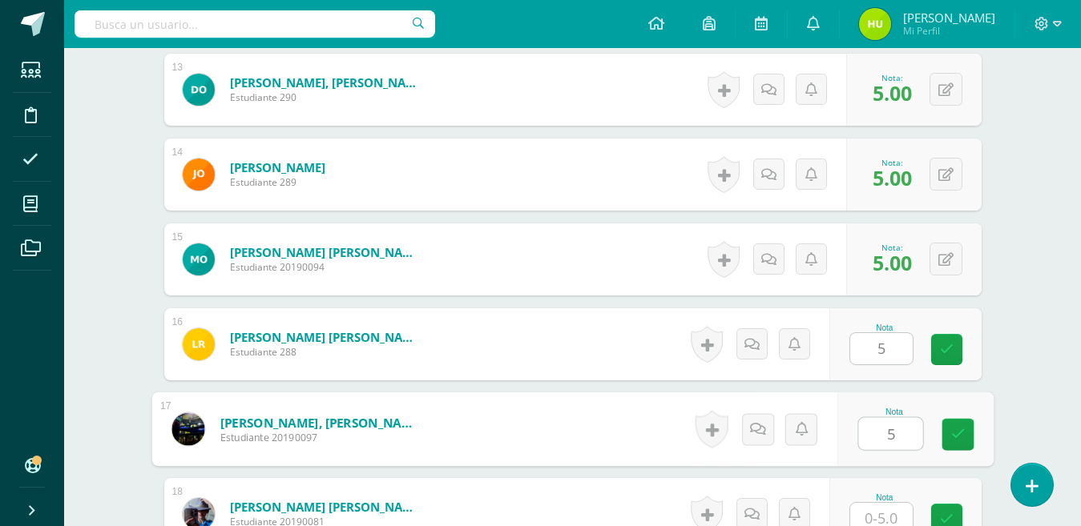
type input "5"
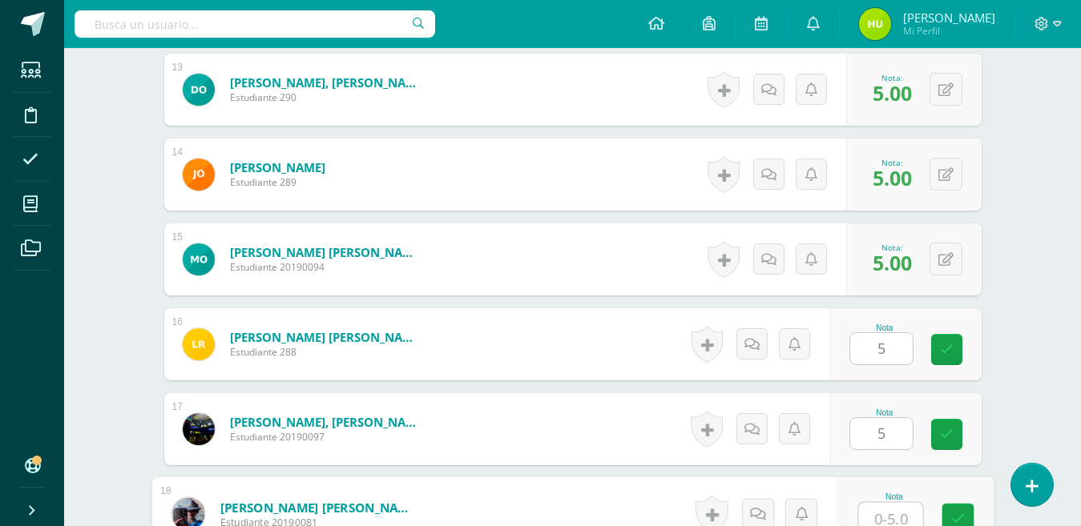
scroll to position [1530, 0]
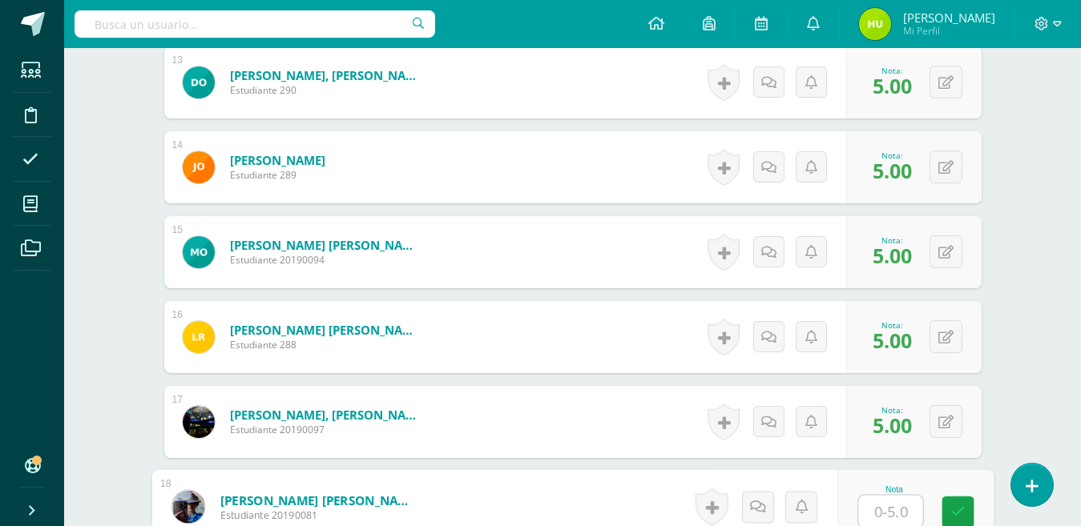
type input "5"
click at [952, 519] on icon at bounding box center [957, 513] width 14 height 14
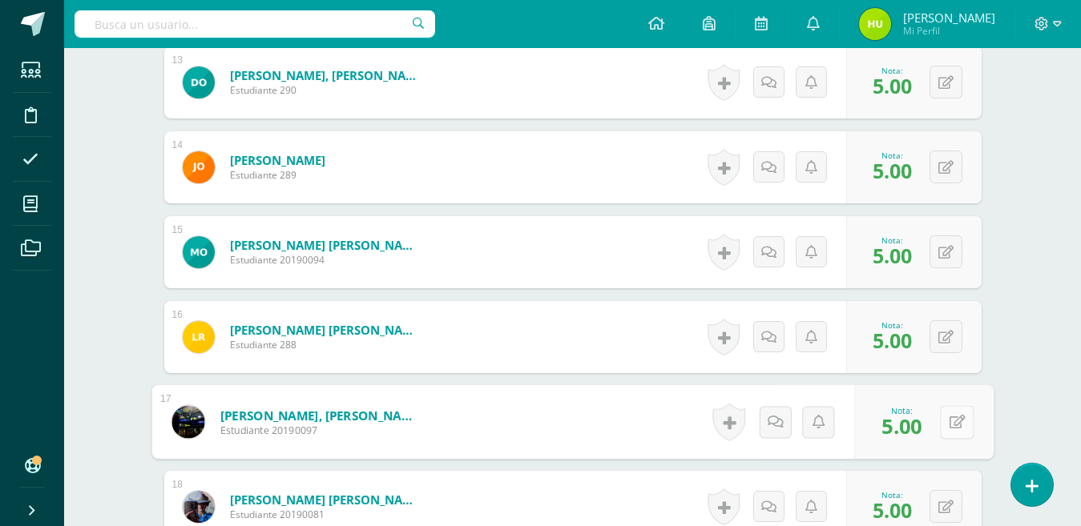
click at [946, 425] on button at bounding box center [957, 422] width 34 height 34
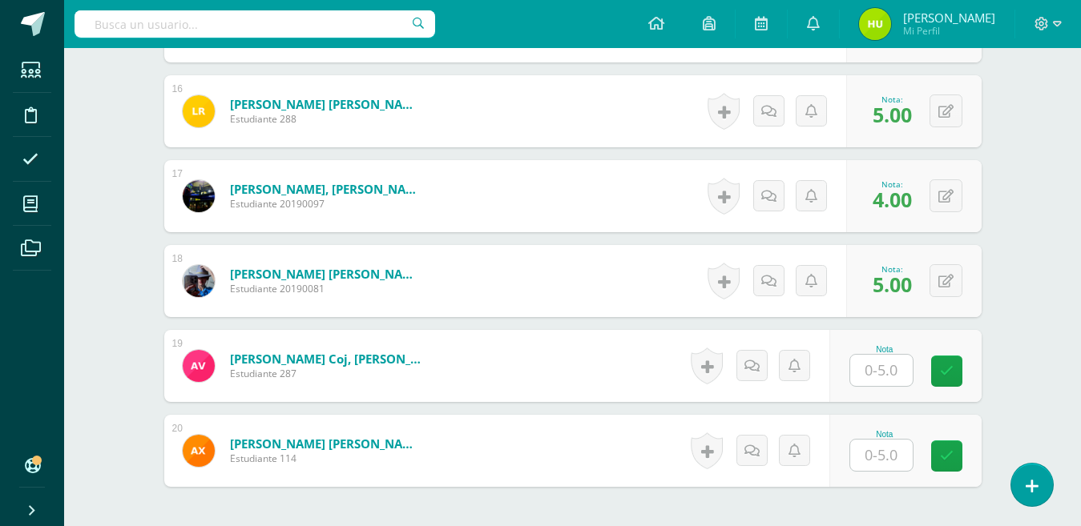
scroll to position [1767, 0]
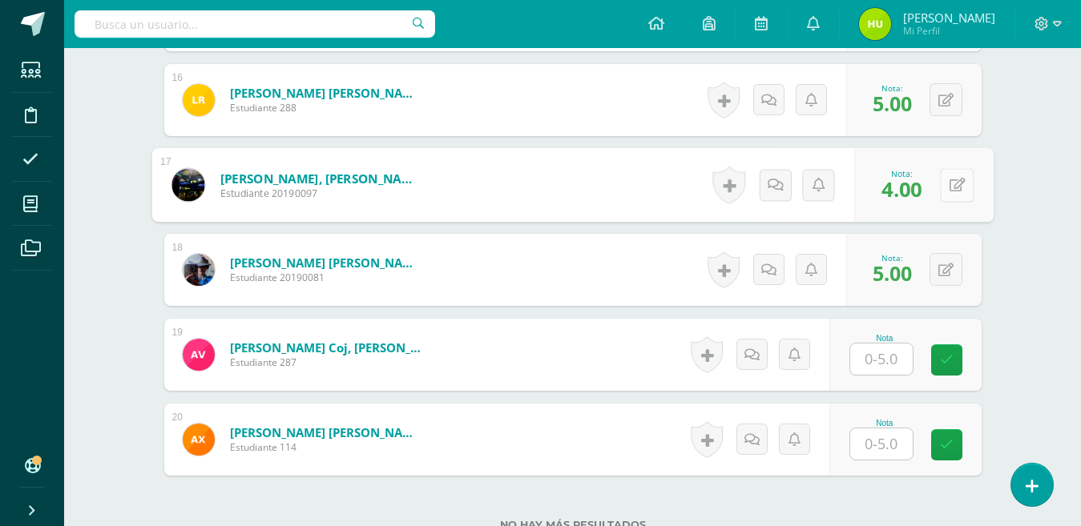
click at [949, 191] on icon at bounding box center [957, 185] width 16 height 14
type input "3"
click at [918, 191] on icon at bounding box center [914, 191] width 14 height 14
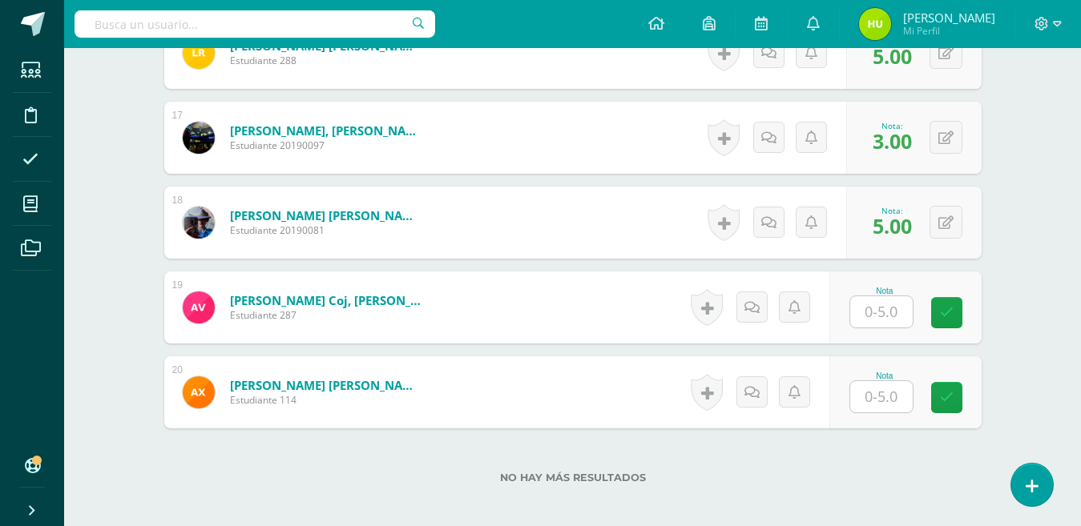
scroll to position [1845, 0]
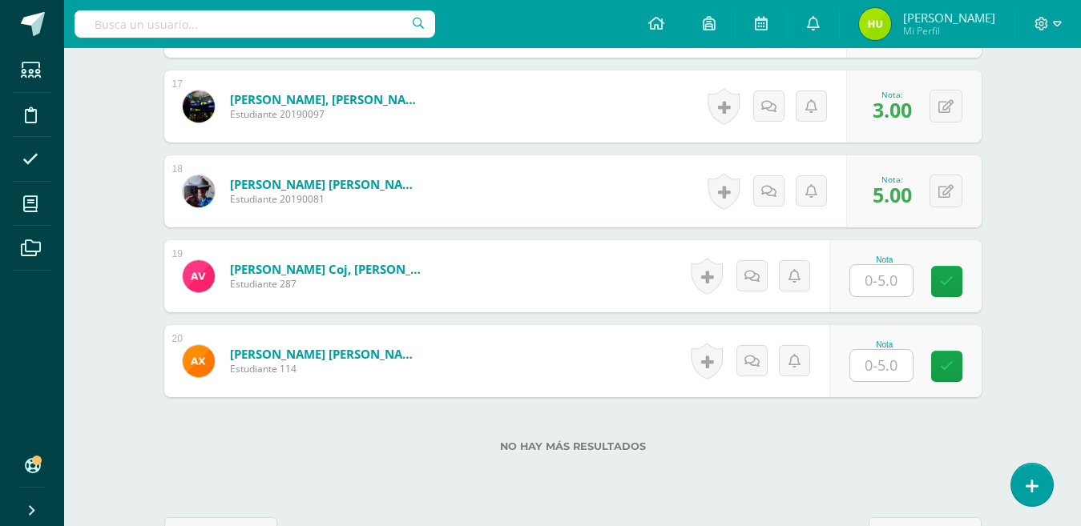
click at [892, 278] on input "text" at bounding box center [881, 280] width 63 height 31
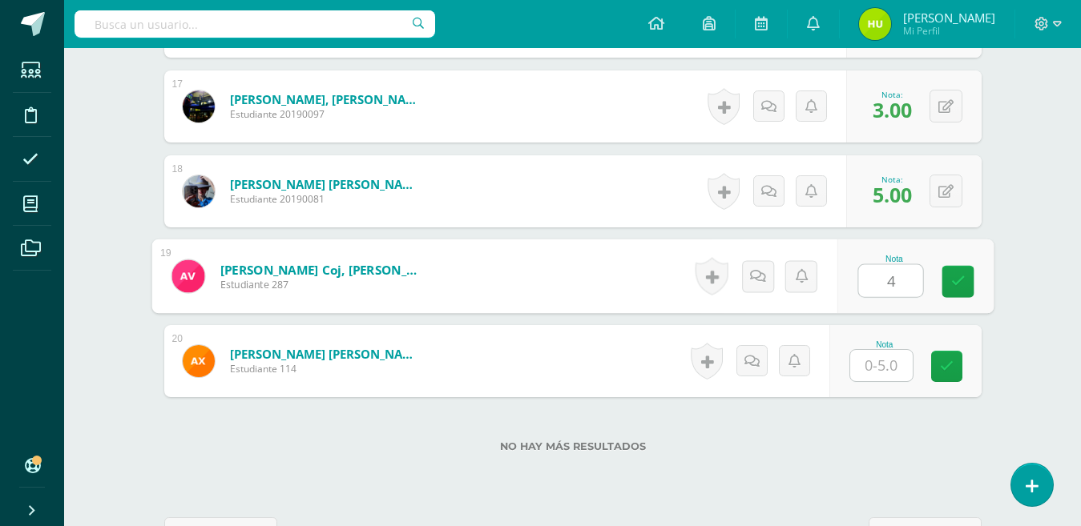
type input "4"
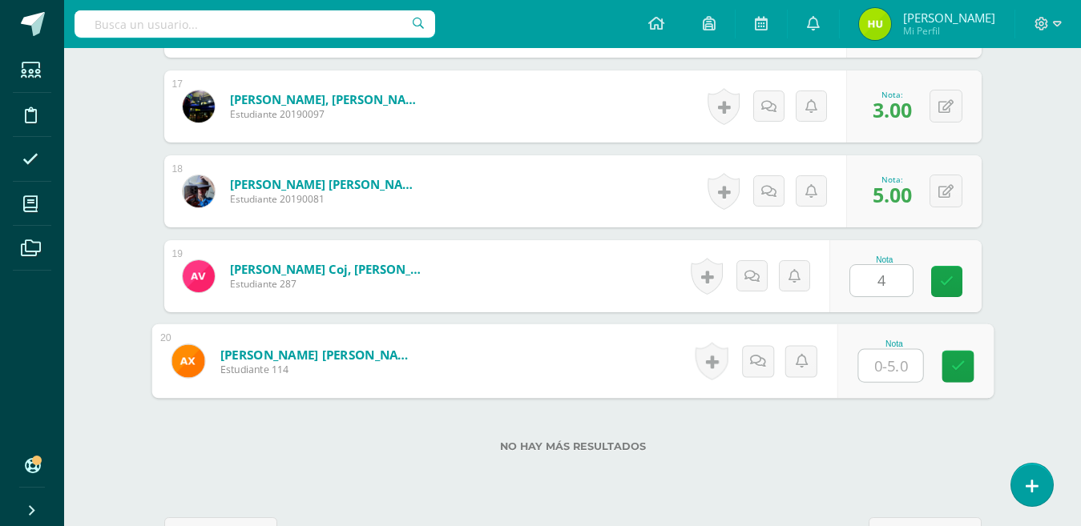
type input "4"
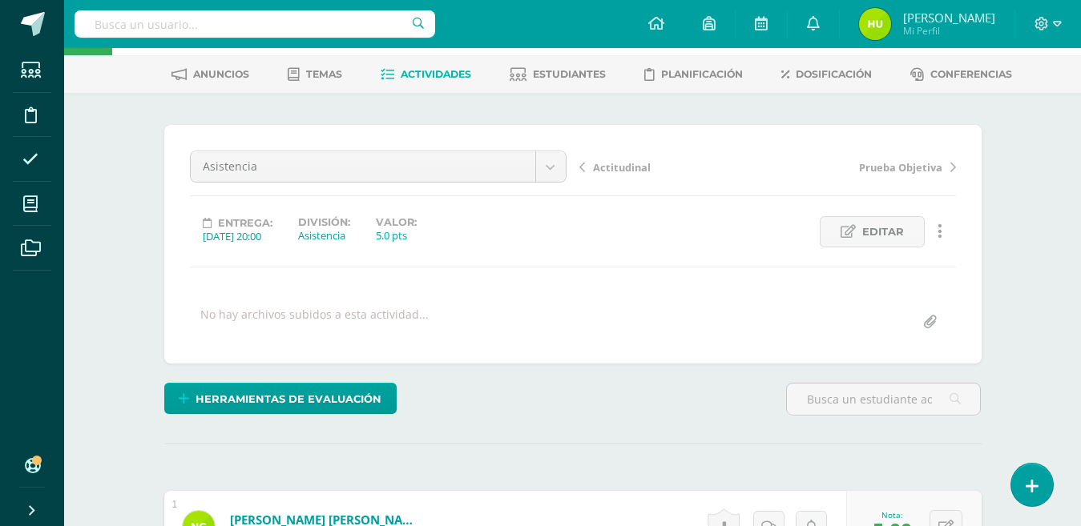
scroll to position [0, 0]
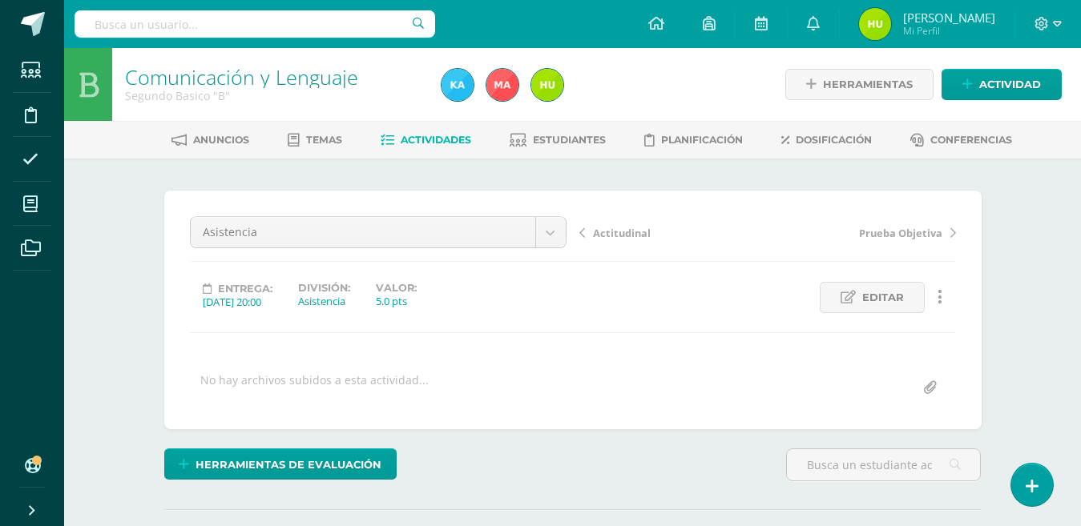
click at [632, 471] on div "Herramientas de evaluación Lista de cotejo Escala de valoración Puntos Extra Su…" at bounding box center [573, 472] width 830 height 46
